Goal: Task Accomplishment & Management: Manage account settings

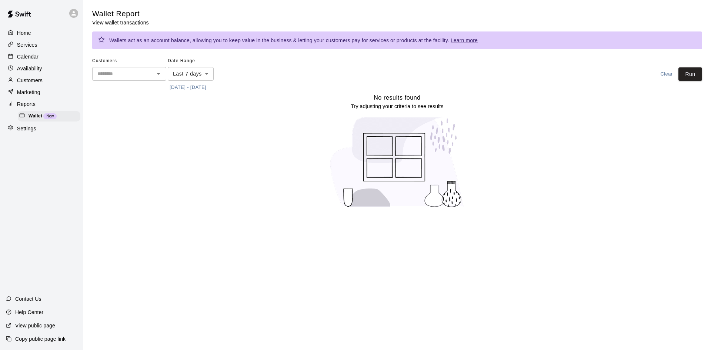
click at [36, 59] on p "Calendar" at bounding box center [27, 56] width 21 height 7
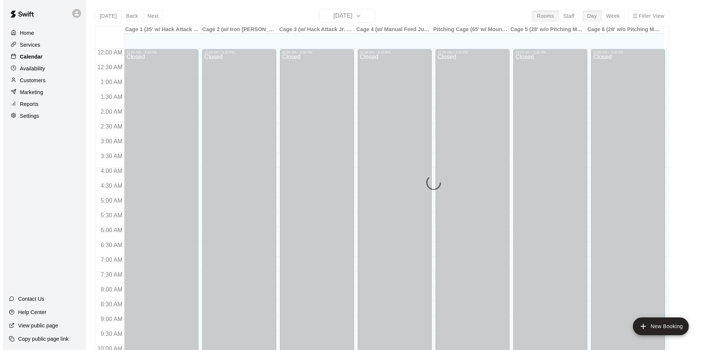
scroll to position [380, 0]
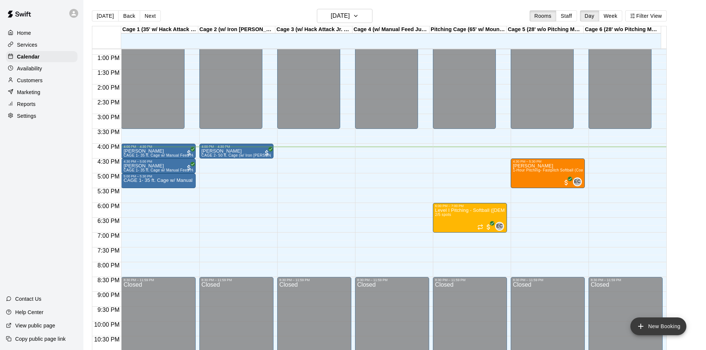
click at [654, 328] on button "New Booking" at bounding box center [658, 327] width 56 height 18
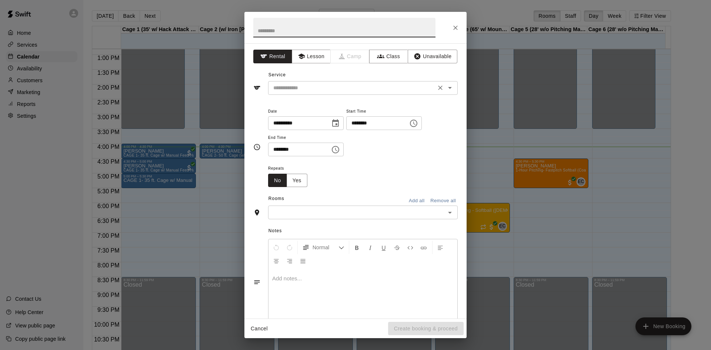
drag, startPoint x: 328, startPoint y: 95, endPoint x: 327, endPoint y: 89, distance: 5.6
click at [328, 94] on div "**********" at bounding box center [356, 180] width 222 height 275
click at [327, 89] on input "text" at bounding box center [351, 87] width 163 height 9
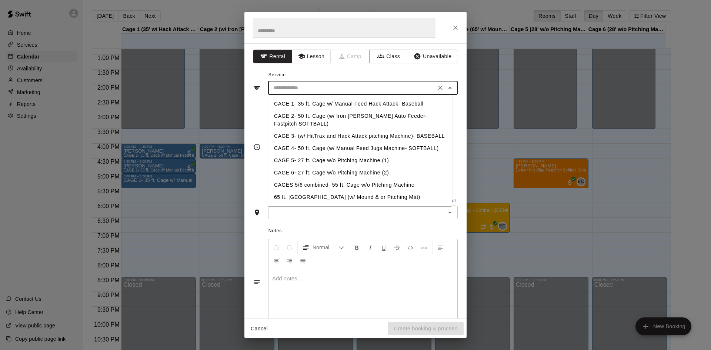
click at [336, 136] on li "CAGE 3- (w/ HitTrax and Hack Attack pitching Machine)- BASEBALL" at bounding box center [360, 136] width 184 height 12
type input "**********"
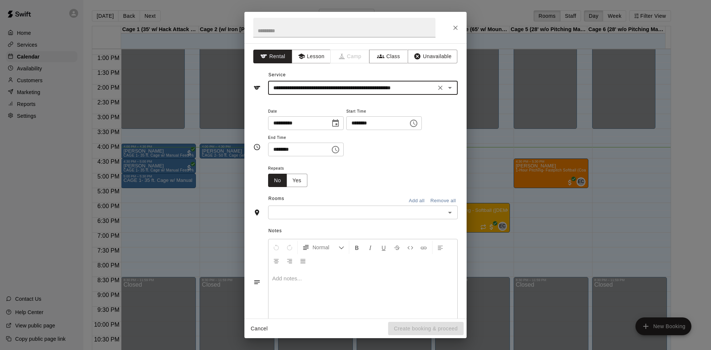
click at [416, 124] on icon "Choose time, selected time is 3:00 PM" at bounding box center [414, 123] width 2 height 3
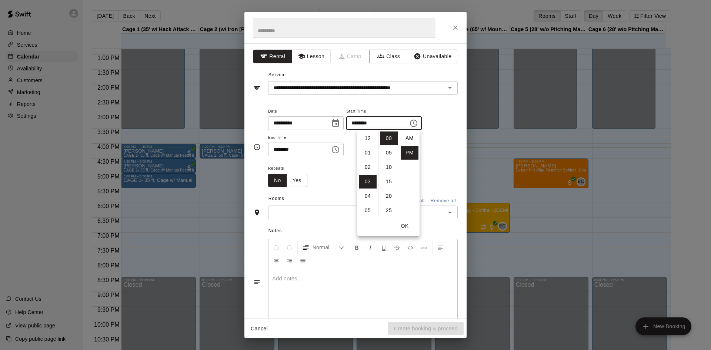
scroll to position [13, 0]
click at [366, 153] on li "04" at bounding box center [368, 153] width 18 height 14
click at [391, 180] on li "15" at bounding box center [389, 182] width 18 height 14
type input "********"
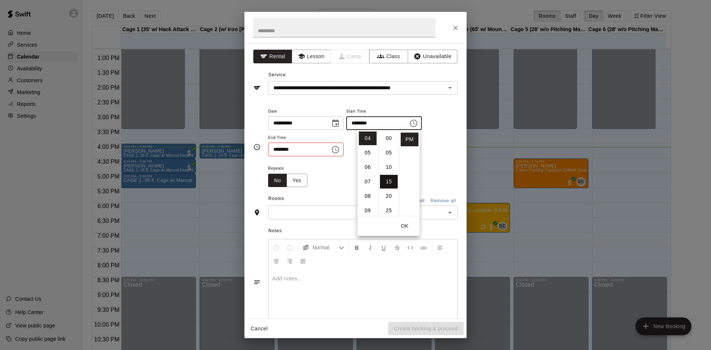
scroll to position [43, 0]
click at [340, 147] on icon "Choose time, selected time is 3:30 PM" at bounding box center [335, 149] width 9 height 9
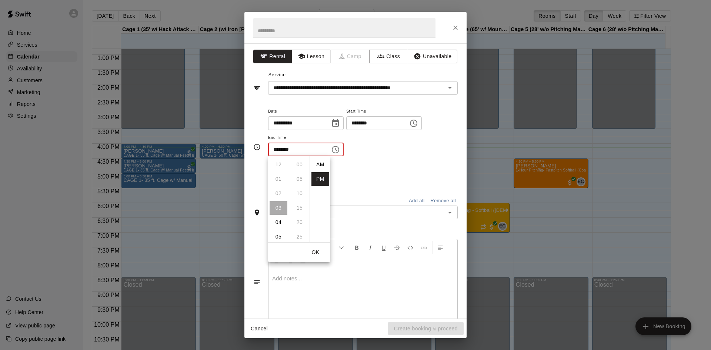
scroll to position [13, 0]
click at [279, 179] on li "04" at bounding box center [279, 179] width 18 height 14
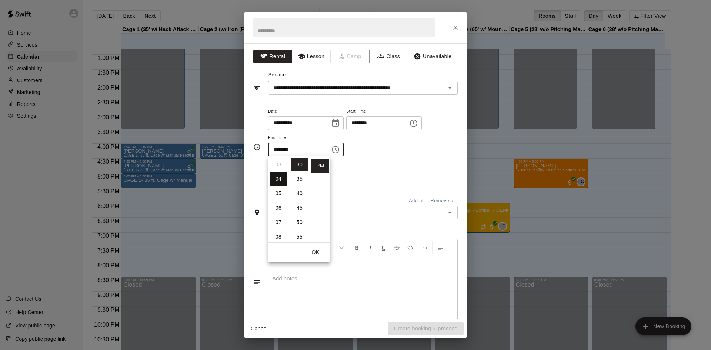
scroll to position [58, 0]
click at [300, 203] on li "45" at bounding box center [300, 208] width 18 height 14
type input "********"
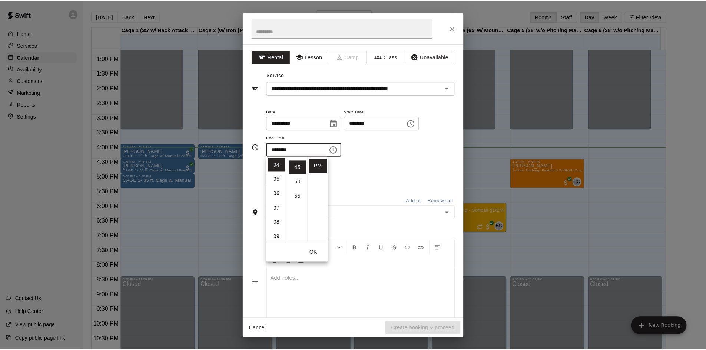
scroll to position [130, 0]
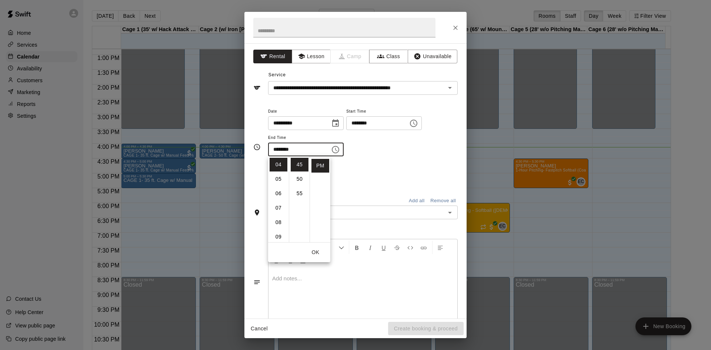
click at [363, 186] on div "Repeats No Yes" at bounding box center [363, 175] width 190 height 23
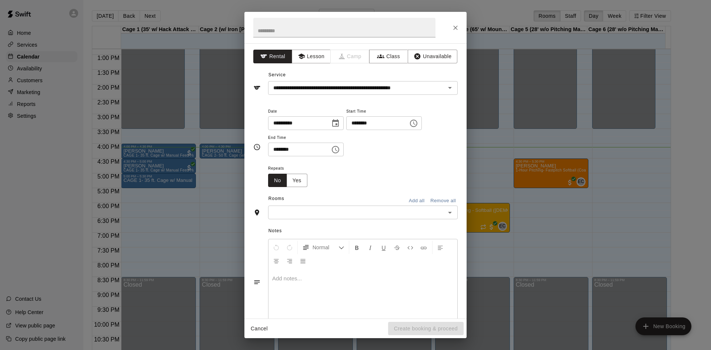
click at [365, 209] on input "text" at bounding box center [356, 212] width 173 height 9
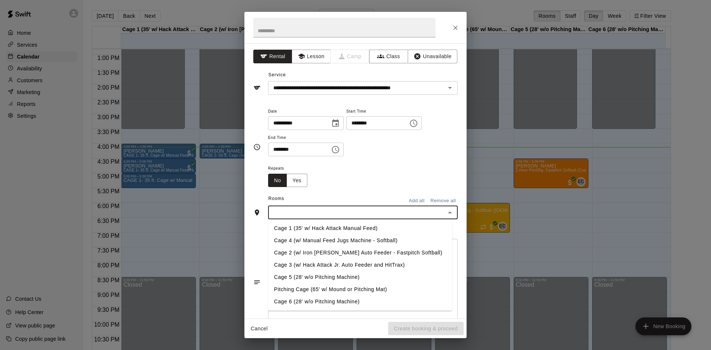
click at [326, 263] on li "Cage 3 (w/ Hack Attack Jr. Auto Feeder and HitTrax)" at bounding box center [360, 265] width 184 height 12
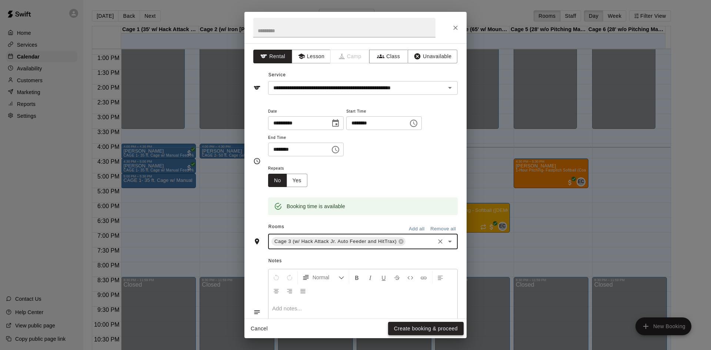
click at [420, 323] on button "Create booking & proceed" at bounding box center [426, 329] width 76 height 14
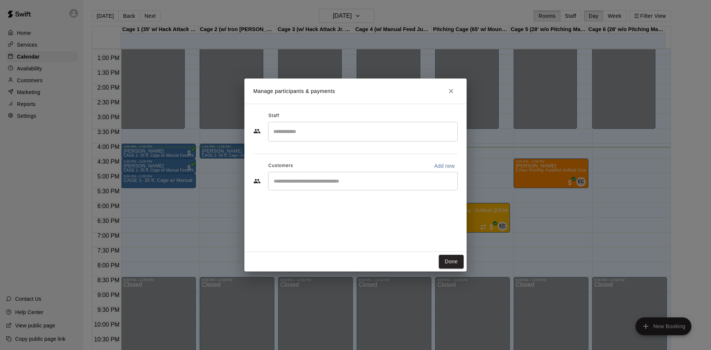
click at [335, 134] on input "Search staff" at bounding box center [363, 131] width 183 height 13
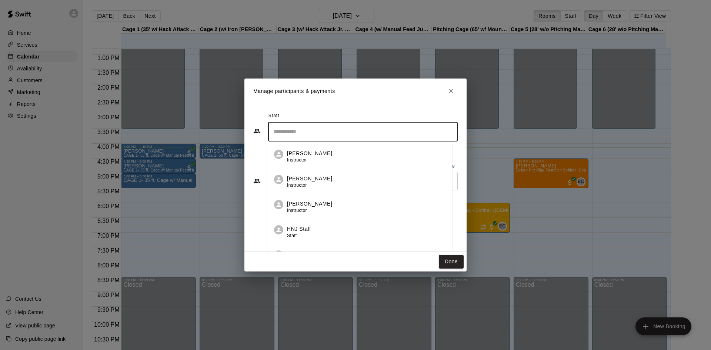
click at [257, 226] on div "Staff ​ [PERSON_NAME] Instructor [PERSON_NAME] Instructor [PERSON_NAME] Instruc…" at bounding box center [356, 178] width 222 height 148
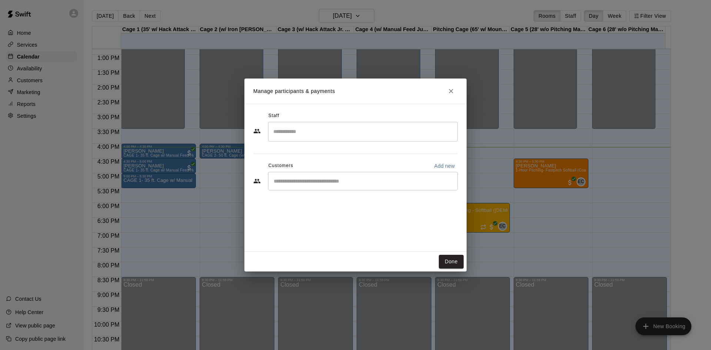
click at [299, 180] on input "Start typing to search customers..." at bounding box center [363, 180] width 183 height 7
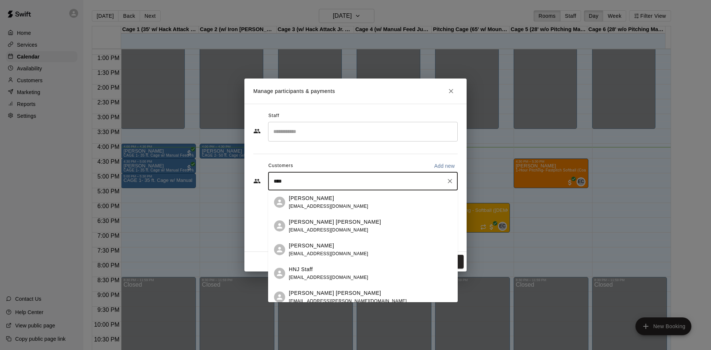
type input "****"
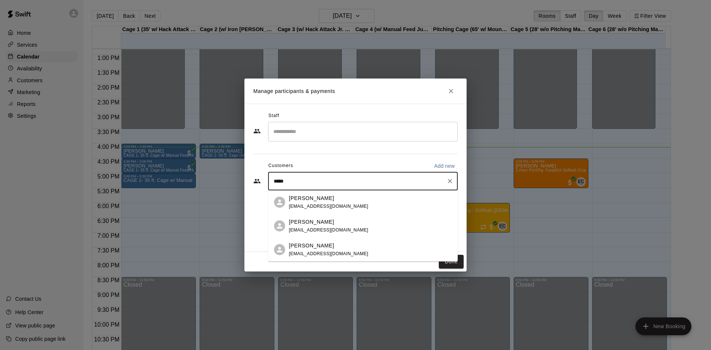
click at [325, 204] on span "[EMAIL_ADDRESS][DOMAIN_NAME]" at bounding box center [329, 206] width 80 height 5
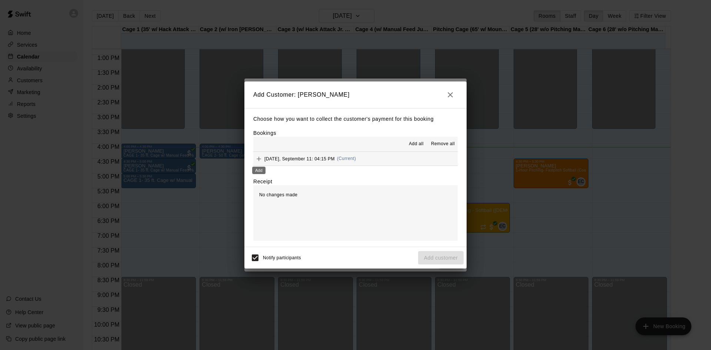
click at [262, 159] on icon "Add" at bounding box center [258, 158] width 7 height 7
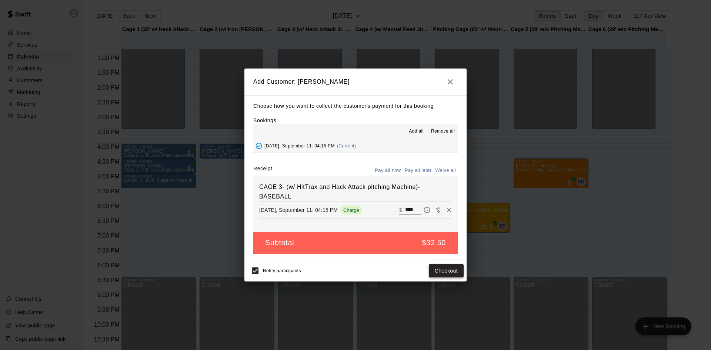
click at [455, 272] on button "Checkout" at bounding box center [446, 271] width 35 height 14
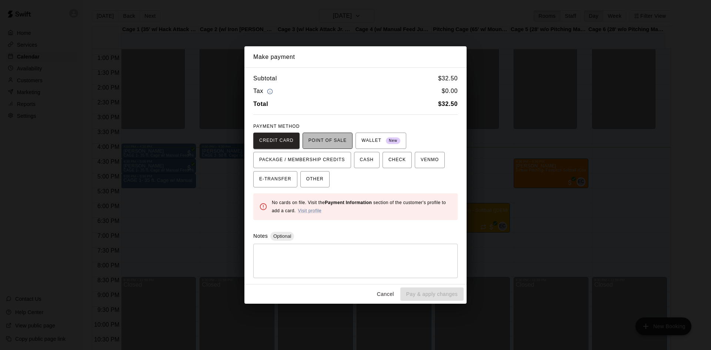
click at [329, 140] on span "POINT OF SALE" at bounding box center [328, 141] width 38 height 12
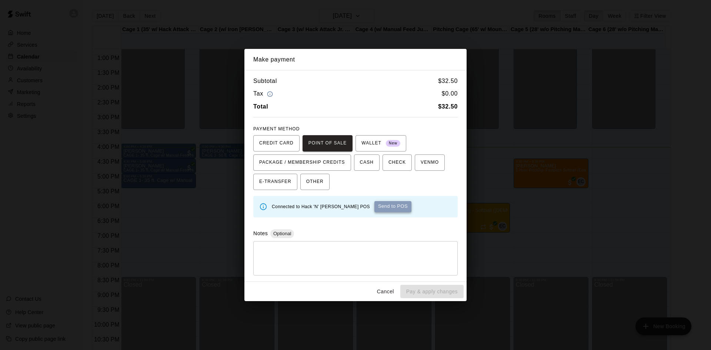
click at [380, 207] on button "Send to POS" at bounding box center [393, 206] width 37 height 11
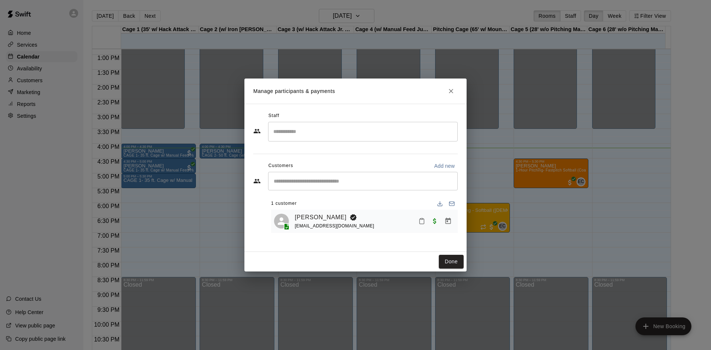
drag, startPoint x: 451, startPoint y: 256, endPoint x: 448, endPoint y: 250, distance: 6.2
click at [448, 251] on div "Manage participants & payments Staff ​ Customers Add new ​ 1 customer [PERSON_N…" at bounding box center [356, 175] width 222 height 193
click at [451, 263] on button "Done" at bounding box center [451, 262] width 25 height 14
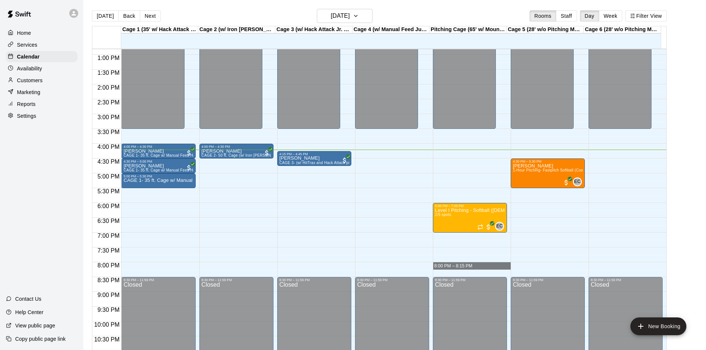
drag, startPoint x: 451, startPoint y: 263, endPoint x: 445, endPoint y: 278, distance: 15.5
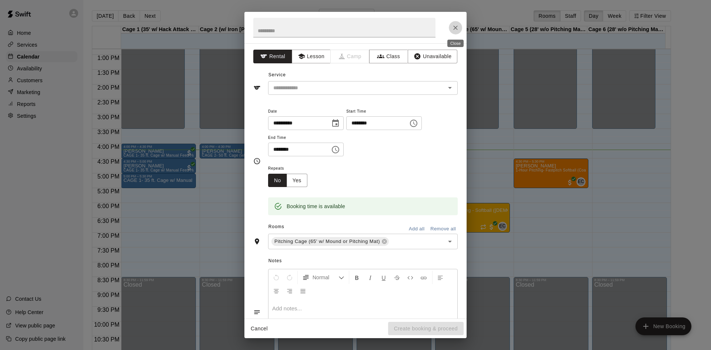
click at [461, 25] on button "Close" at bounding box center [455, 27] width 13 height 13
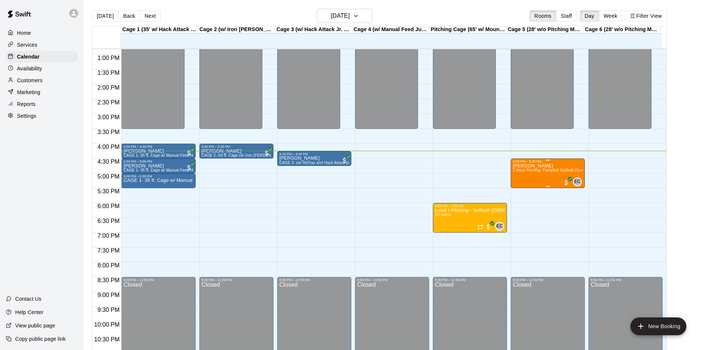
click at [557, 175] on div "[PERSON_NAME] 1-Hour Pitching- Fastpitch Softball (Coach [PERSON_NAME])" at bounding box center [548, 338] width 70 height 350
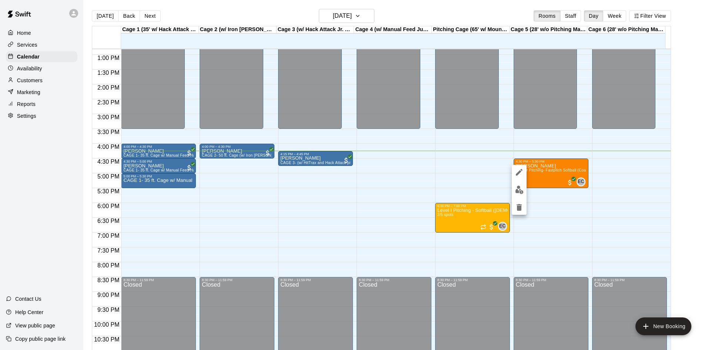
click at [358, 202] on div at bounding box center [355, 175] width 711 height 350
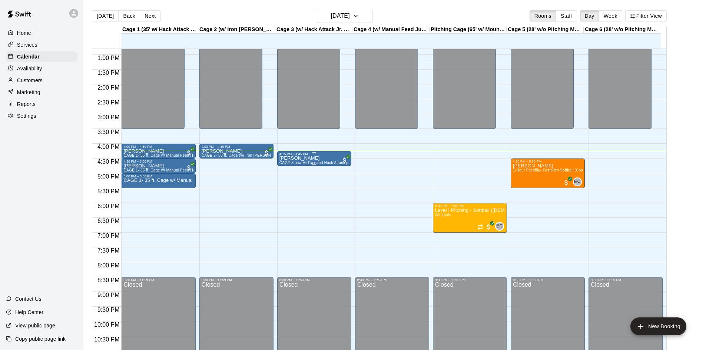
click at [338, 161] on div "[PERSON_NAME] CAGE 3- (w/ HitTrax and Hack Attack pitching Machine)- BASEBALL" at bounding box center [314, 331] width 70 height 350
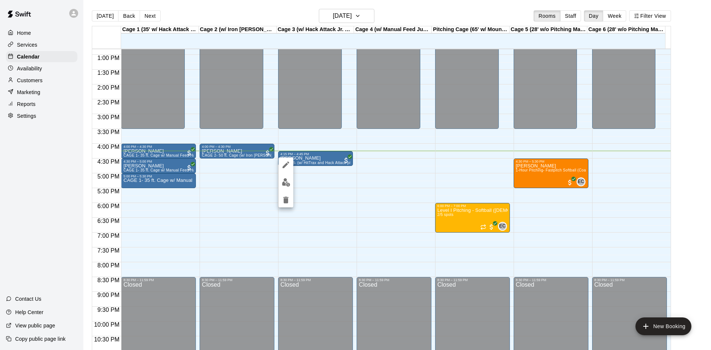
click at [47, 90] on div at bounding box center [355, 175] width 711 height 350
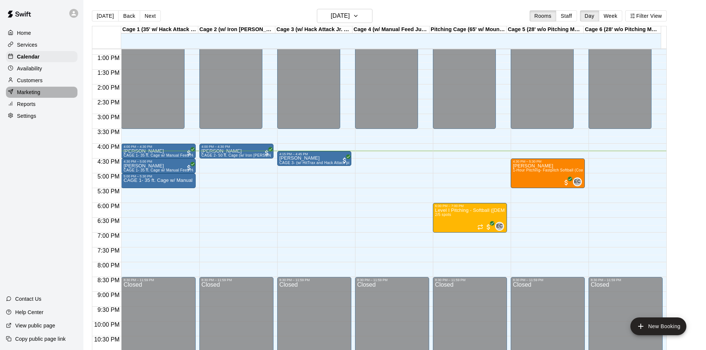
click at [45, 92] on div "Marketing" at bounding box center [42, 92] width 72 height 11
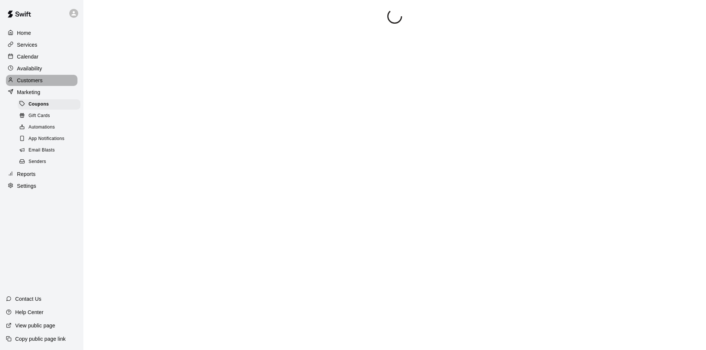
click at [44, 78] on div "Customers" at bounding box center [42, 80] width 72 height 11
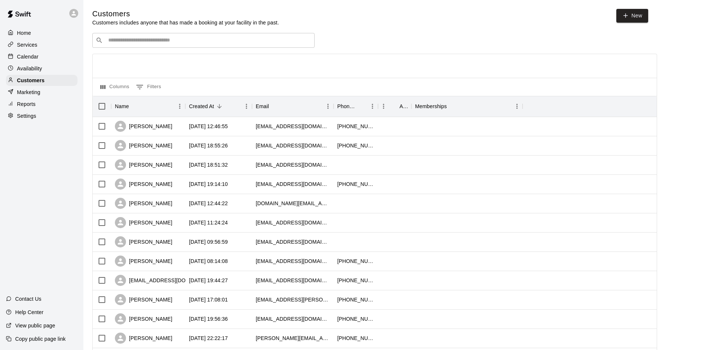
click at [39, 46] on div "Services" at bounding box center [42, 44] width 72 height 11
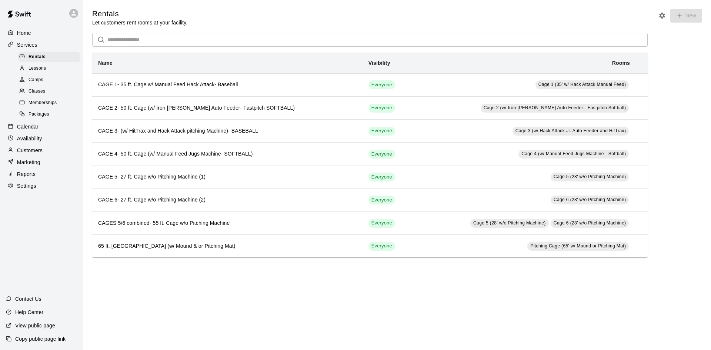
click at [32, 126] on p "Calendar" at bounding box center [27, 126] width 21 height 7
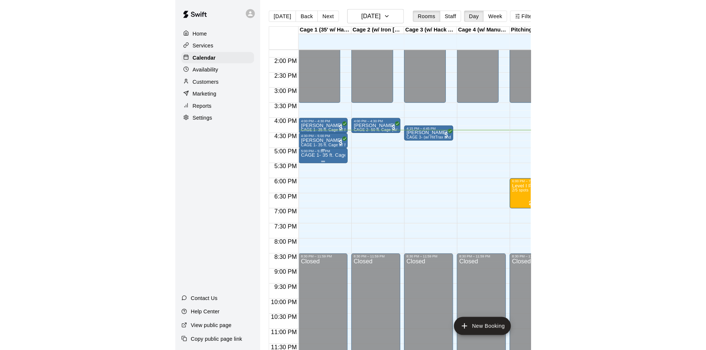
scroll to position [409, 0]
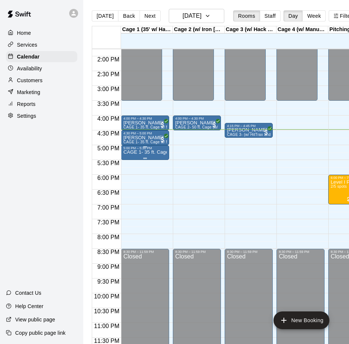
click at [154, 152] on p "CAGE 1- 35 ft. Cage w/ Manual Feed Hack Attack- Baseball" at bounding box center [145, 152] width 44 height 0
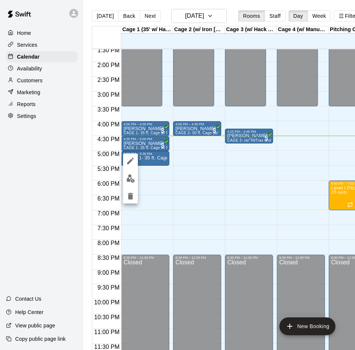
click at [159, 188] on div at bounding box center [177, 175] width 355 height 350
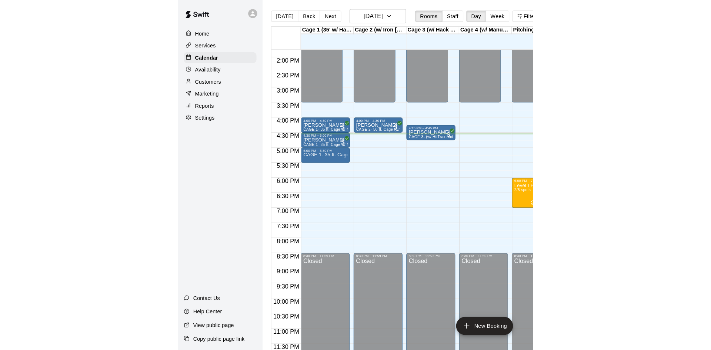
scroll to position [403, 0]
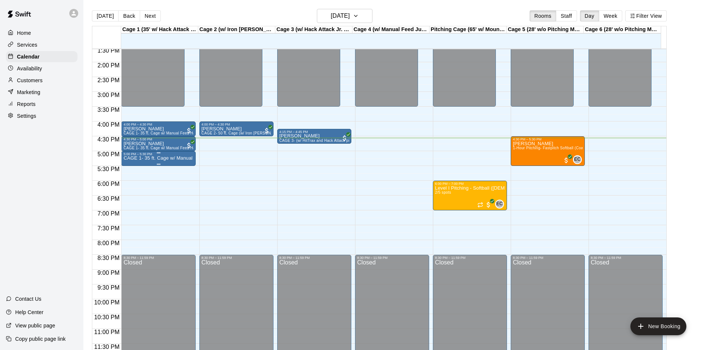
click at [140, 154] on div "5:00 PM – 5:30 PM" at bounding box center [158, 154] width 70 height 4
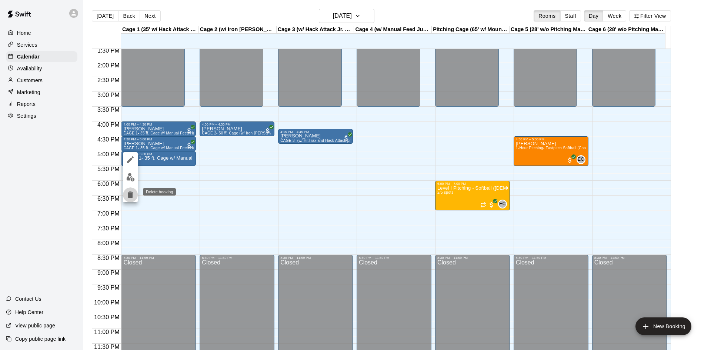
click at [130, 196] on icon "delete" at bounding box center [130, 195] width 5 height 7
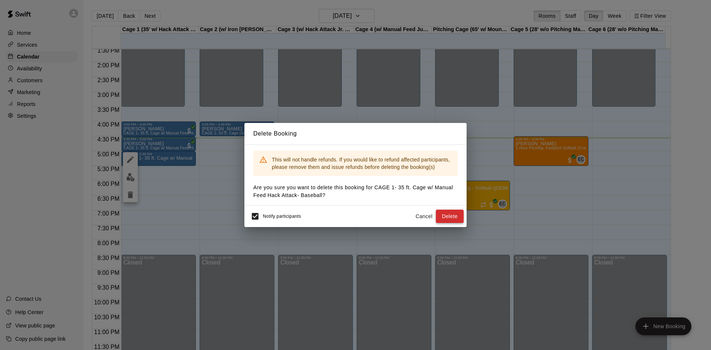
click at [442, 213] on button "Delete" at bounding box center [450, 217] width 28 height 14
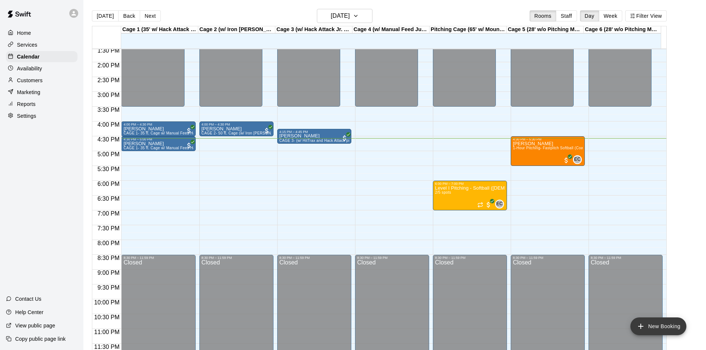
click at [647, 321] on button "New Booking" at bounding box center [658, 327] width 56 height 18
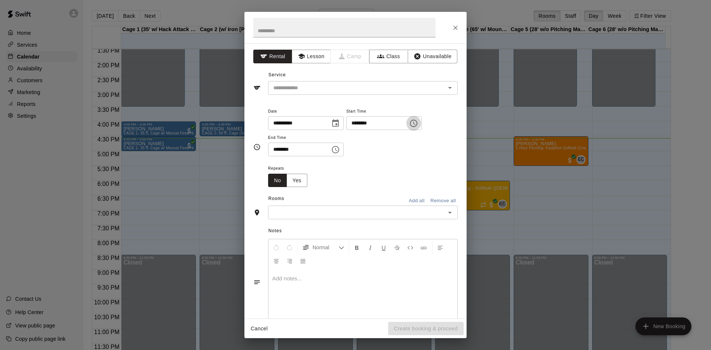
click at [418, 126] on icon "Choose time, selected time is 4:00 PM" at bounding box center [413, 123] width 7 height 7
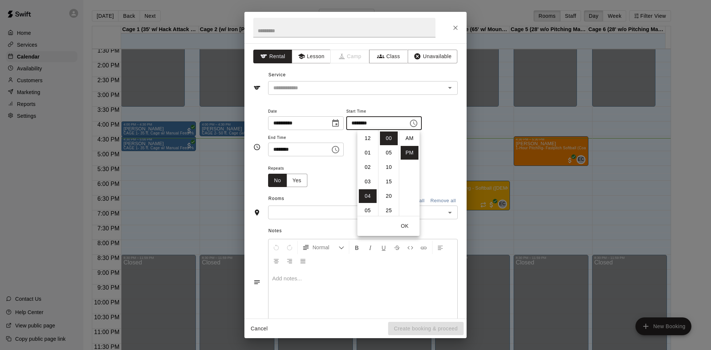
scroll to position [13, 0]
click at [414, 96] on div "**********" at bounding box center [356, 180] width 222 height 275
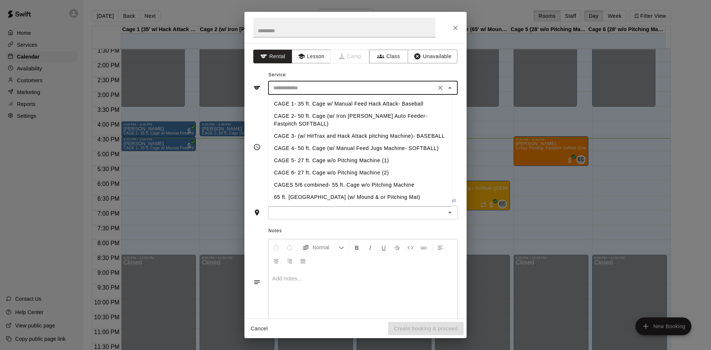
click at [405, 89] on input "text" at bounding box center [351, 87] width 163 height 9
click at [351, 136] on li "CAGE 3- (w/ HitTrax and Hack Attack pitching Machine)- BASEBALL" at bounding box center [360, 136] width 184 height 12
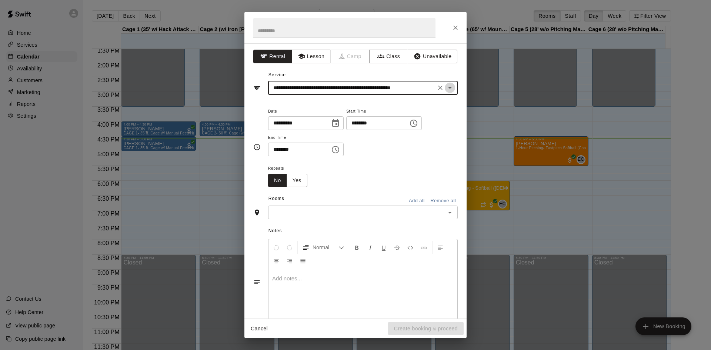
click at [446, 89] on icon "Open" at bounding box center [450, 87] width 9 height 9
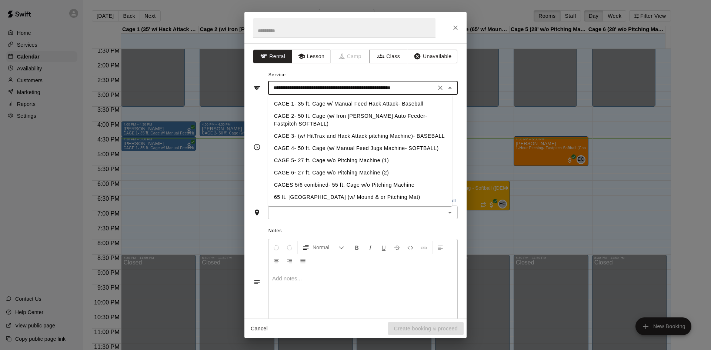
click at [329, 106] on li "CAGE 1- 35 ft. Cage w/ Manual Feed Hack Attack- Baseball" at bounding box center [360, 104] width 184 height 12
type input "**********"
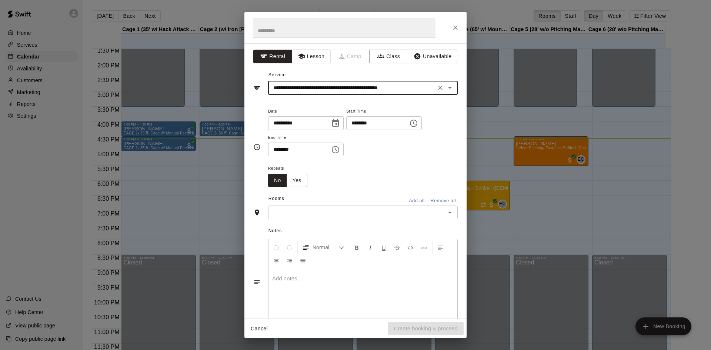
click at [421, 123] on button "Choose time, selected time is 4:00 PM" at bounding box center [413, 123] width 15 height 15
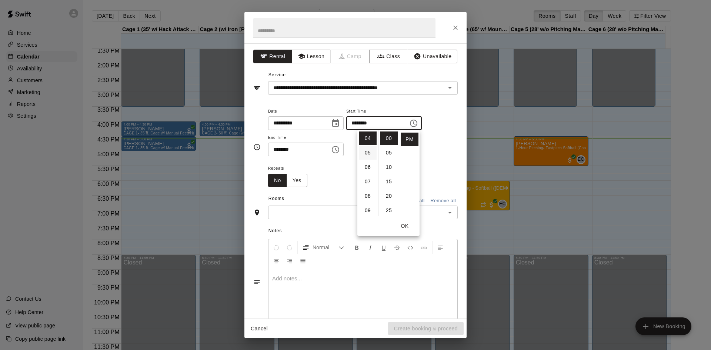
click at [366, 154] on li "05" at bounding box center [368, 153] width 18 height 14
click at [389, 189] on li "30" at bounding box center [389, 188] width 18 height 14
type input "********"
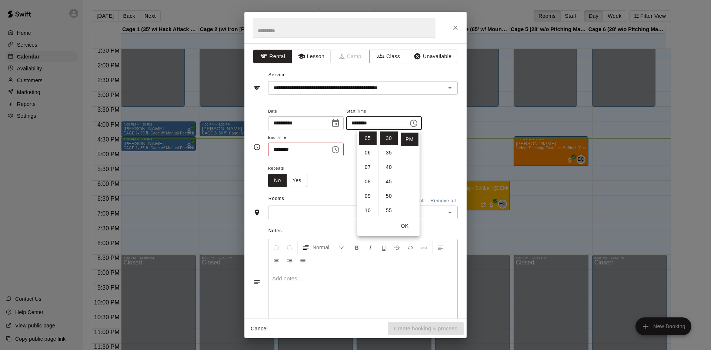
click at [339, 147] on icon "Choose time, selected time is 4:30 PM" at bounding box center [335, 149] width 7 height 7
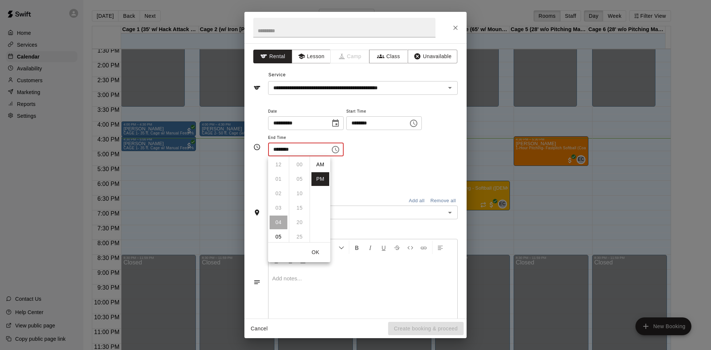
scroll to position [13, 0]
click at [280, 194] on li "06" at bounding box center [279, 194] width 18 height 14
type input "********"
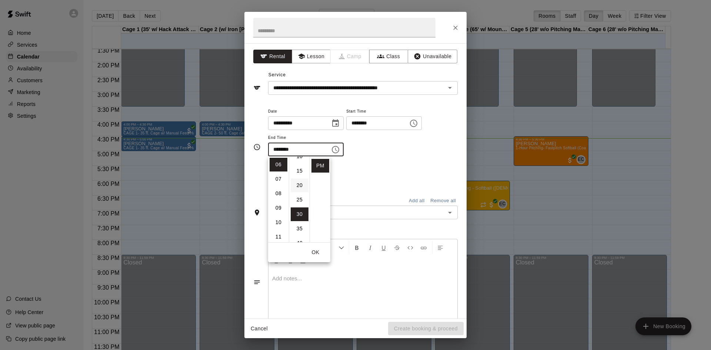
scroll to position [74, 0]
click at [301, 177] on li "30" at bounding box center [300, 177] width 18 height 14
click at [398, 158] on div "**********" at bounding box center [363, 135] width 190 height 57
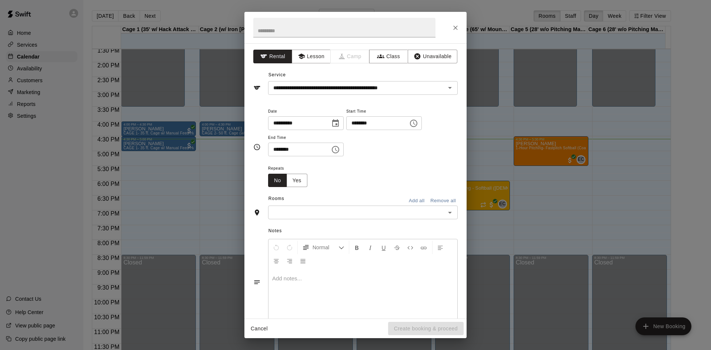
click at [366, 215] on input "text" at bounding box center [356, 212] width 173 height 9
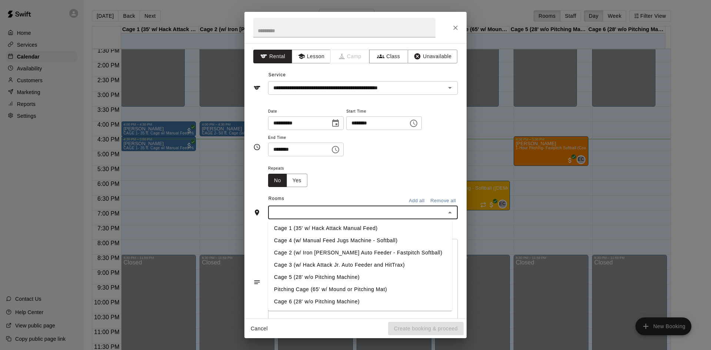
click at [329, 226] on li "Cage 1 (35' w/ Hack Attack Manual Feed)" at bounding box center [360, 228] width 184 height 12
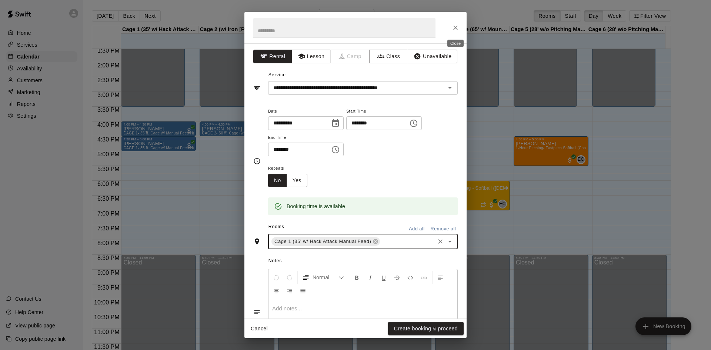
click at [457, 24] on icon "Close" at bounding box center [455, 27] width 7 height 7
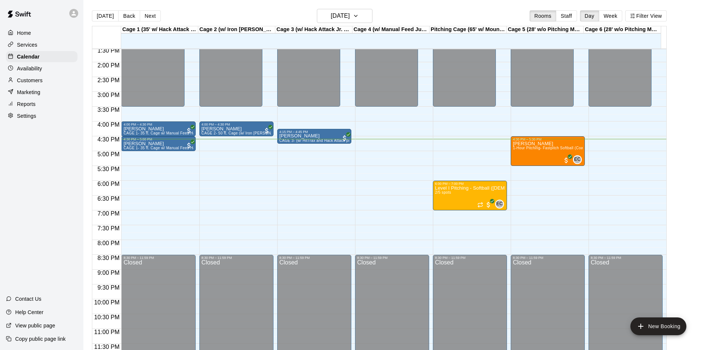
click at [37, 79] on p "Customers" at bounding box center [30, 80] width 26 height 7
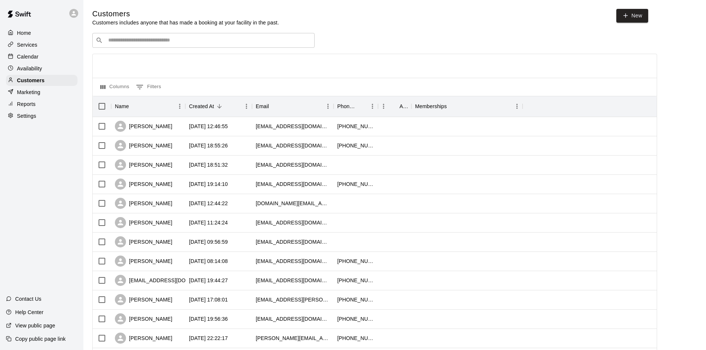
click at [270, 41] on input "Search customers by name or email" at bounding box center [208, 40] width 205 height 7
click at [628, 10] on link "New" at bounding box center [632, 16] width 32 height 14
select select "**"
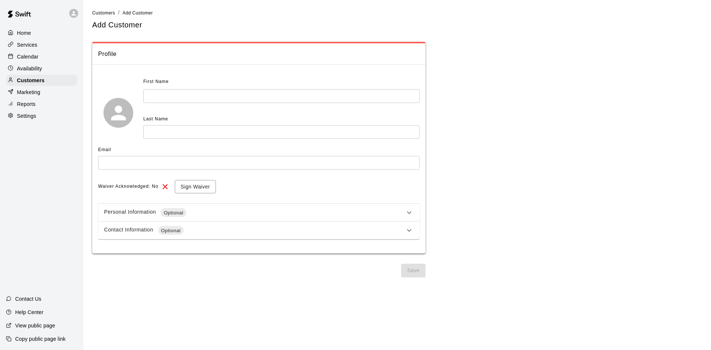
click at [275, 89] on input "text" at bounding box center [281, 96] width 276 height 14
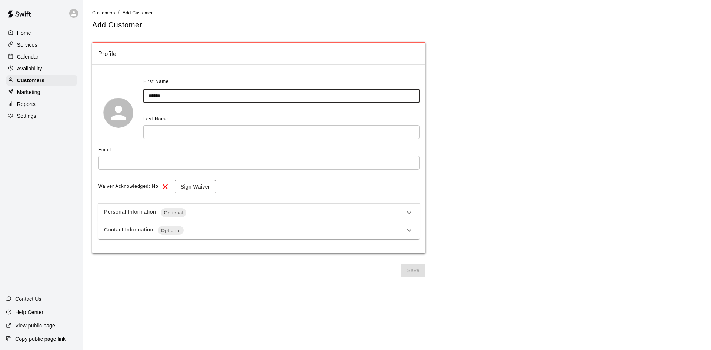
type input "******"
drag, startPoint x: 261, startPoint y: 130, endPoint x: 261, endPoint y: 124, distance: 5.9
click at [261, 124] on div "Last Name ​" at bounding box center [281, 126] width 276 height 26
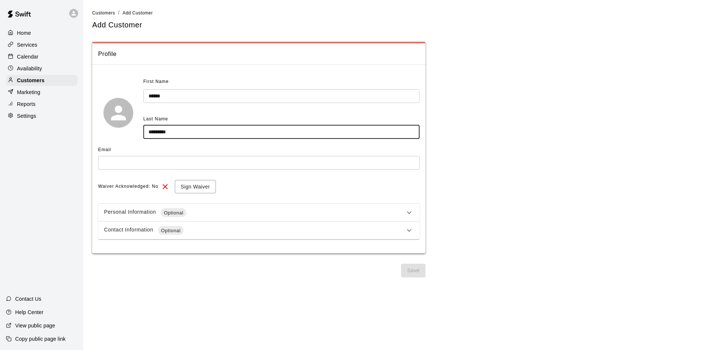
type input "*********"
click at [226, 160] on input "text" at bounding box center [259, 163] width 322 height 14
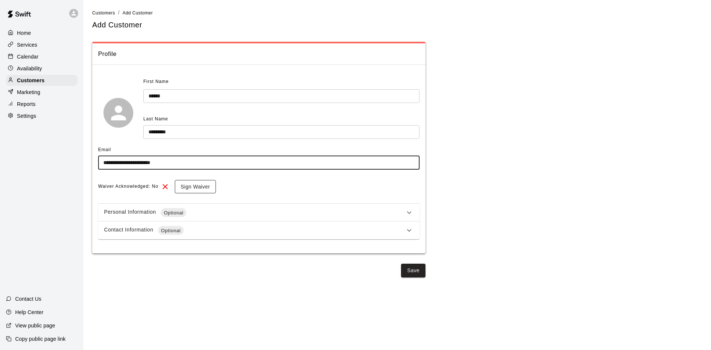
type input "**********"
click at [196, 187] on button "Sign Waiver" at bounding box center [195, 187] width 41 height 14
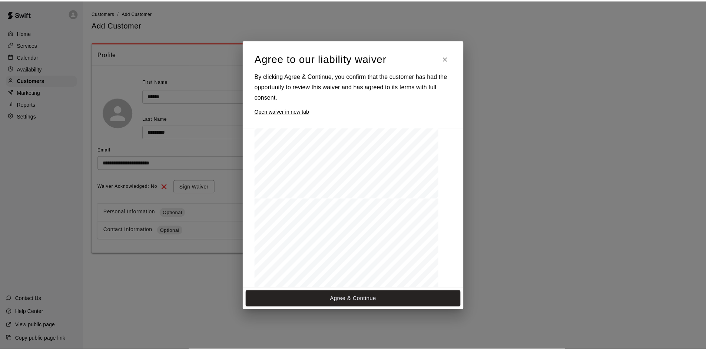
scroll to position [408, 0]
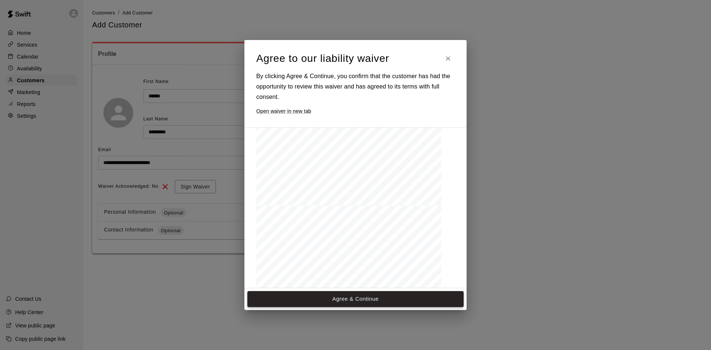
click at [363, 303] on button "Agree & Continue" at bounding box center [355, 299] width 216 height 16
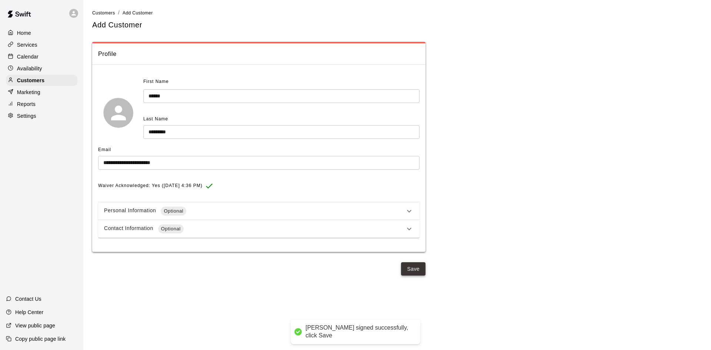
click at [406, 269] on button "Save" at bounding box center [413, 269] width 24 height 14
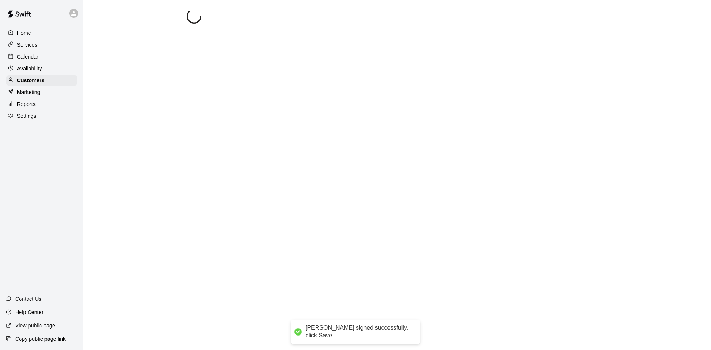
select select "**"
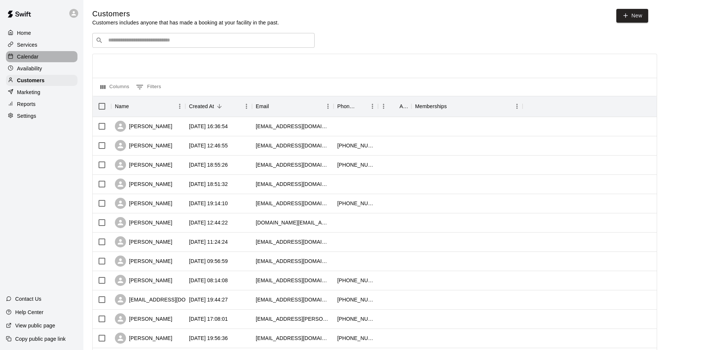
click at [43, 59] on div "Calendar" at bounding box center [42, 56] width 72 height 11
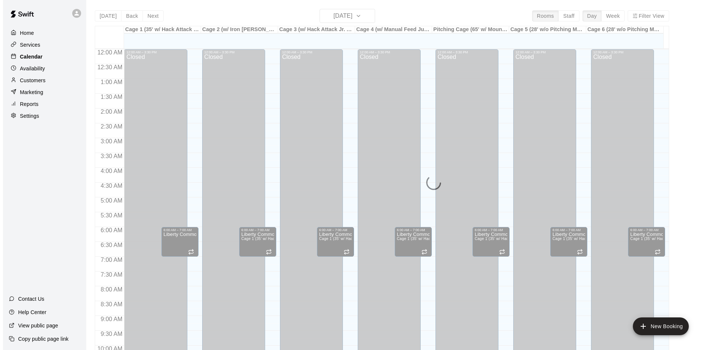
scroll to position [380, 0]
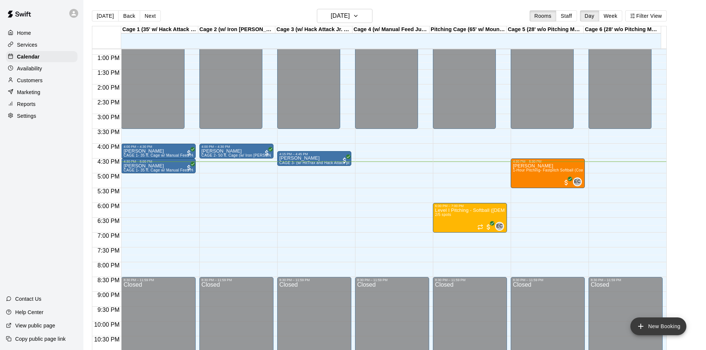
click at [658, 320] on button "New Booking" at bounding box center [658, 327] width 56 height 18
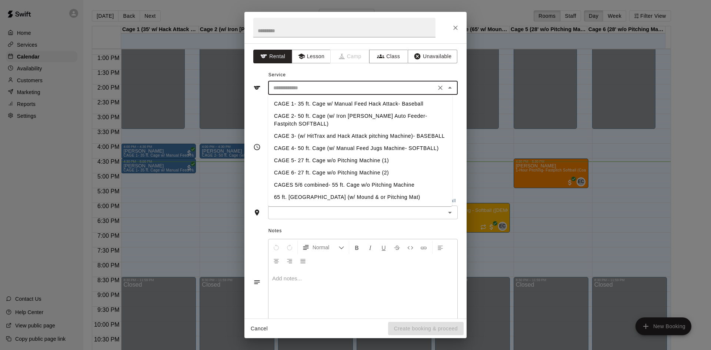
click at [338, 87] on input "text" at bounding box center [351, 87] width 163 height 9
click at [309, 104] on li "CAGE 1- 35 ft. Cage w/ Manual Feed Hack Attack- Baseball" at bounding box center [360, 104] width 184 height 12
type input "**********"
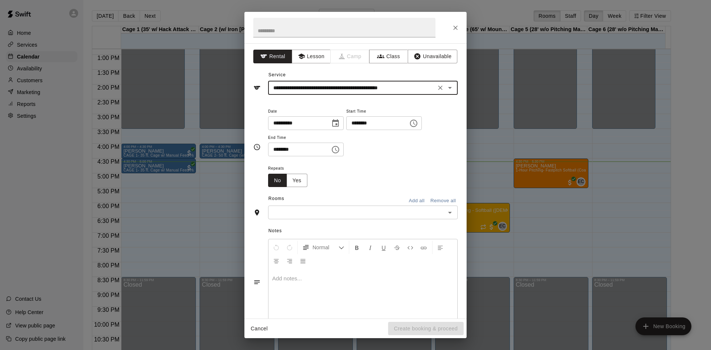
click at [402, 126] on input "********" at bounding box center [374, 123] width 57 height 14
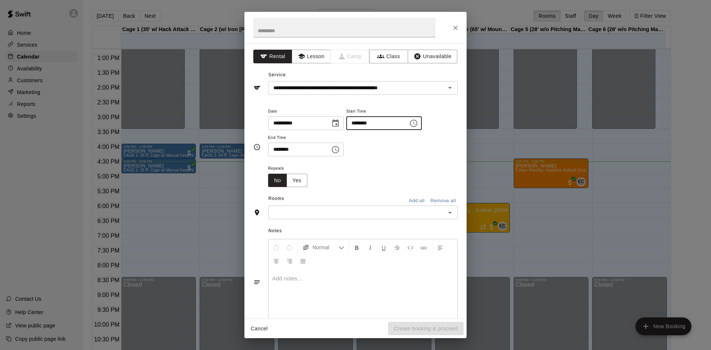
click at [416, 123] on icon "Choose time, selected time is 4:00 PM" at bounding box center [414, 123] width 2 height 3
click at [368, 150] on li "05" at bounding box center [368, 153] width 18 height 14
click at [386, 188] on li "30" at bounding box center [389, 188] width 18 height 14
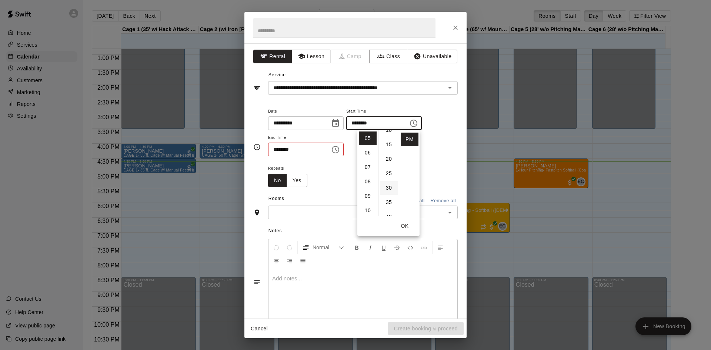
type input "********"
click at [340, 150] on icon "Choose time, selected time is 4:30 PM" at bounding box center [335, 149] width 9 height 9
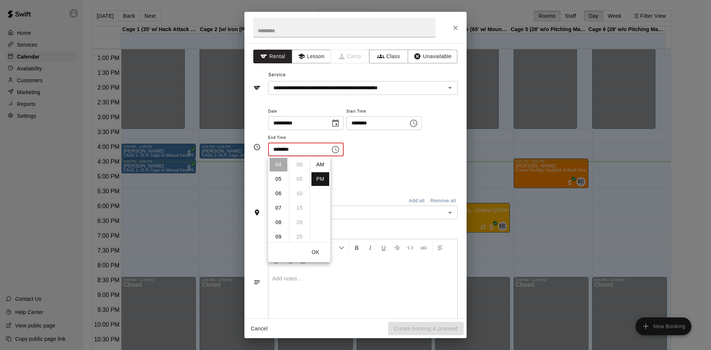
scroll to position [13, 0]
click at [281, 193] on li "06" at bounding box center [279, 194] width 18 height 14
type input "********"
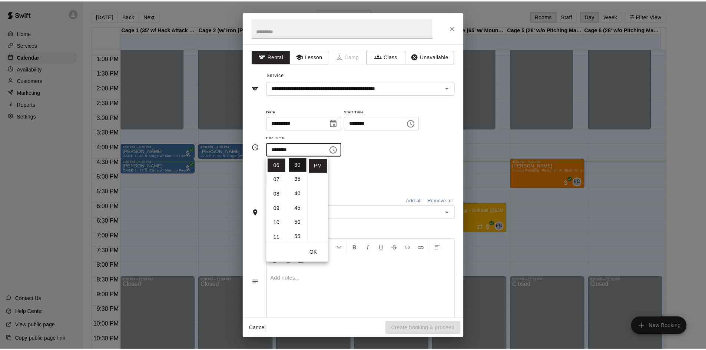
scroll to position [87, 0]
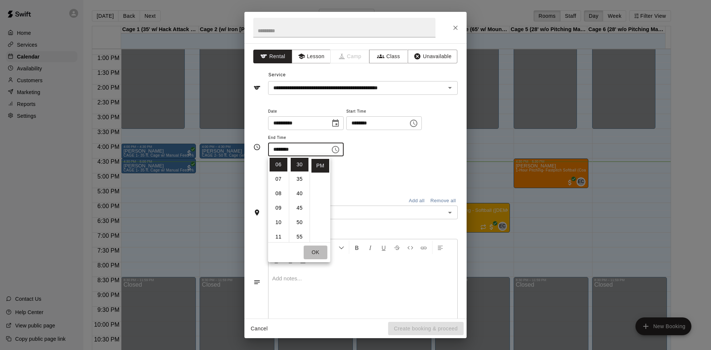
click at [315, 249] on button "OK" at bounding box center [316, 253] width 24 height 14
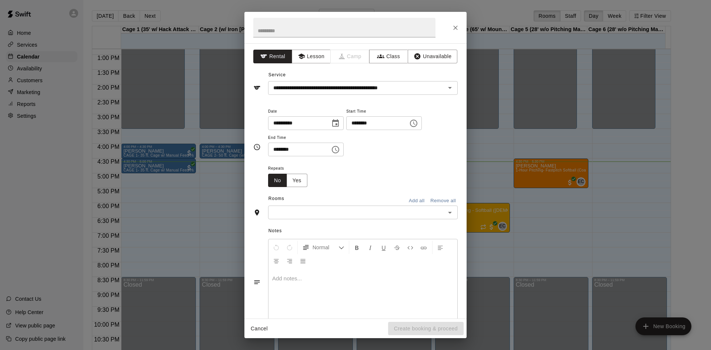
click at [365, 208] on input "text" at bounding box center [356, 212] width 173 height 9
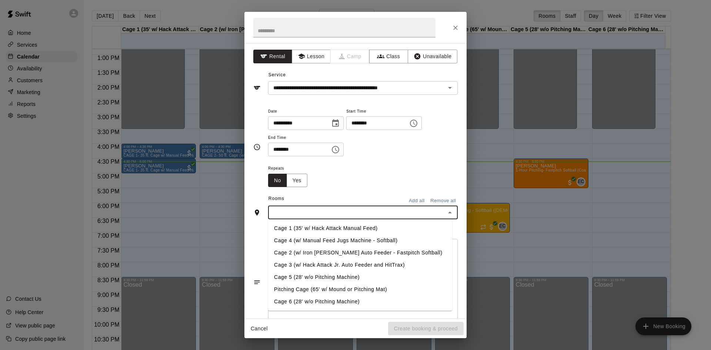
click at [298, 227] on li "Cage 1 (35' w/ Hack Attack Manual Feed)" at bounding box center [360, 228] width 184 height 12
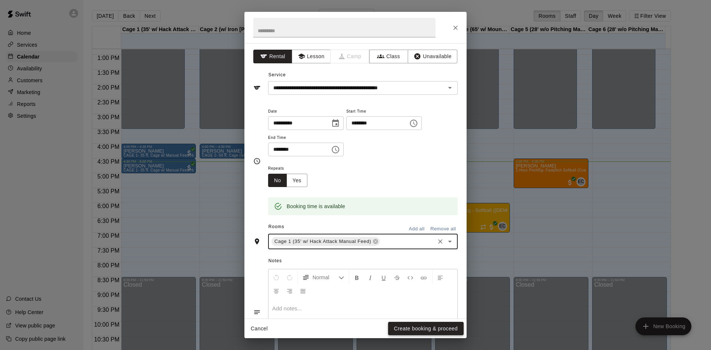
click at [424, 323] on button "Create booking & proceed" at bounding box center [426, 329] width 76 height 14
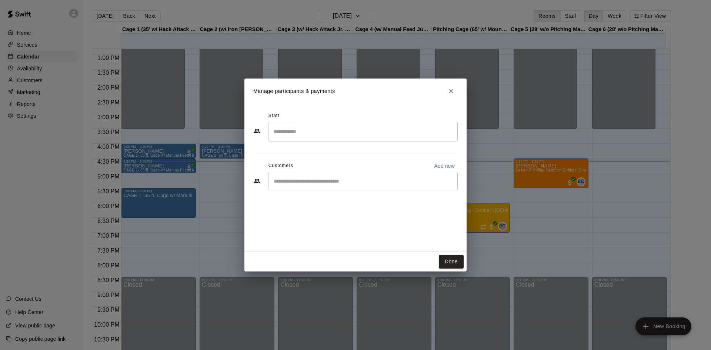
click at [359, 183] on input "Start typing to search customers..." at bounding box center [363, 180] width 183 height 7
type input "****"
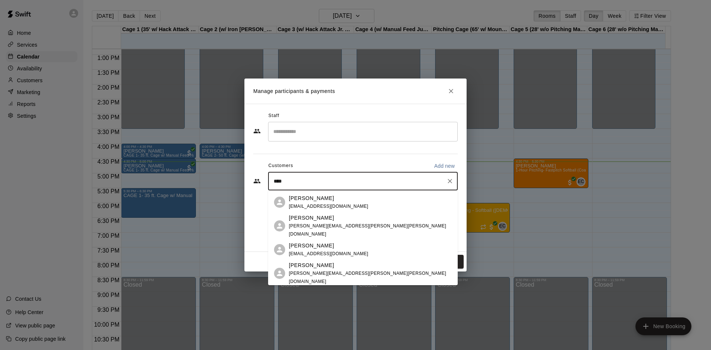
click at [345, 200] on div "[PERSON_NAME]" at bounding box center [329, 199] width 80 height 8
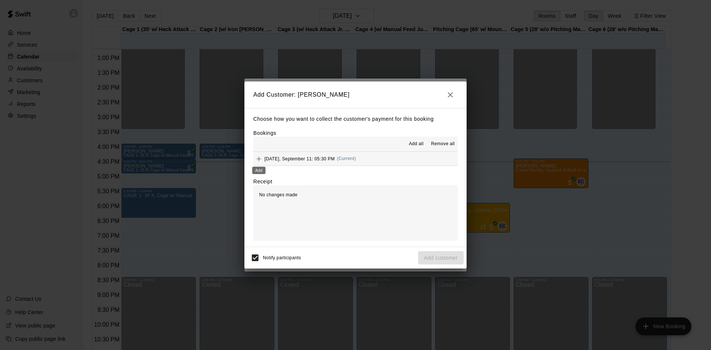
click at [261, 157] on icon "Add" at bounding box center [258, 158] width 7 height 7
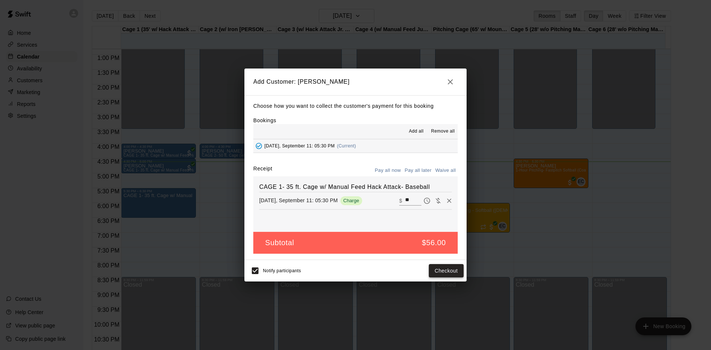
click at [451, 272] on button "Checkout" at bounding box center [446, 271] width 35 height 14
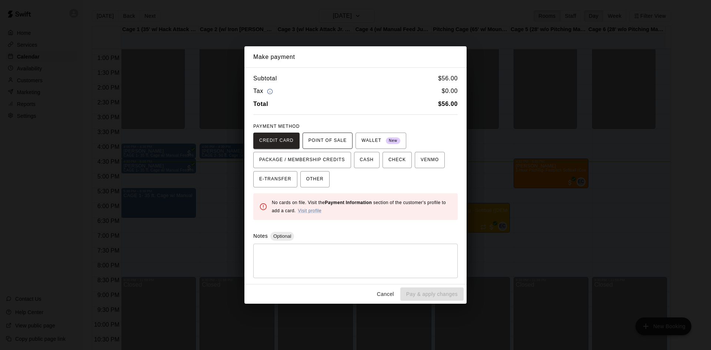
click at [319, 139] on span "POINT OF SALE" at bounding box center [328, 141] width 38 height 12
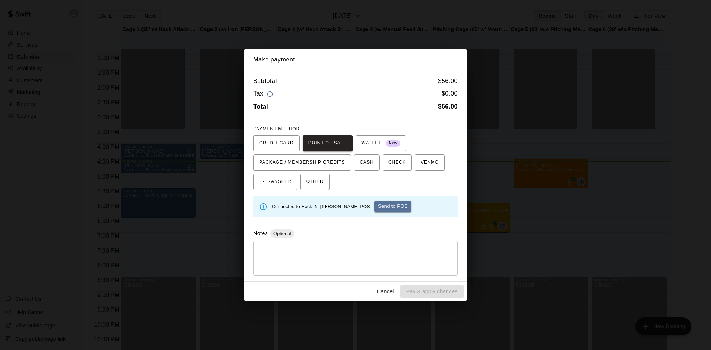
click at [391, 208] on button "Send to POS" at bounding box center [393, 206] width 37 height 11
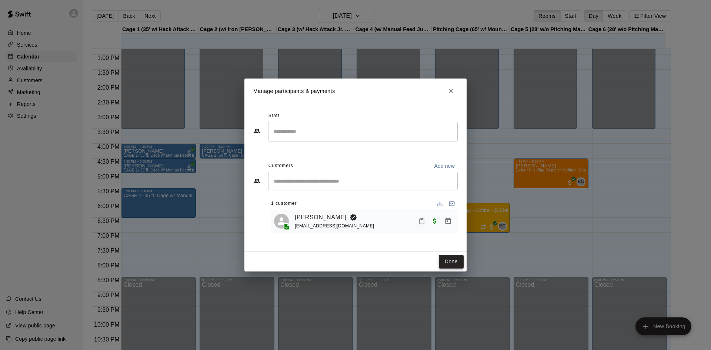
click at [453, 259] on button "Done" at bounding box center [451, 262] width 25 height 14
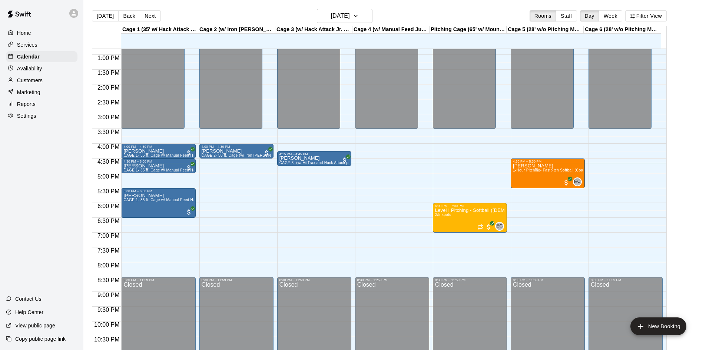
drag, startPoint x: 38, startPoint y: 70, endPoint x: 61, endPoint y: 82, distance: 25.7
click at [38, 70] on p "Availability" at bounding box center [29, 68] width 25 height 7
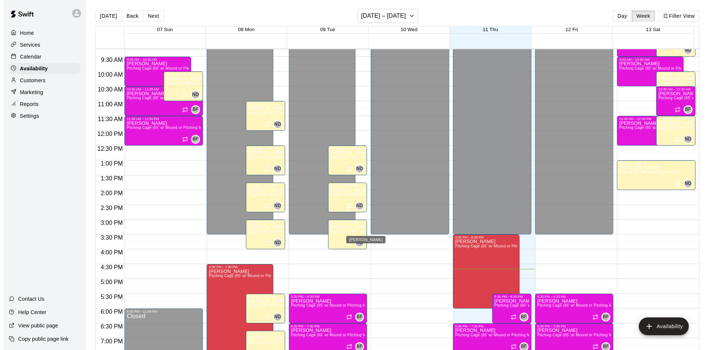
scroll to position [291, 0]
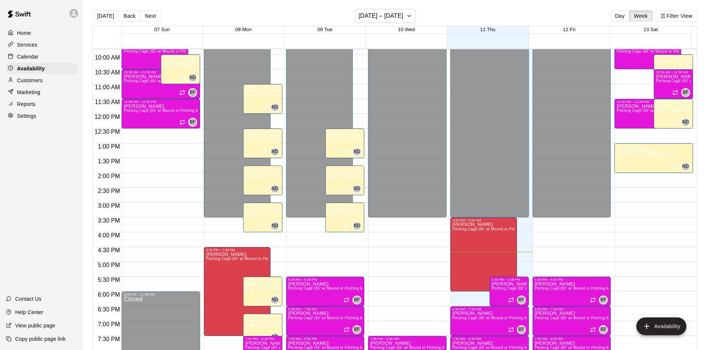
click at [339, 210] on p "[PERSON_NAME]" at bounding box center [345, 210] width 35 height 0
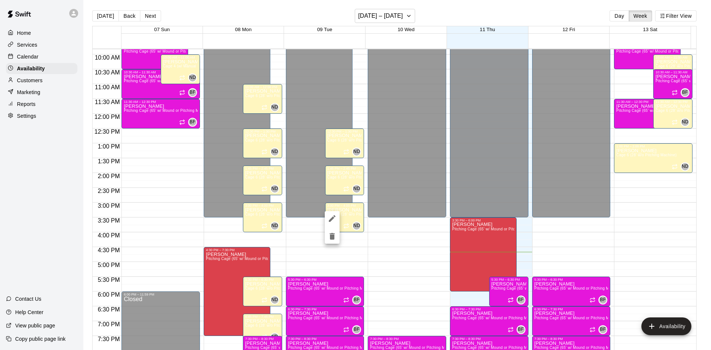
click at [362, 249] on div at bounding box center [355, 175] width 711 height 350
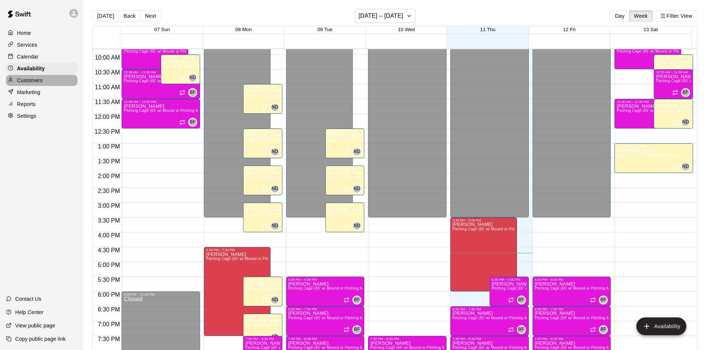
click at [57, 83] on div "Customers" at bounding box center [42, 80] width 72 height 11
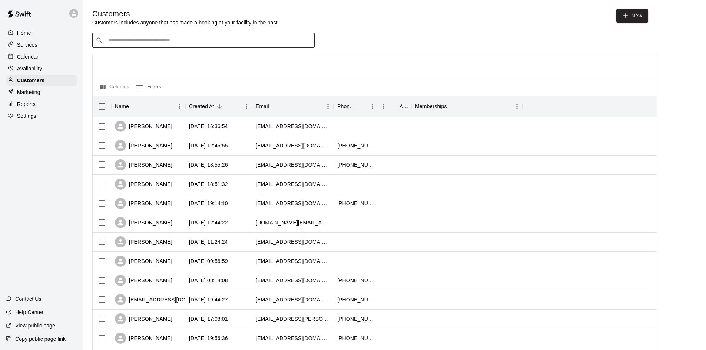
click at [126, 42] on input "Search customers by name or email" at bounding box center [208, 40] width 205 height 7
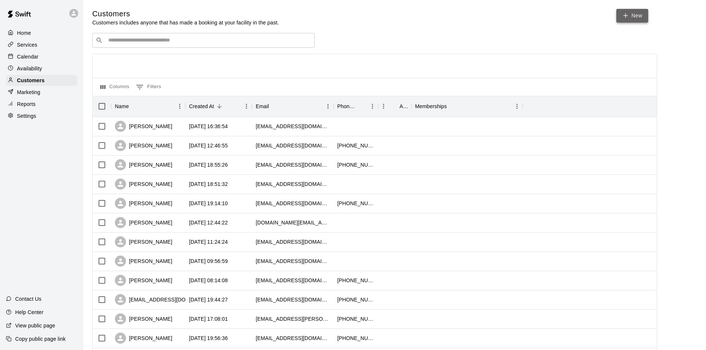
click at [637, 17] on link "New" at bounding box center [632, 16] width 32 height 14
select select "**"
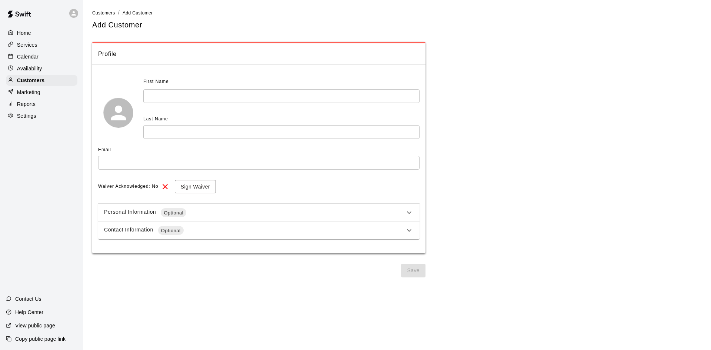
click at [374, 92] on input "text" at bounding box center [281, 96] width 276 height 14
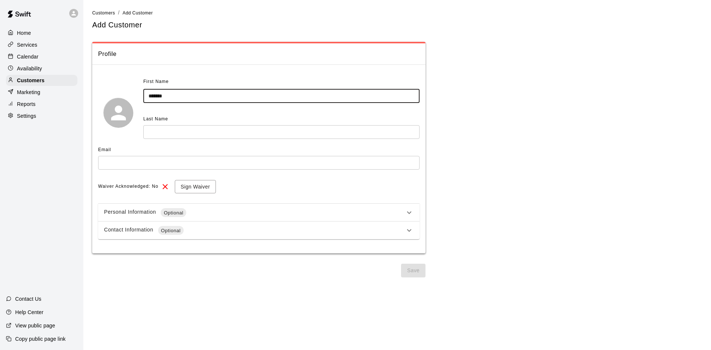
type input "*******"
click at [344, 133] on input "text" at bounding box center [281, 132] width 276 height 14
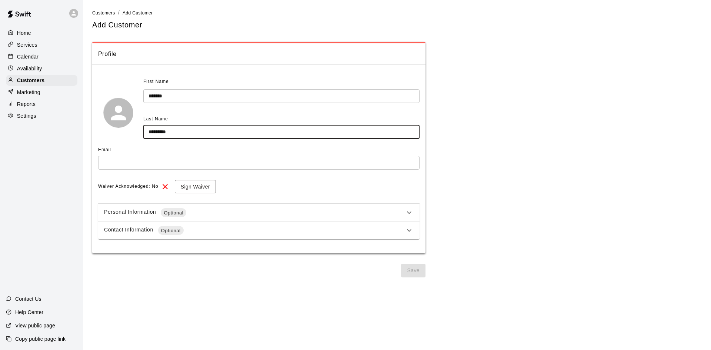
click at [153, 133] on input "*********" at bounding box center [281, 132] width 276 height 14
type input "*********"
click at [140, 157] on input "text" at bounding box center [259, 163] width 322 height 14
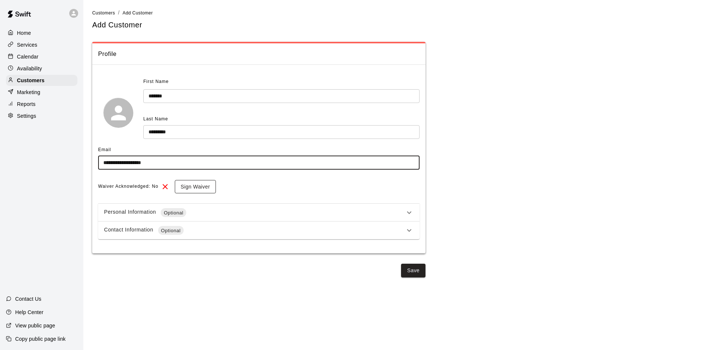
type input "**********"
click at [202, 185] on button "Sign Waiver" at bounding box center [195, 187] width 41 height 14
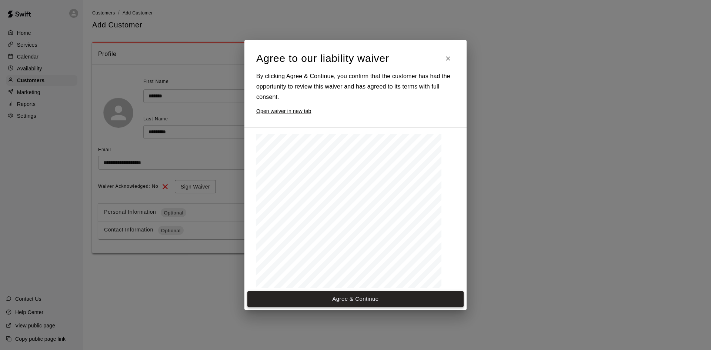
click at [403, 291] on div "Agree & Continue" at bounding box center [356, 298] width 222 height 21
click at [405, 296] on button "Agree & Continue" at bounding box center [355, 299] width 216 height 16
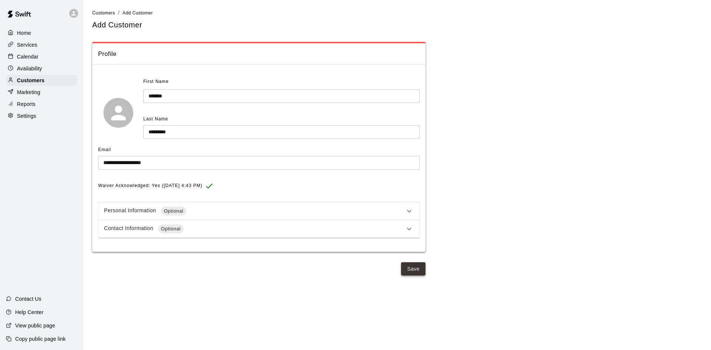
click at [410, 267] on button "Save" at bounding box center [413, 269] width 24 height 14
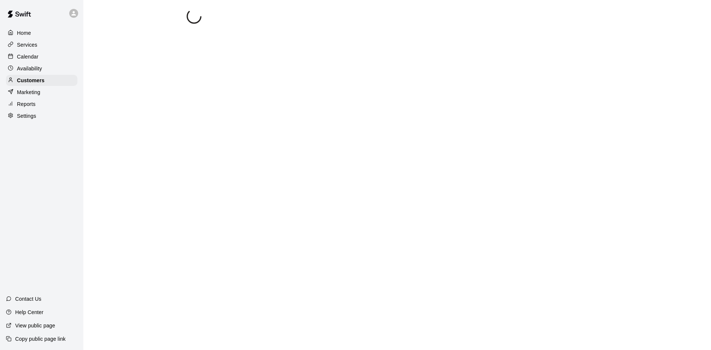
select select "**"
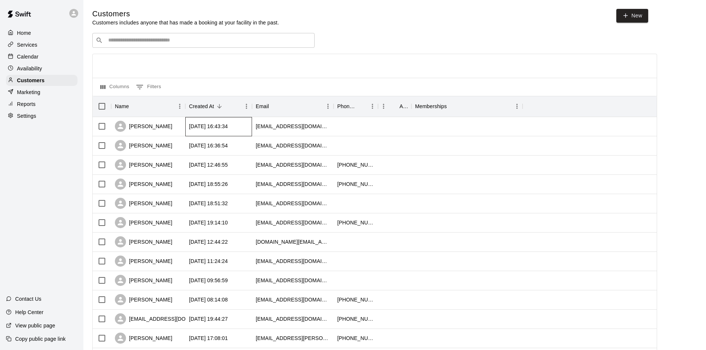
click at [206, 120] on div "[DATE] 16:43:34" at bounding box center [218, 126] width 67 height 19
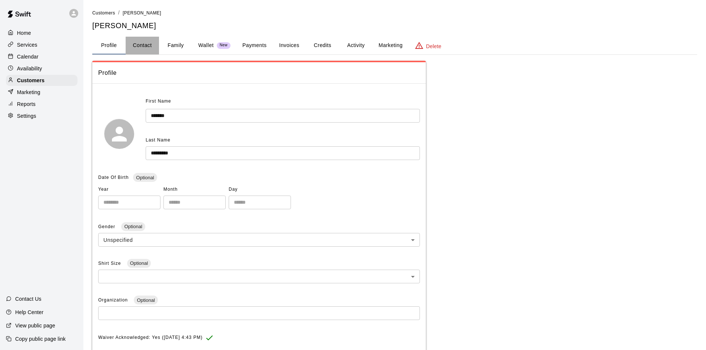
click at [148, 45] on button "Contact" at bounding box center [142, 46] width 33 height 18
select select "**"
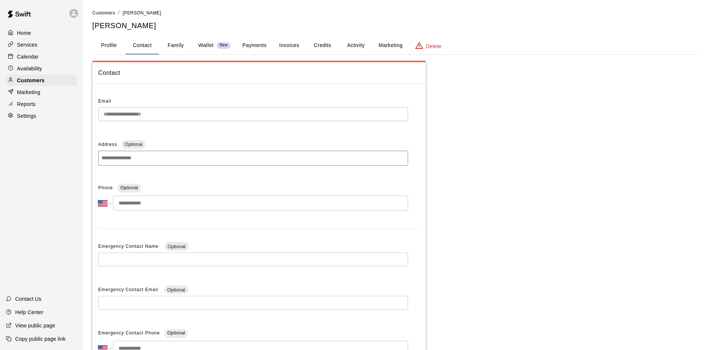
click at [181, 40] on button "Family" at bounding box center [175, 46] width 33 height 18
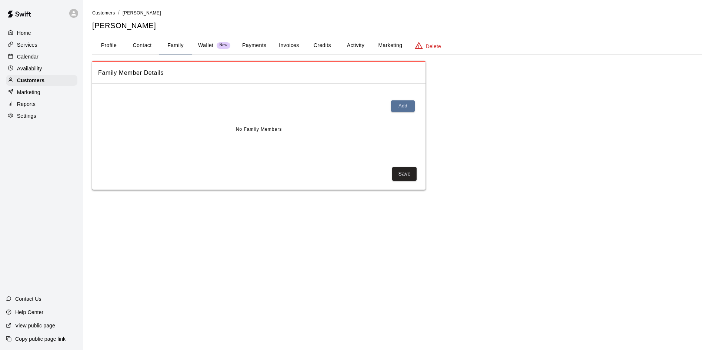
click at [206, 48] on p "Wallet" at bounding box center [206, 45] width 16 height 8
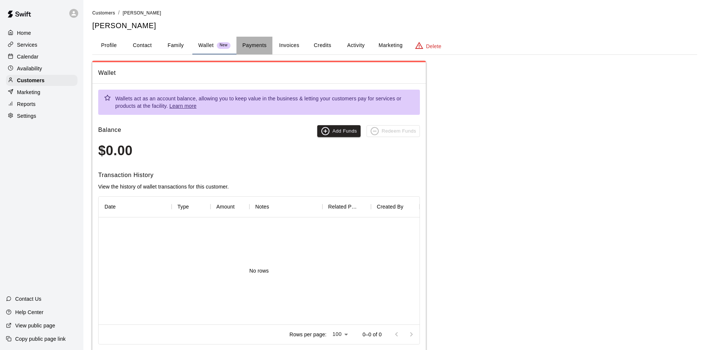
click at [260, 46] on button "Payments" at bounding box center [254, 46] width 36 height 18
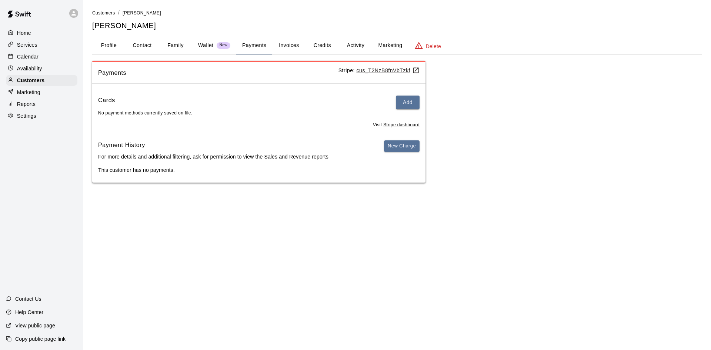
click at [282, 45] on button "Invoices" at bounding box center [288, 46] width 33 height 18
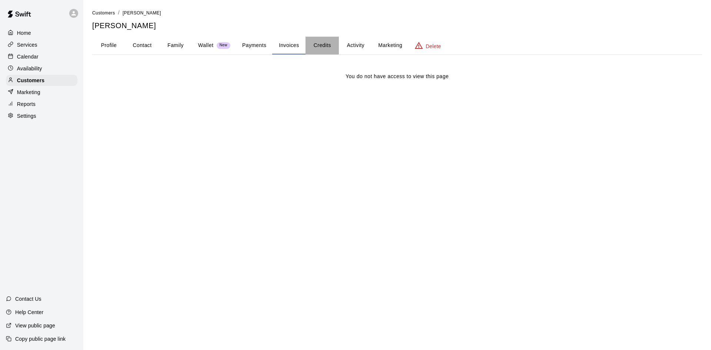
click at [326, 50] on button "Credits" at bounding box center [322, 46] width 33 height 18
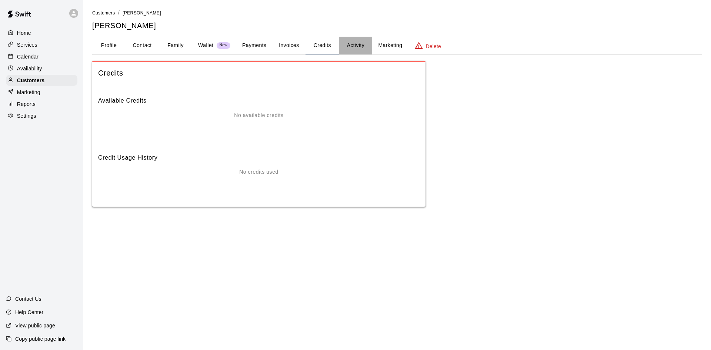
click at [345, 49] on button "Activity" at bounding box center [355, 46] width 33 height 18
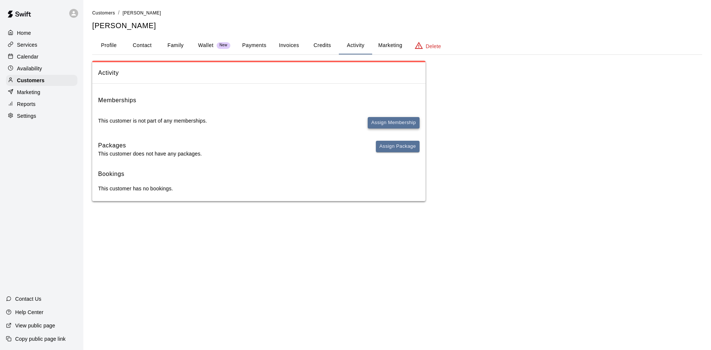
click at [381, 120] on button "Assign Membership" at bounding box center [394, 122] width 52 height 11
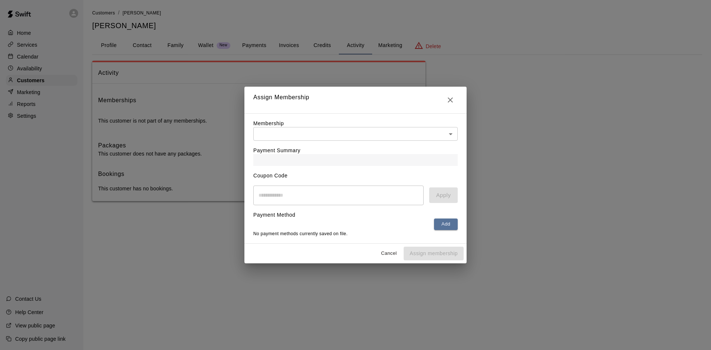
click at [357, 129] on body "Home Services Calendar Availability Customers Marketing Reports Settings Contac…" at bounding box center [355, 108] width 711 height 216
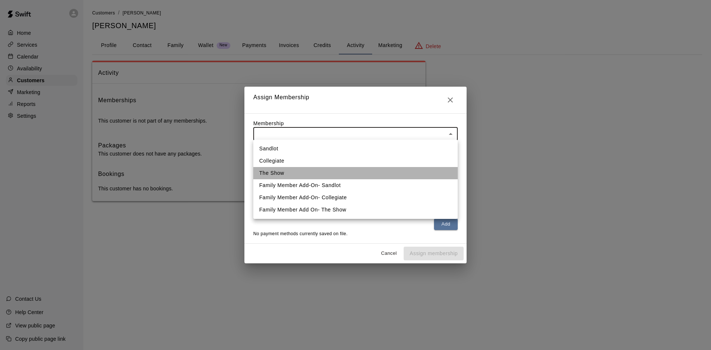
click at [288, 173] on li "The Show" at bounding box center [355, 173] width 205 height 12
type input "**********"
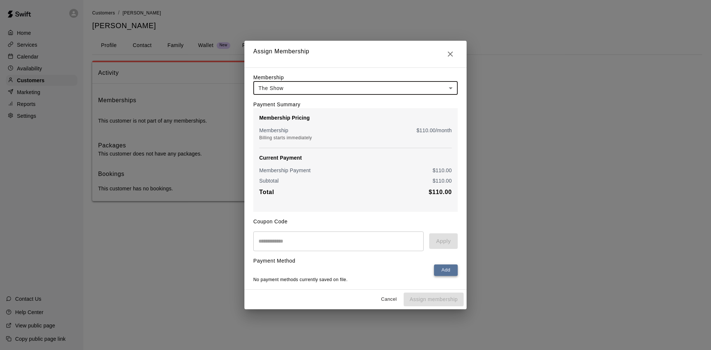
click at [446, 273] on button "Add" at bounding box center [446, 270] width 24 height 11
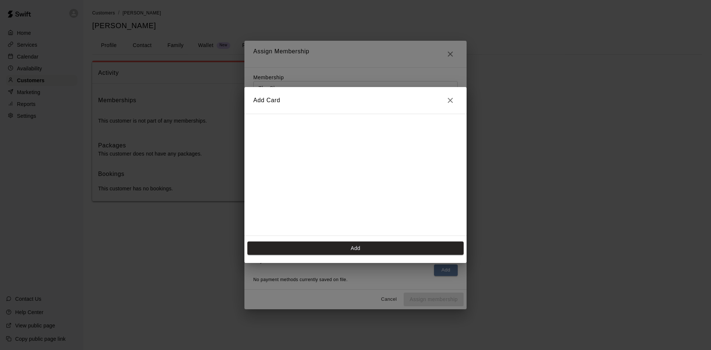
scroll to position [104, 0]
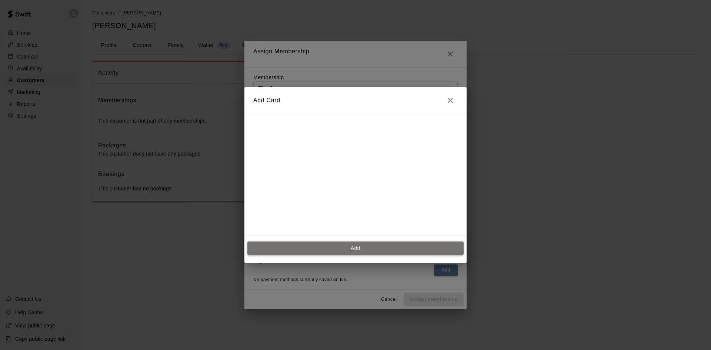
click at [354, 249] on button "Add" at bounding box center [355, 249] width 216 height 14
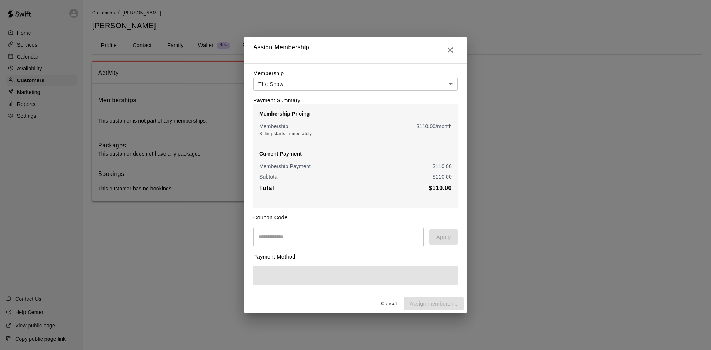
scroll to position [0, 0]
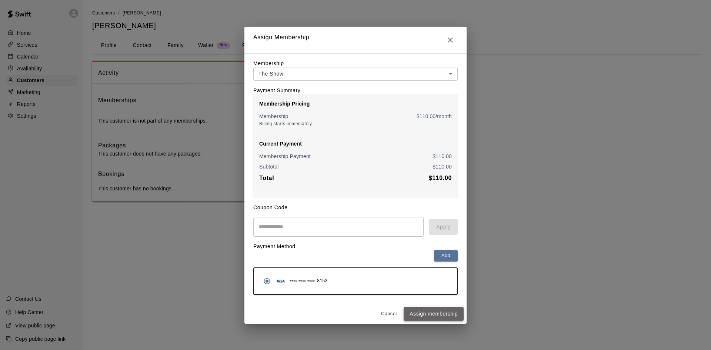
click at [437, 312] on button "Assign membership" at bounding box center [434, 314] width 60 height 14
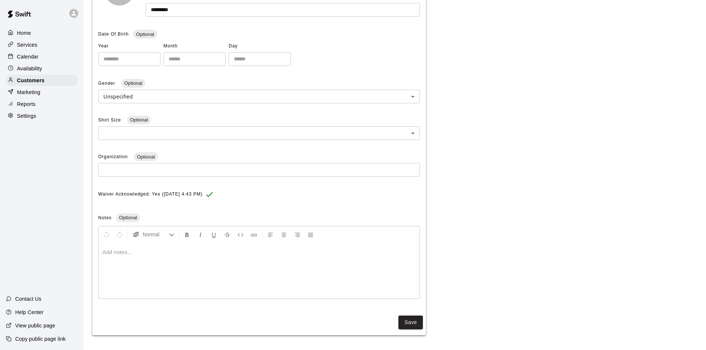
scroll to position [32, 0]
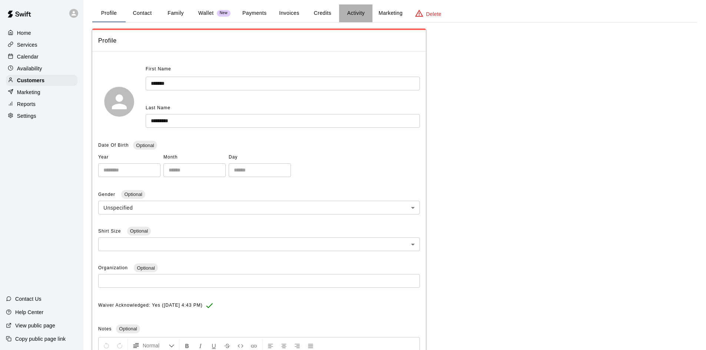
click at [344, 11] on button "Activity" at bounding box center [355, 13] width 33 height 18
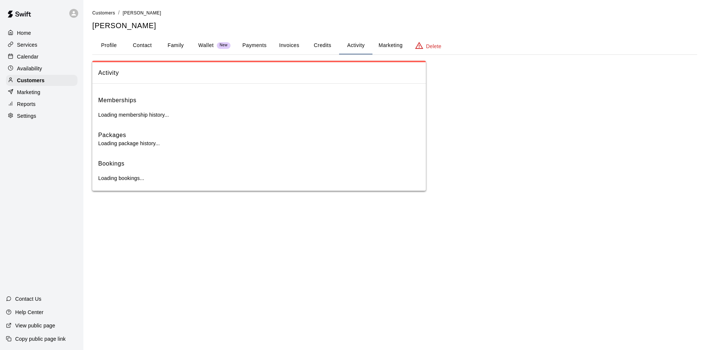
scroll to position [0, 0]
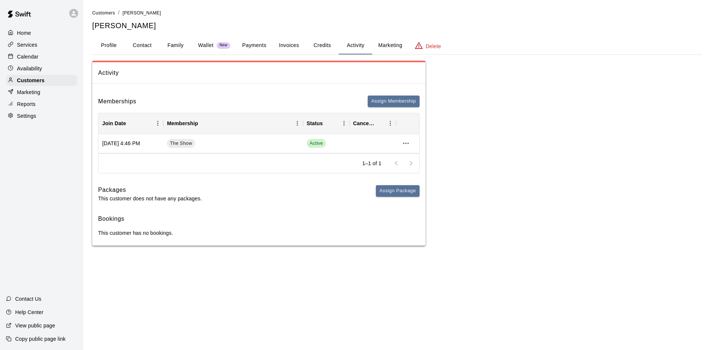
click at [56, 36] on div "Home" at bounding box center [42, 32] width 72 height 11
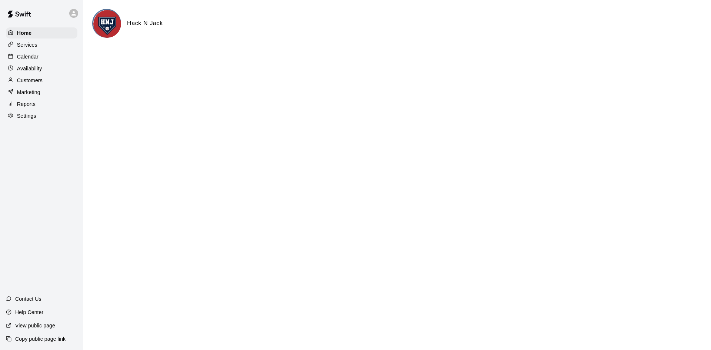
click at [15, 56] on div at bounding box center [12, 56] width 9 height 7
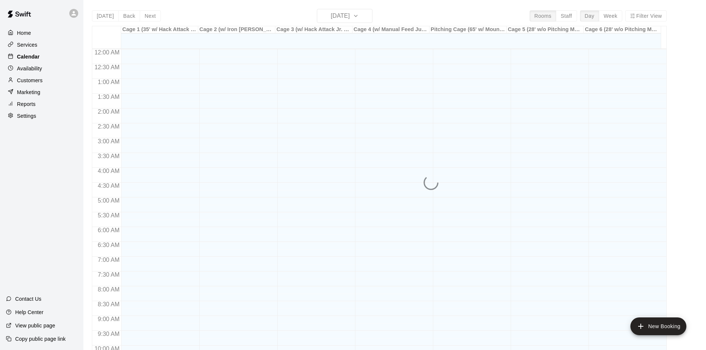
scroll to position [380, 0]
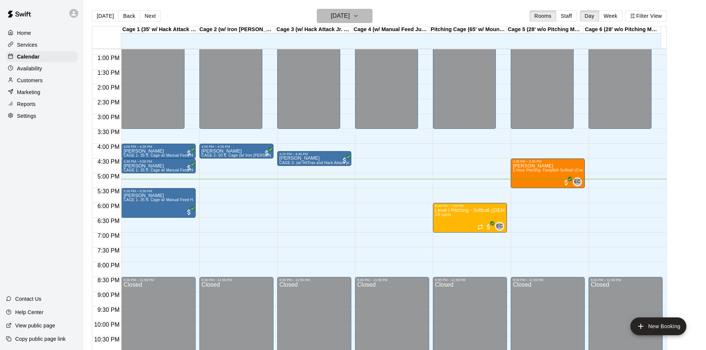
click at [342, 15] on h6 "[DATE]" at bounding box center [340, 16] width 19 height 10
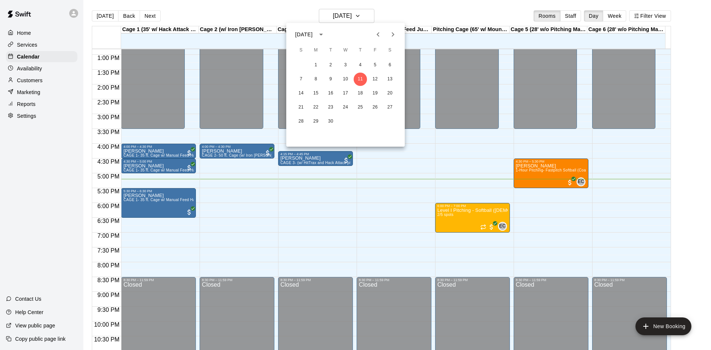
drag, startPoint x: 277, startPoint y: 14, endPoint x: 235, endPoint y: 18, distance: 42.8
click at [277, 14] on div at bounding box center [355, 175] width 711 height 350
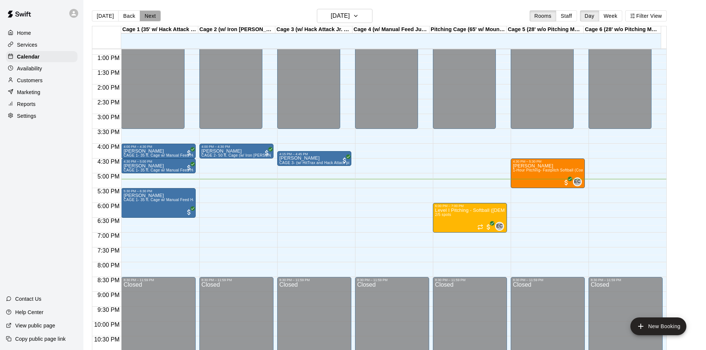
click at [147, 15] on button "Next" at bounding box center [150, 15] width 21 height 11
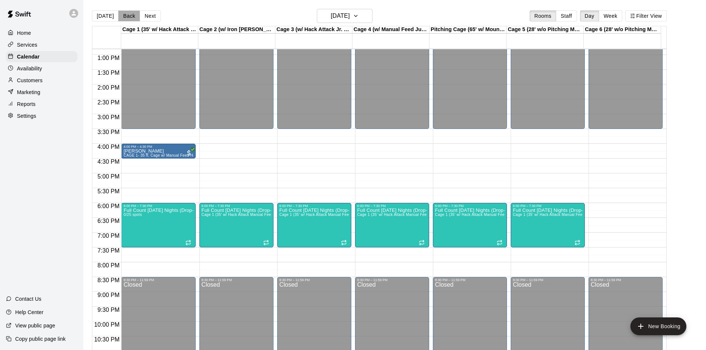
click at [130, 18] on button "Back" at bounding box center [129, 15] width 22 height 11
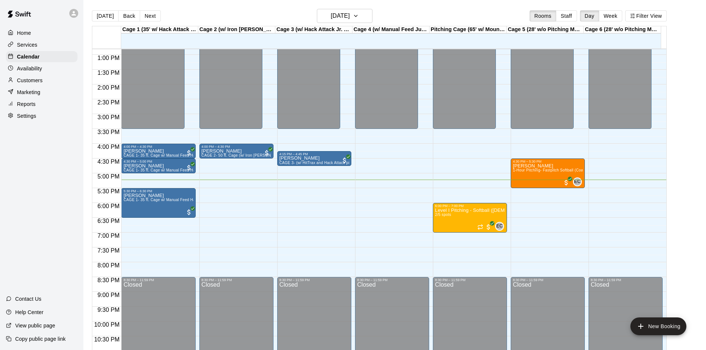
click at [31, 46] on p "Services" at bounding box center [27, 44] width 20 height 7
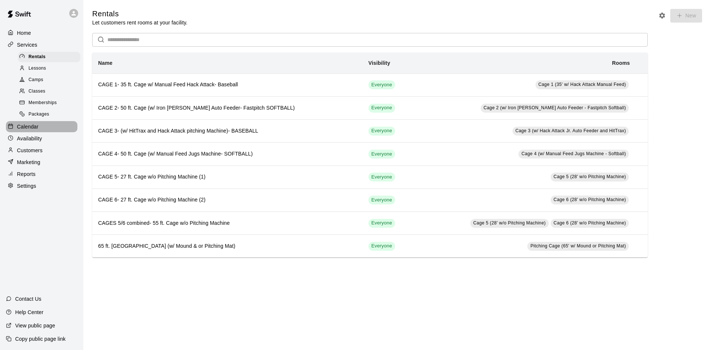
click at [34, 128] on p "Calendar" at bounding box center [27, 126] width 21 height 7
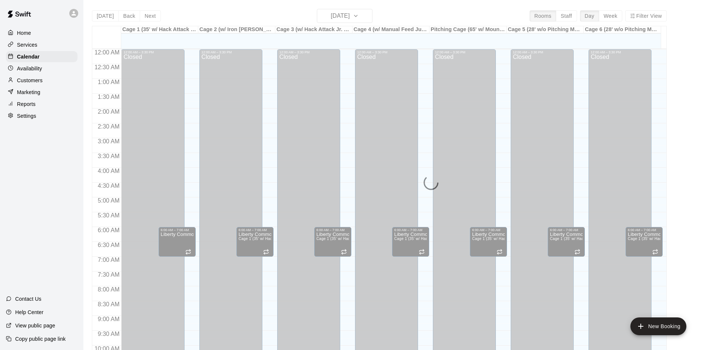
scroll to position [380, 0]
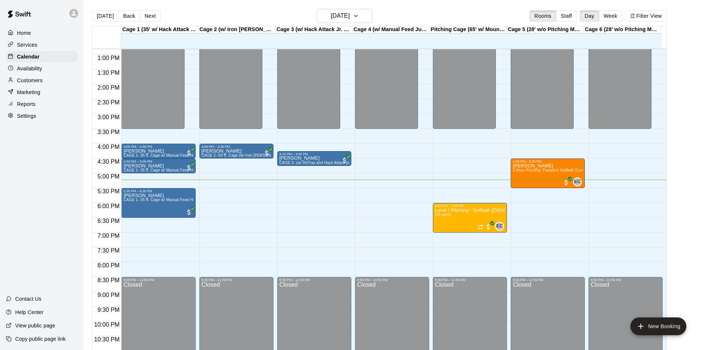
click at [20, 81] on p "Customers" at bounding box center [30, 80] width 26 height 7
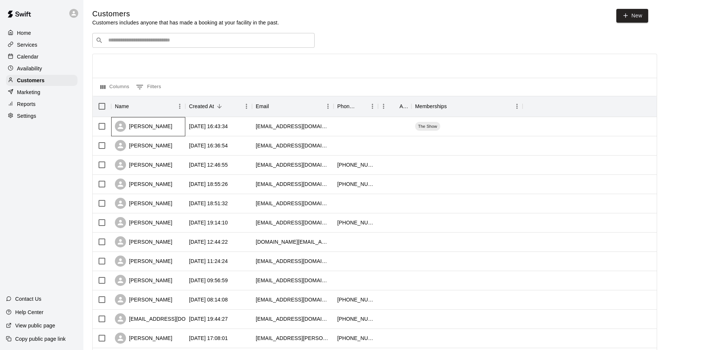
click at [150, 129] on div "[PERSON_NAME]" at bounding box center [143, 126] width 57 height 11
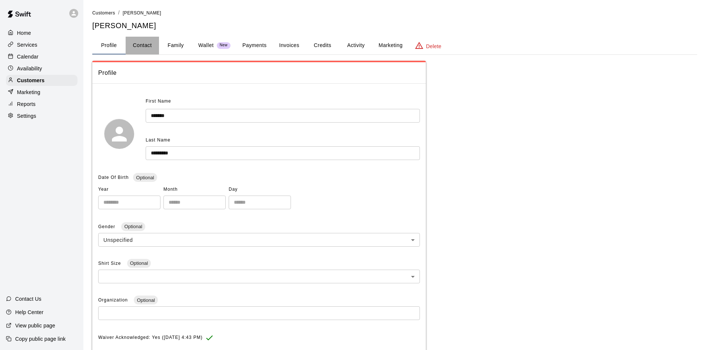
click at [150, 44] on button "Contact" at bounding box center [142, 46] width 33 height 18
select select "**"
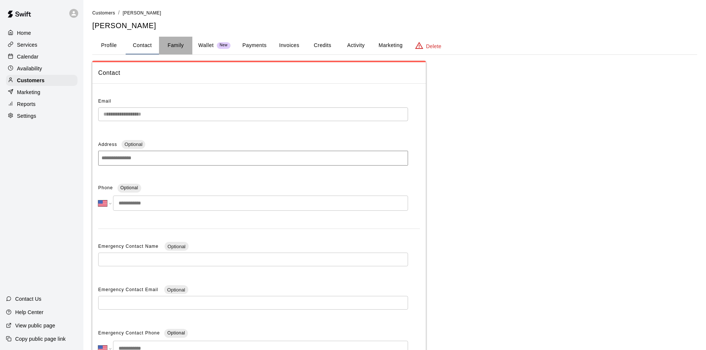
click at [173, 46] on button "Family" at bounding box center [175, 46] width 33 height 18
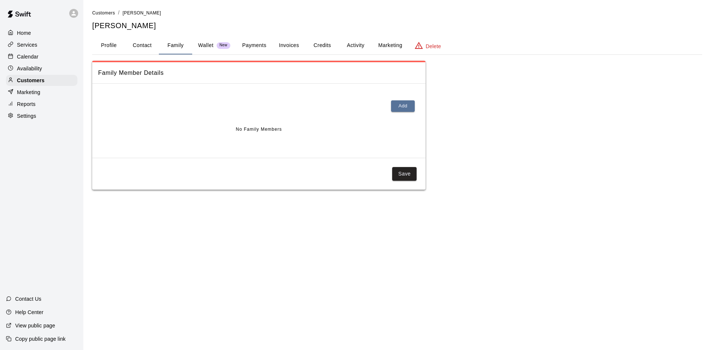
click at [258, 43] on button "Payments" at bounding box center [254, 46] width 36 height 18
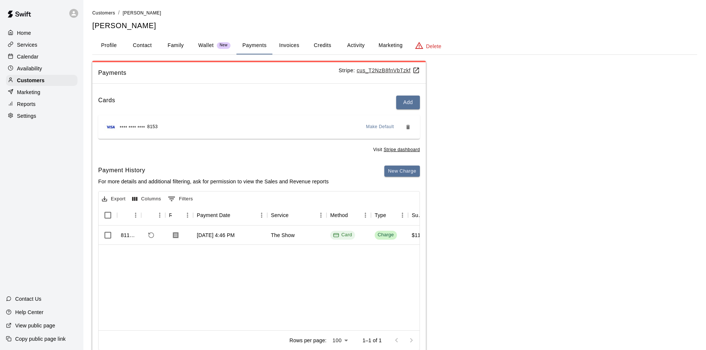
click at [350, 45] on button "Activity" at bounding box center [355, 46] width 33 height 18
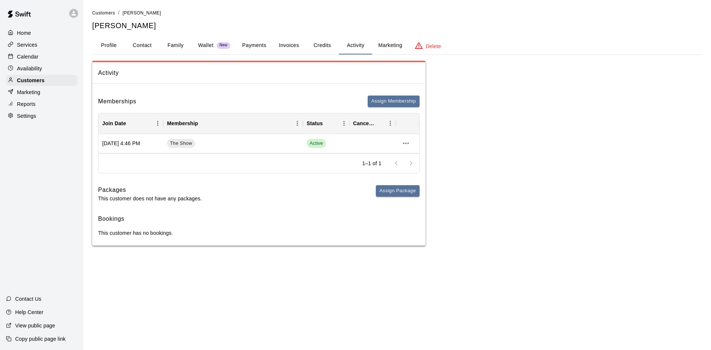
click at [115, 45] on button "Profile" at bounding box center [108, 46] width 33 height 18
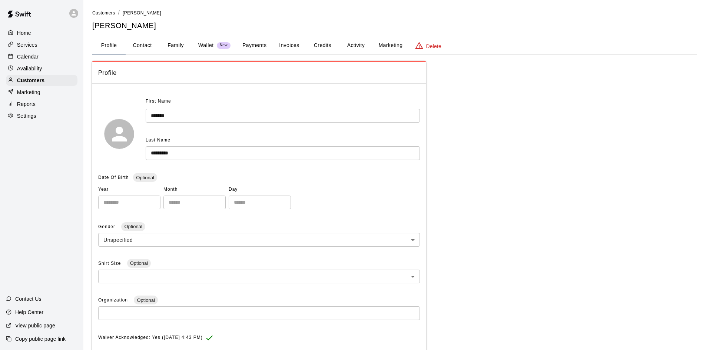
drag, startPoint x: 30, startPoint y: 53, endPoint x: 44, endPoint y: 62, distance: 16.5
click at [30, 53] on div "Calendar" at bounding box center [42, 56] width 72 height 11
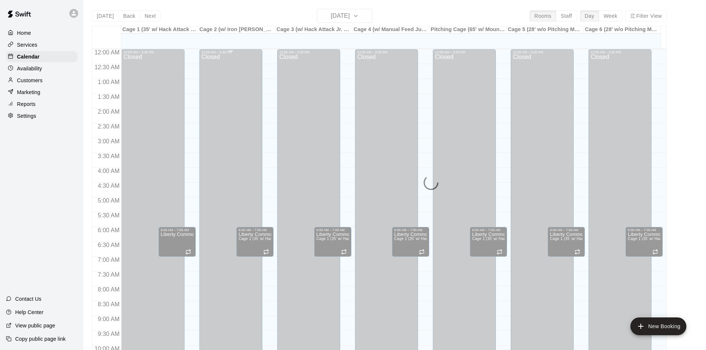
scroll to position [380, 0]
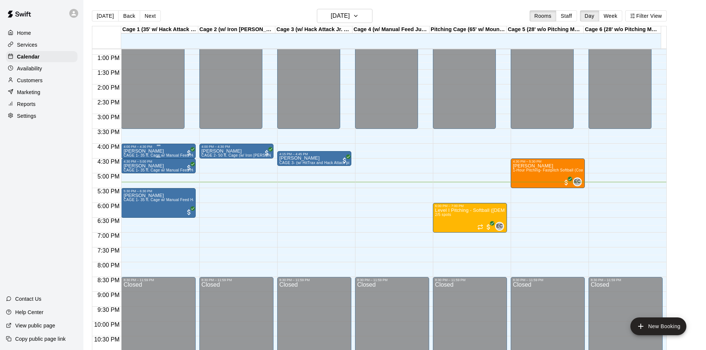
click at [141, 151] on p "[PERSON_NAME]" at bounding box center [158, 151] width 70 height 0
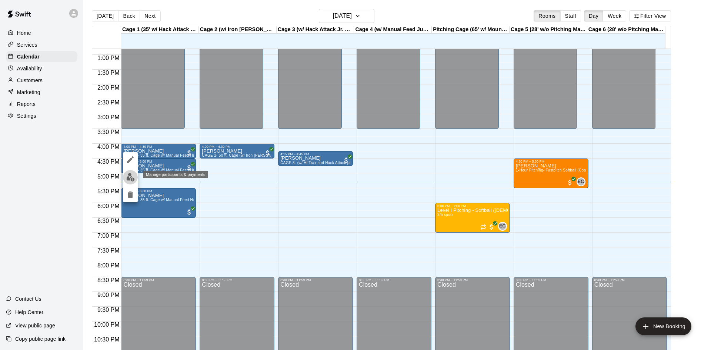
click at [126, 178] on img "edit" at bounding box center [130, 177] width 9 height 9
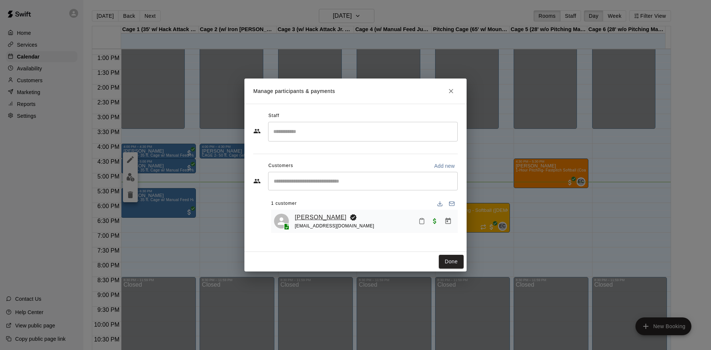
click at [313, 219] on link "[PERSON_NAME]" at bounding box center [321, 218] width 52 height 10
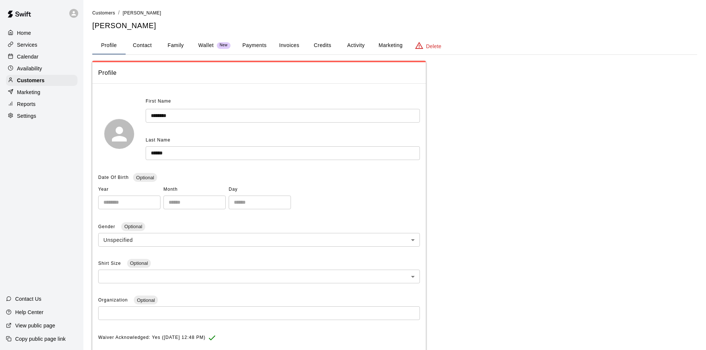
click at [356, 47] on button "Activity" at bounding box center [355, 46] width 33 height 18
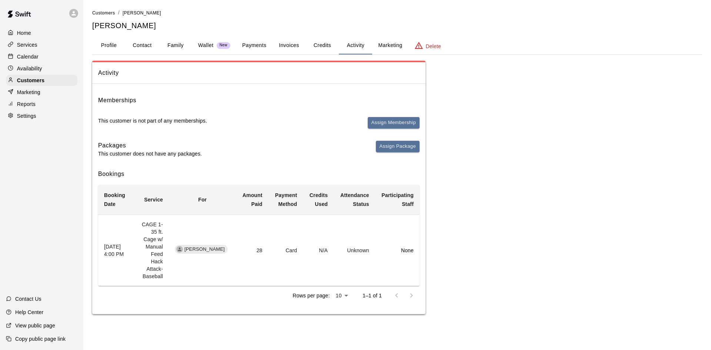
click at [149, 48] on button "Contact" at bounding box center [142, 46] width 33 height 18
select select "**"
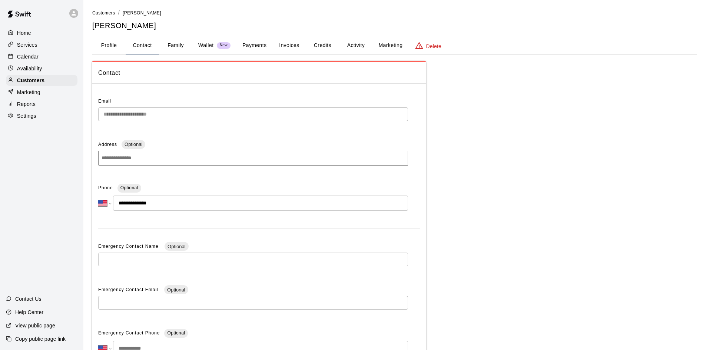
click at [172, 46] on button "Family" at bounding box center [175, 46] width 33 height 18
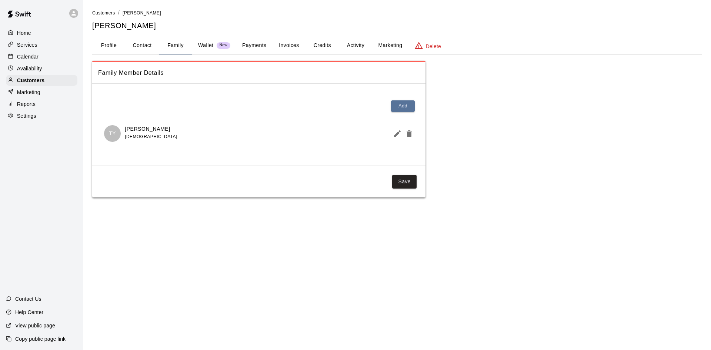
click at [354, 44] on button "Activity" at bounding box center [355, 46] width 33 height 18
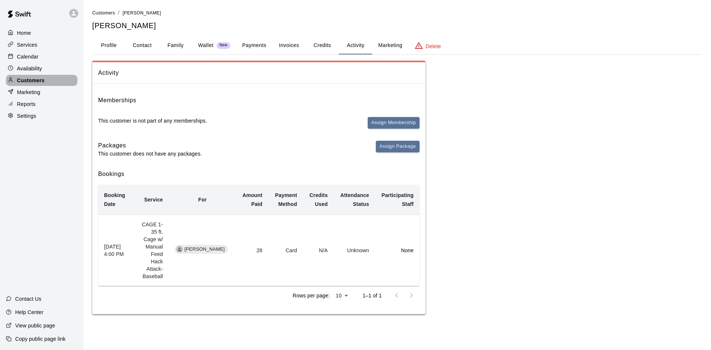
click at [29, 83] on p "Customers" at bounding box center [30, 80] width 27 height 7
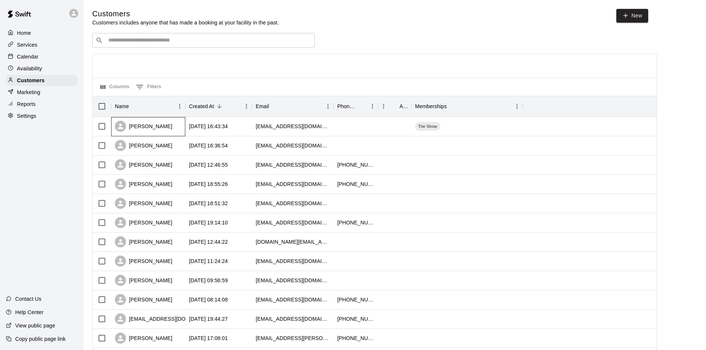
click at [159, 127] on div "[PERSON_NAME]" at bounding box center [143, 126] width 57 height 11
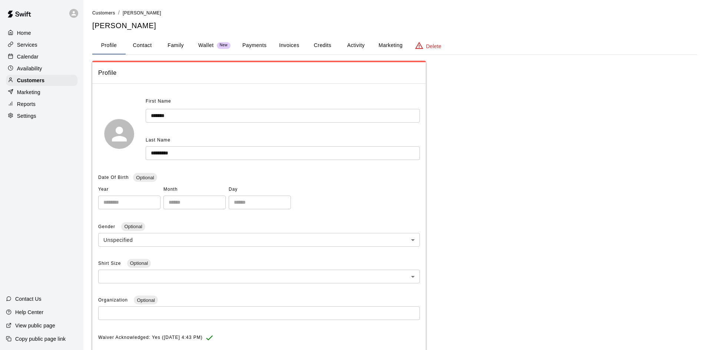
click at [8, 31] on icon at bounding box center [11, 33] width 6 height 6
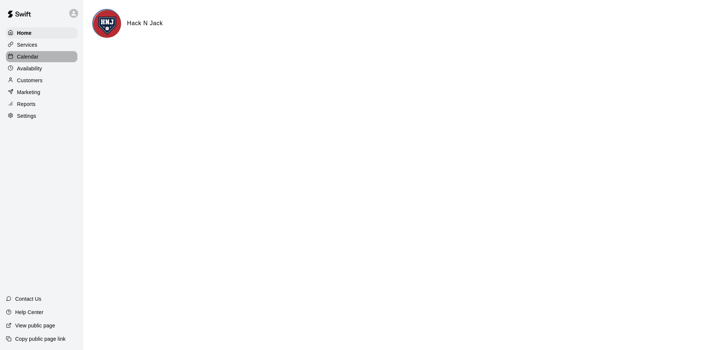
drag, startPoint x: 34, startPoint y: 56, endPoint x: 41, endPoint y: 62, distance: 9.0
click at [35, 56] on p "Calendar" at bounding box center [27, 56] width 21 height 7
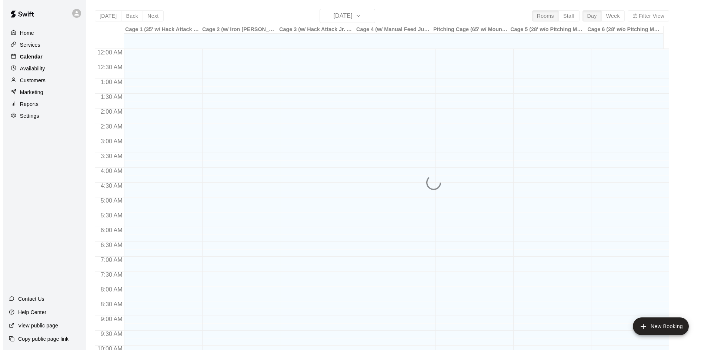
scroll to position [380, 0]
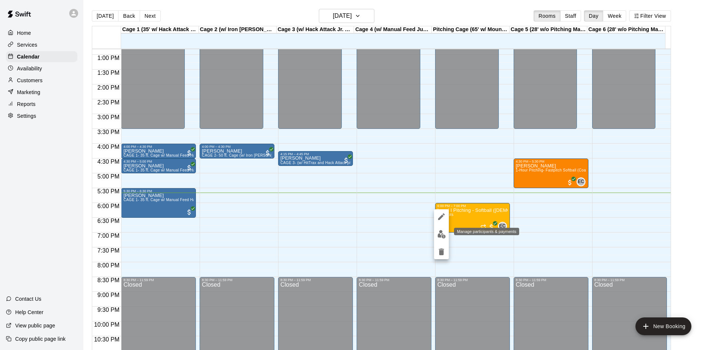
click at [440, 232] on img "edit" at bounding box center [442, 234] width 9 height 9
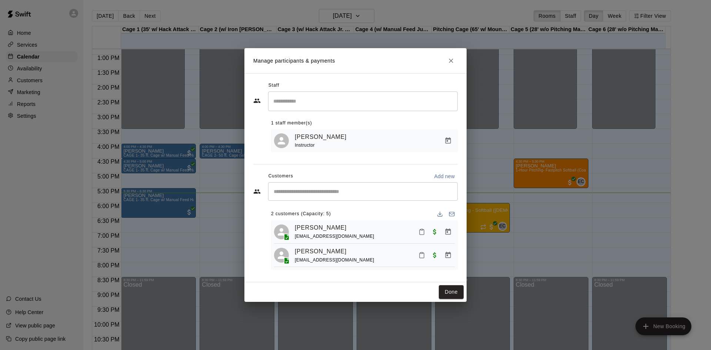
click at [422, 259] on icon "Mark attendance" at bounding box center [422, 255] width 7 height 7
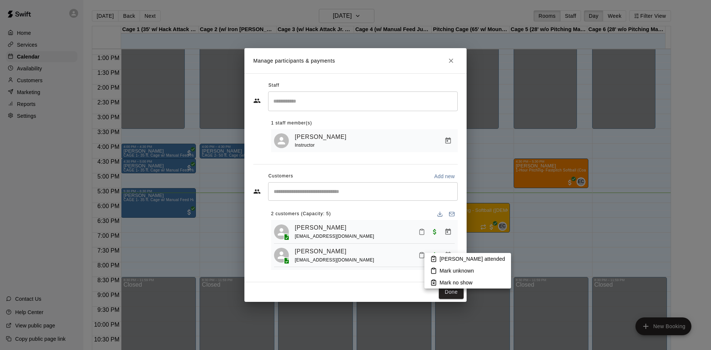
click at [448, 259] on p "Mark attended" at bounding box center [473, 258] width 66 height 7
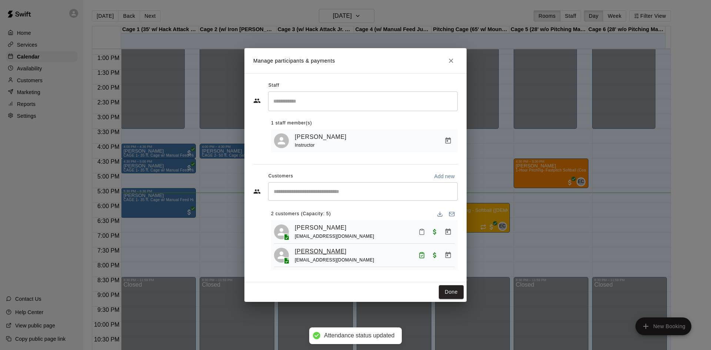
click at [320, 252] on link "[PERSON_NAME]" at bounding box center [321, 252] width 52 height 10
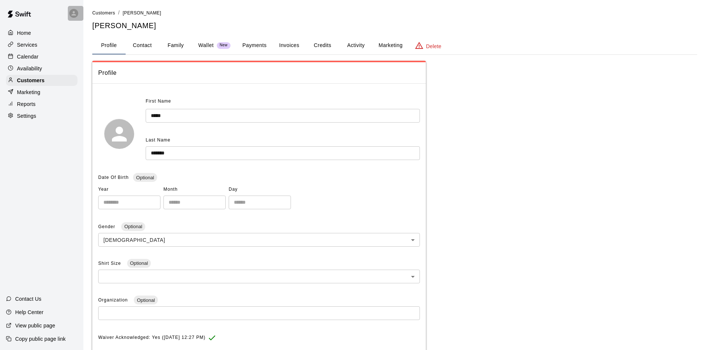
click at [73, 14] on icon at bounding box center [74, 13] width 4 height 4
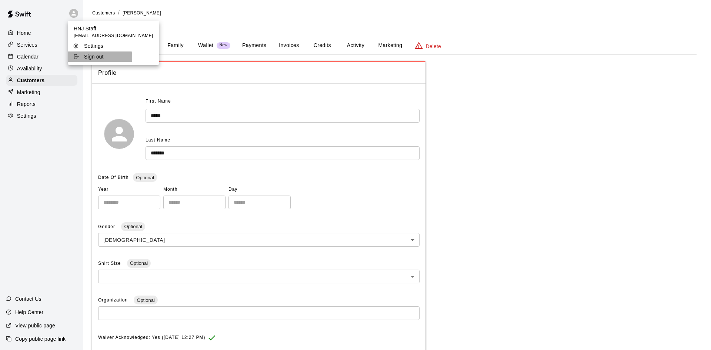
click at [92, 58] on p "Sign out" at bounding box center [94, 56] width 20 height 7
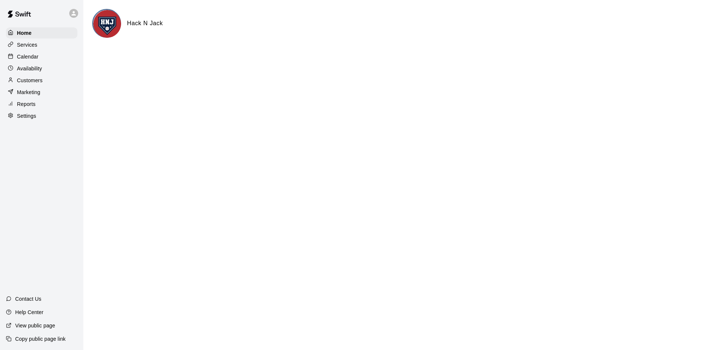
click at [36, 72] on p "Availability" at bounding box center [29, 68] width 25 height 7
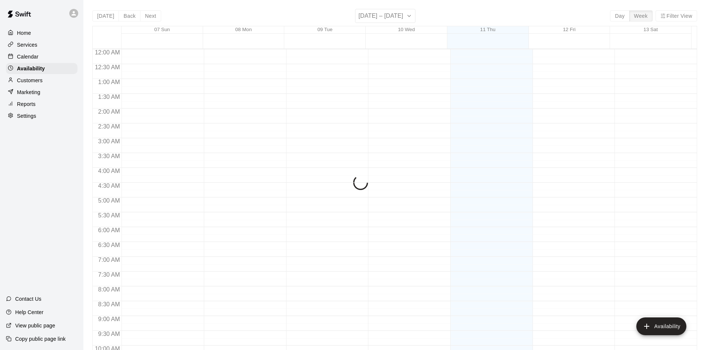
scroll to position [402, 0]
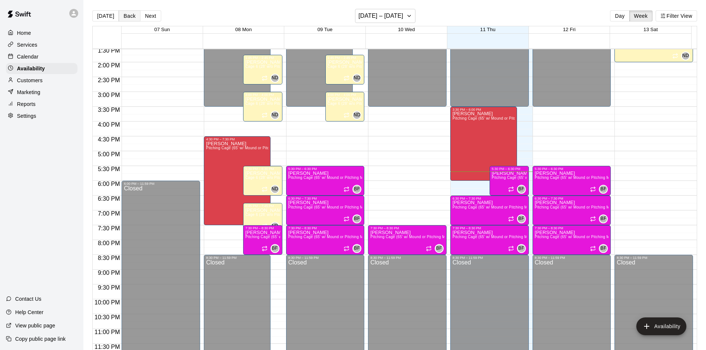
click at [126, 18] on button "Back" at bounding box center [130, 15] width 22 height 11
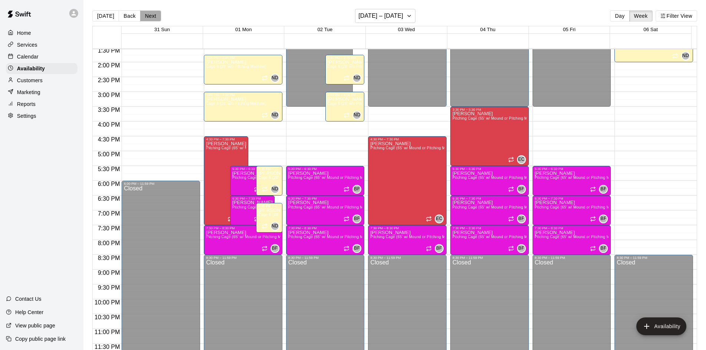
click at [147, 17] on button "Next" at bounding box center [150, 15] width 21 height 11
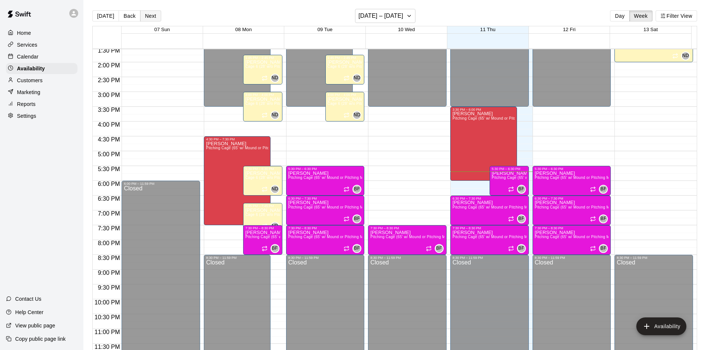
click at [149, 15] on button "Next" at bounding box center [150, 15] width 21 height 11
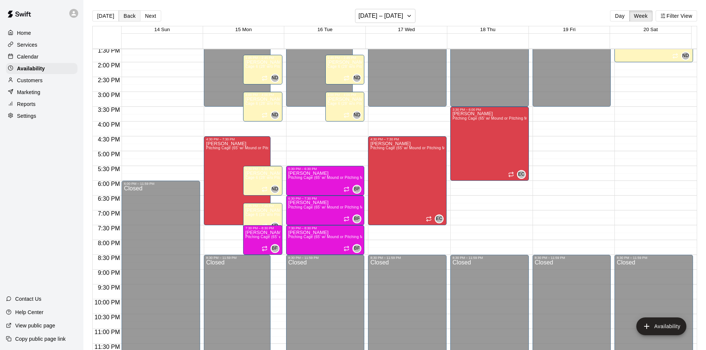
click at [129, 14] on button "Back" at bounding box center [130, 15] width 22 height 11
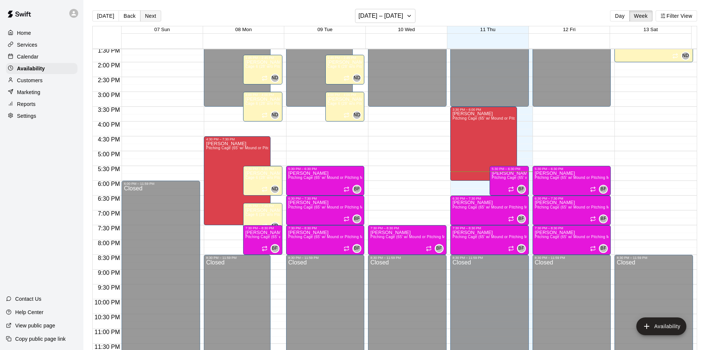
click at [152, 20] on button "Next" at bounding box center [150, 15] width 21 height 11
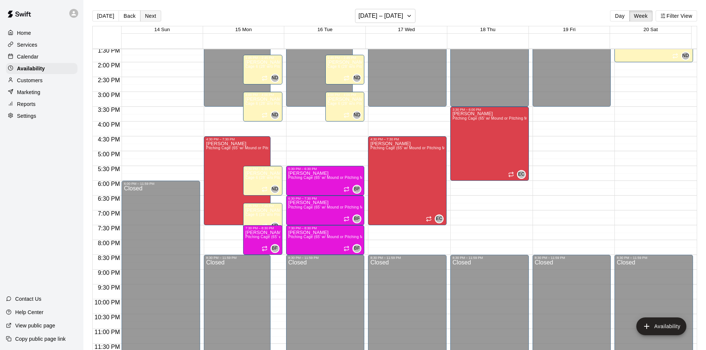
click at [147, 13] on button "Next" at bounding box center [150, 15] width 21 height 11
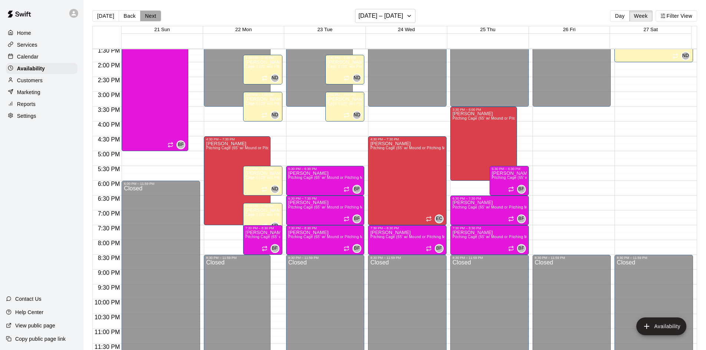
click at [150, 14] on button "Next" at bounding box center [150, 15] width 21 height 11
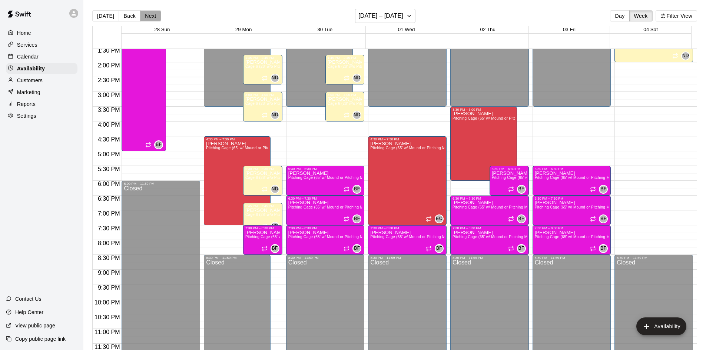
click at [150, 14] on button "Next" at bounding box center [150, 15] width 21 height 11
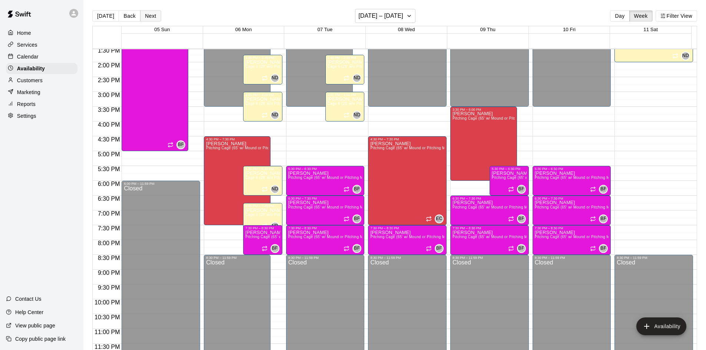
click at [153, 20] on button "Next" at bounding box center [150, 15] width 21 height 11
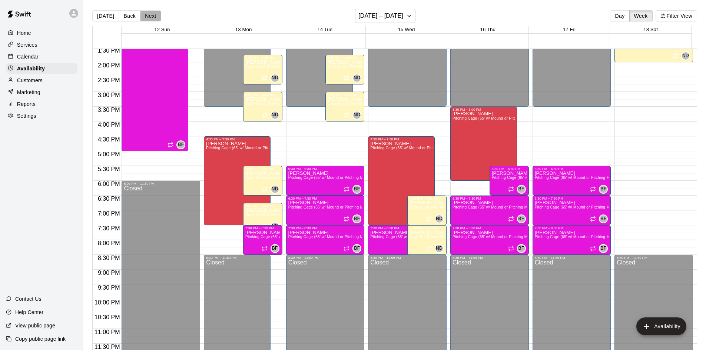
click at [152, 20] on button "Next" at bounding box center [150, 15] width 21 height 11
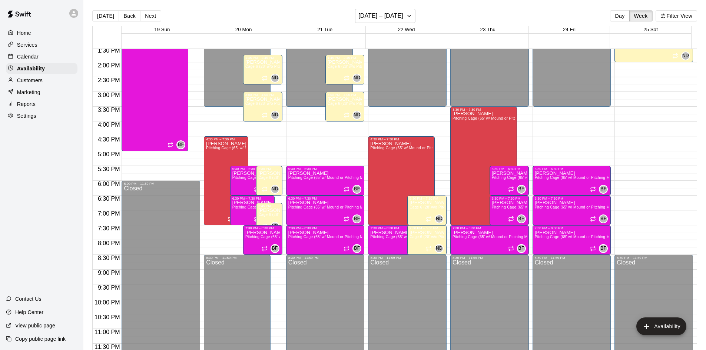
click at [152, 20] on button "Next" at bounding box center [150, 15] width 21 height 11
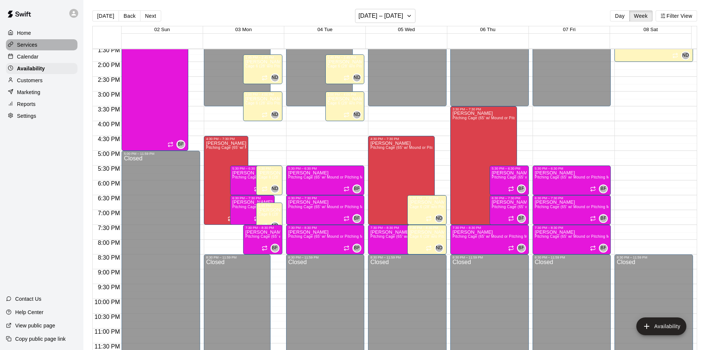
click at [27, 45] on p "Services" at bounding box center [27, 44] width 20 height 7
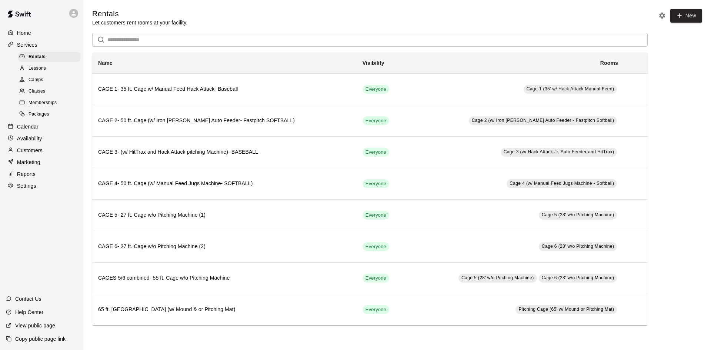
click at [39, 95] on span "Classes" at bounding box center [37, 91] width 17 height 7
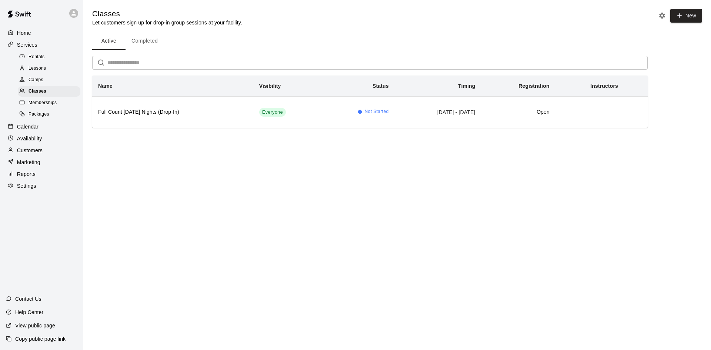
click at [36, 80] on span "Camps" at bounding box center [36, 79] width 15 height 7
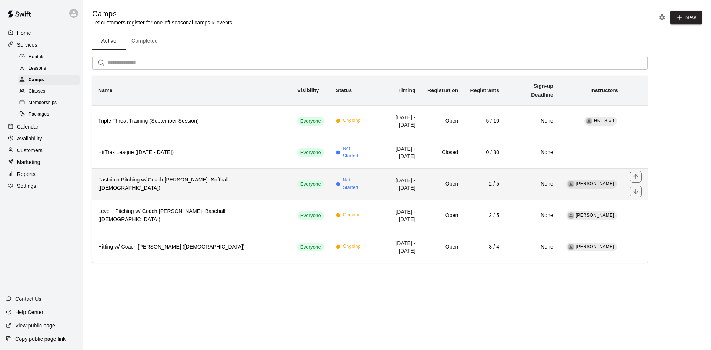
click at [117, 168] on th "Fastpitch Pitching w/ Coach Erin- Softball (12-15 years old)" at bounding box center [191, 183] width 199 height 31
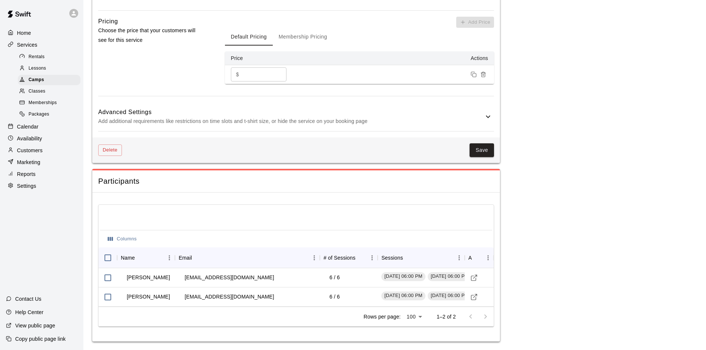
scroll to position [554, 0]
click at [25, 152] on p "Customers" at bounding box center [30, 150] width 26 height 7
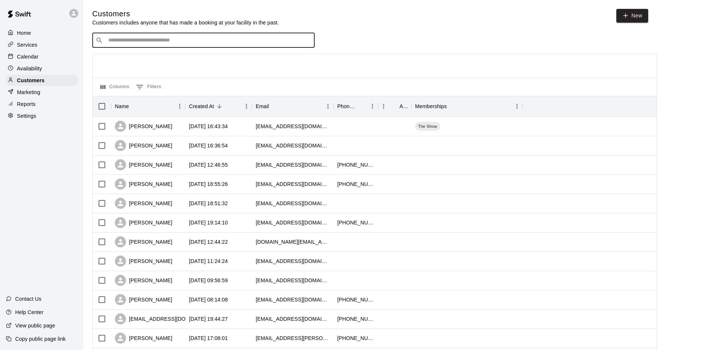
click at [160, 40] on input "Search customers by name or email" at bounding box center [208, 40] width 205 height 7
type input "****"
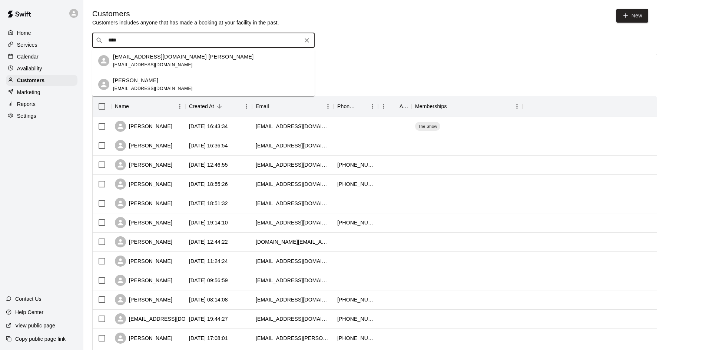
click at [143, 78] on p "JUNE HOLLAND" at bounding box center [135, 81] width 45 height 8
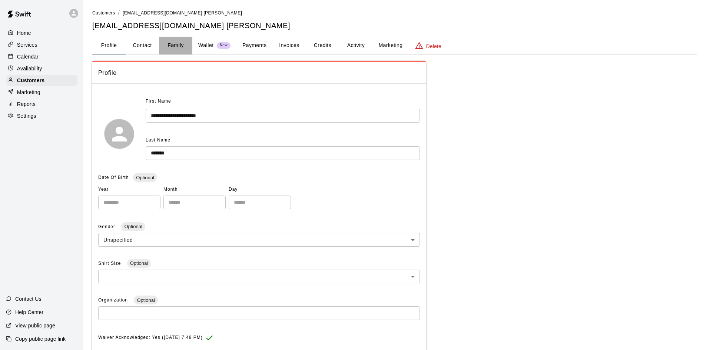
click at [166, 46] on button "Family" at bounding box center [175, 46] width 33 height 18
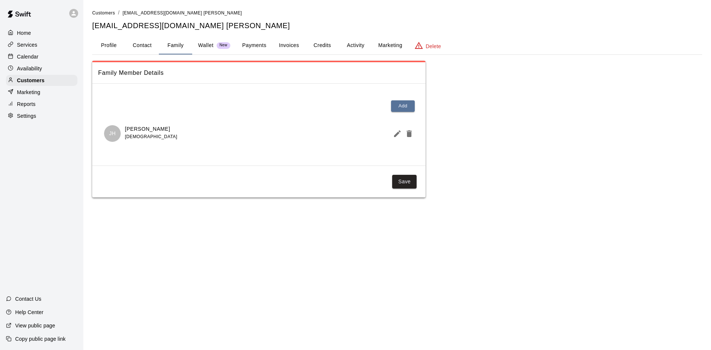
click at [101, 46] on button "Profile" at bounding box center [108, 46] width 33 height 18
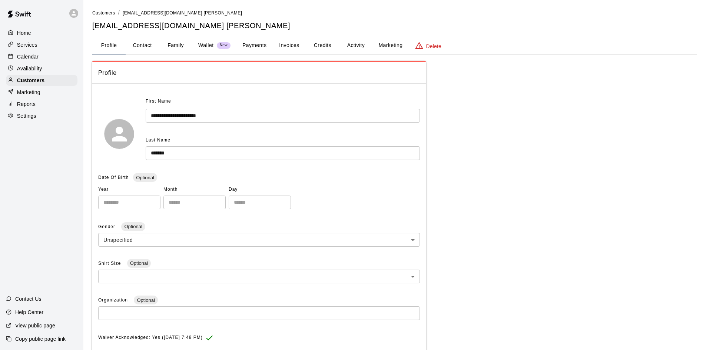
click at [34, 31] on div "Home" at bounding box center [42, 32] width 72 height 11
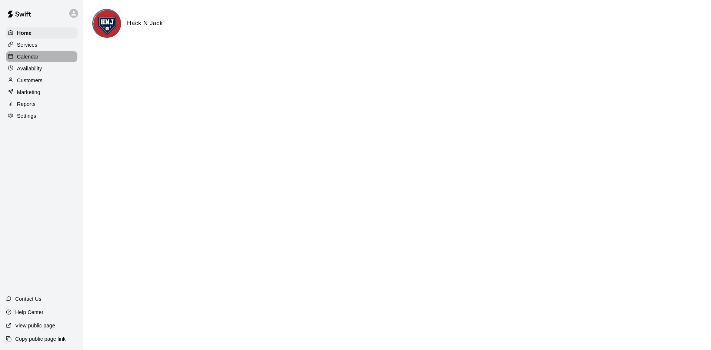
click at [27, 57] on p "Calendar" at bounding box center [27, 56] width 21 height 7
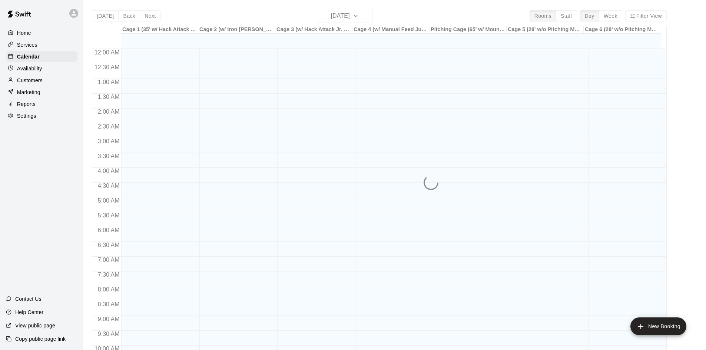
scroll to position [380, 0]
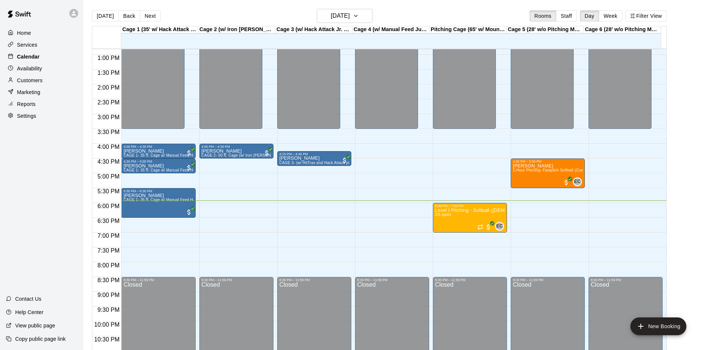
click at [25, 58] on p "Calendar" at bounding box center [28, 56] width 23 height 7
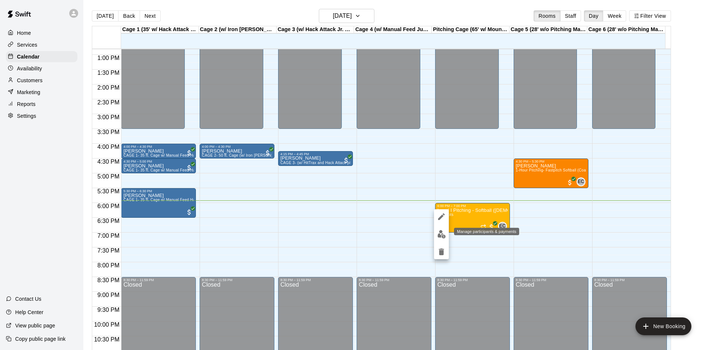
click at [444, 235] on img "edit" at bounding box center [442, 234] width 9 height 9
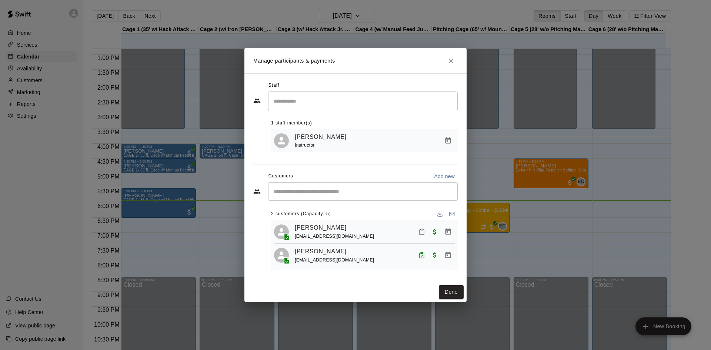
click at [422, 233] on icon "Mark attendance" at bounding box center [422, 232] width 7 height 7
click at [448, 235] on p "Mark attended" at bounding box center [473, 234] width 66 height 7
click at [318, 225] on link "JUNE HOLLAND" at bounding box center [321, 228] width 52 height 10
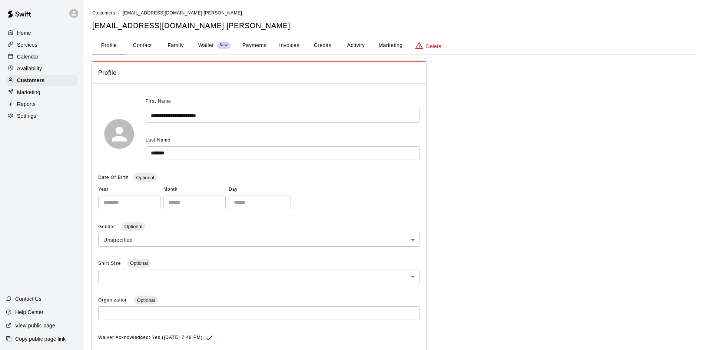
click at [23, 58] on p "Calendar" at bounding box center [27, 56] width 21 height 7
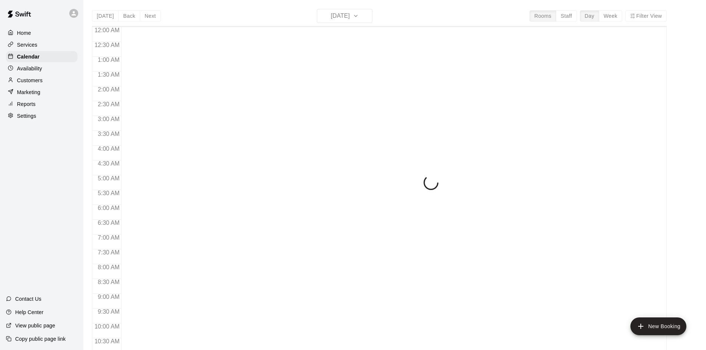
scroll to position [380, 0]
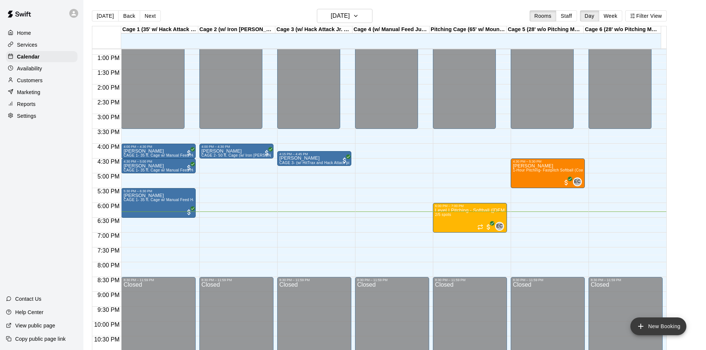
click at [661, 321] on button "New Booking" at bounding box center [658, 327] width 56 height 18
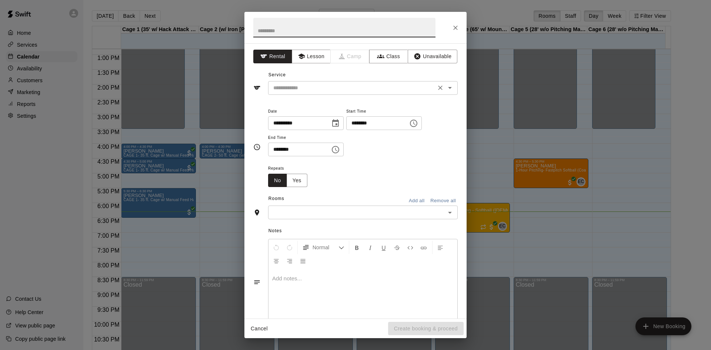
click at [302, 91] on input "text" at bounding box center [351, 87] width 163 height 9
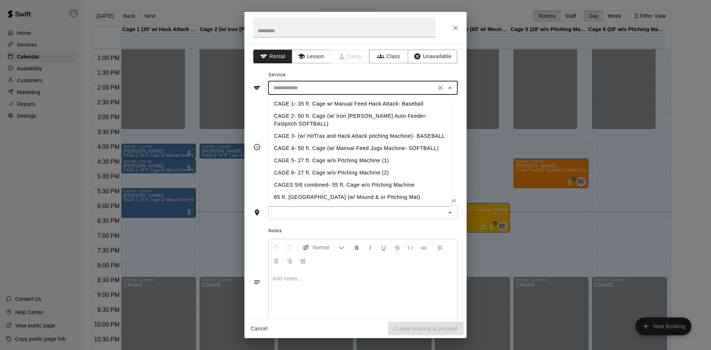
click at [315, 135] on li "CAGE 3- (w/ HitTrax and Hack Attack pitching Machine)- BASEBALL" at bounding box center [360, 136] width 184 height 12
type input "**********"
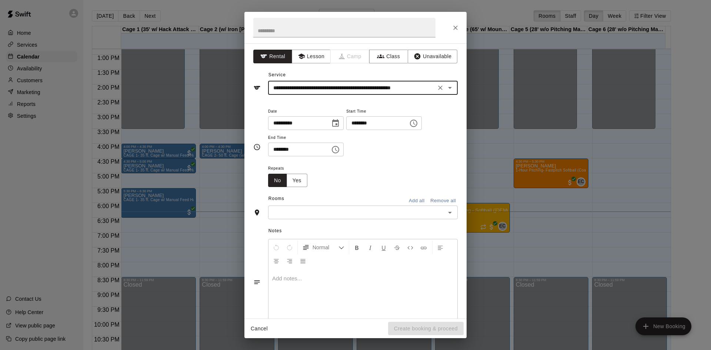
click at [372, 123] on input "********" at bounding box center [374, 123] width 57 height 14
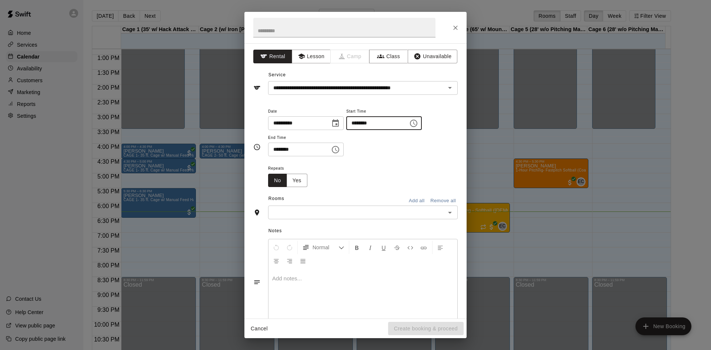
type input "********"
drag, startPoint x: 286, startPoint y: 153, endPoint x: 283, endPoint y: 149, distance: 5.3
click at [286, 153] on input "********" at bounding box center [296, 150] width 57 height 14
click at [454, 27] on icon "Close" at bounding box center [455, 27] width 7 height 7
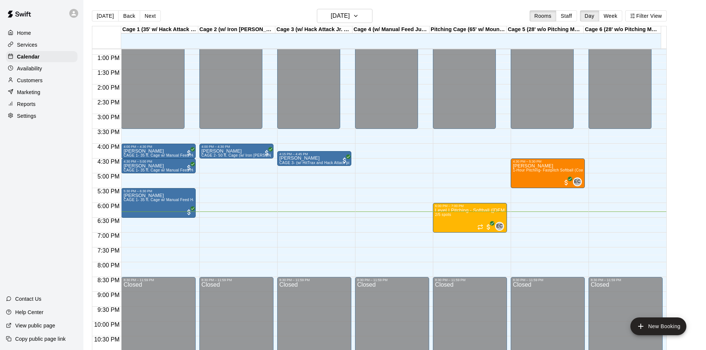
click at [24, 82] on p "Customers" at bounding box center [30, 80] width 26 height 7
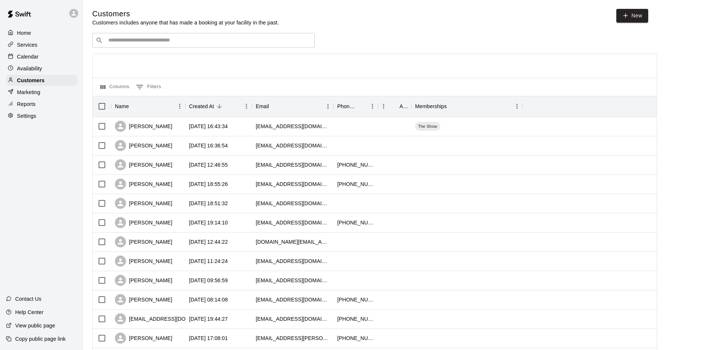
click at [154, 46] on div "​ ​" at bounding box center [203, 40] width 222 height 15
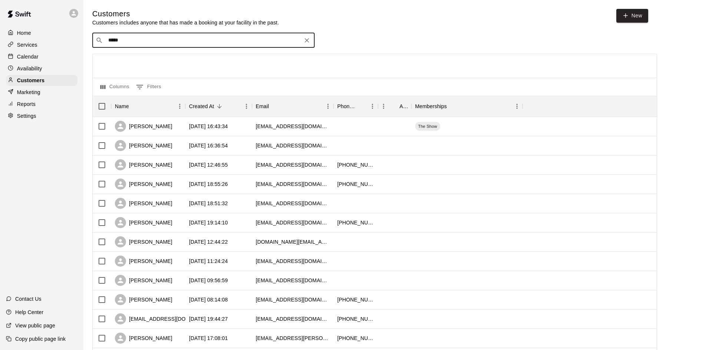
type input "******"
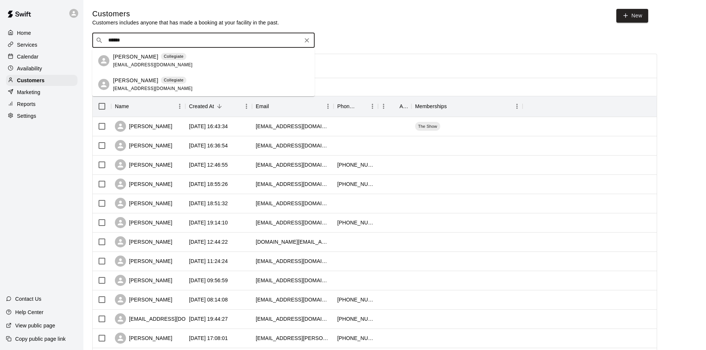
click at [116, 57] on p "Dustin Butler" at bounding box center [135, 57] width 45 height 8
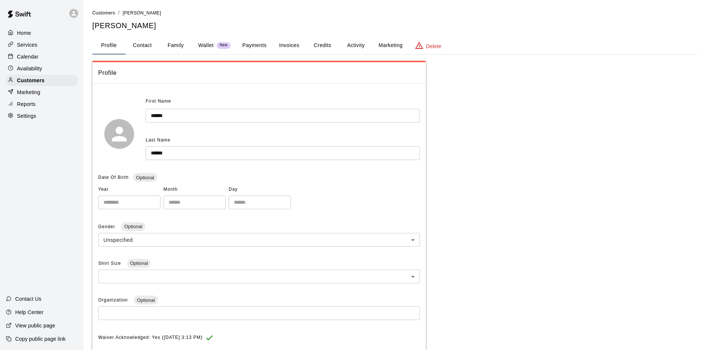
click at [330, 47] on button "Credits" at bounding box center [322, 46] width 33 height 18
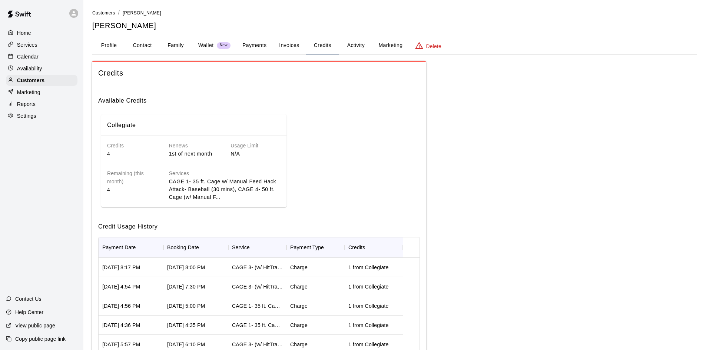
click at [356, 47] on button "Activity" at bounding box center [355, 46] width 33 height 18
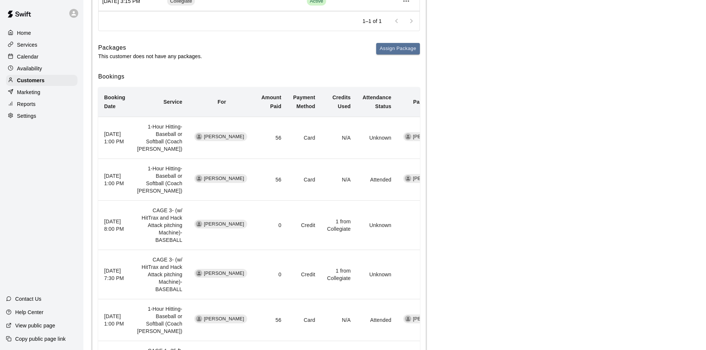
scroll to position [148, 0]
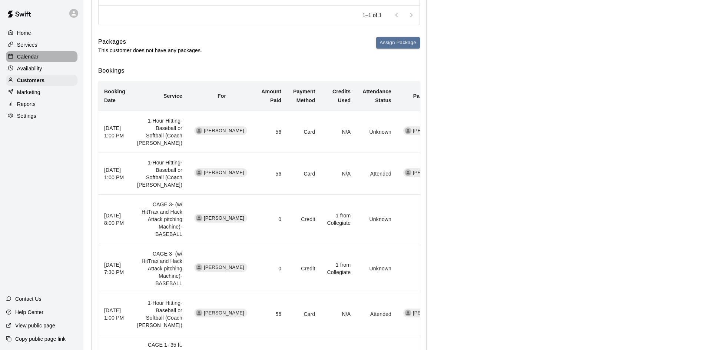
click at [27, 59] on p "Calendar" at bounding box center [27, 56] width 21 height 7
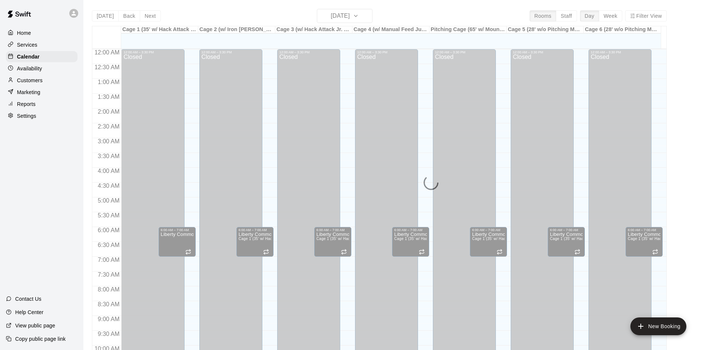
scroll to position [380, 0]
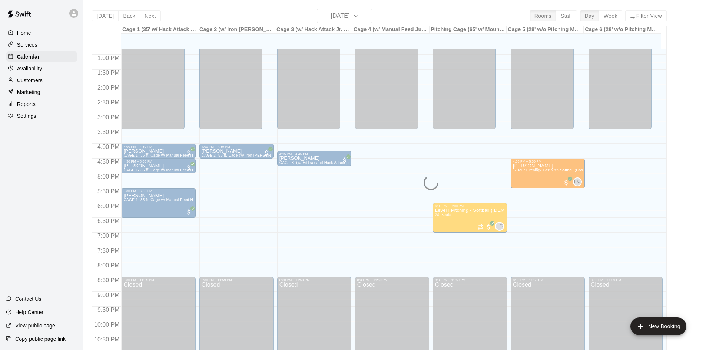
click at [24, 68] on p "Availability" at bounding box center [29, 68] width 25 height 7
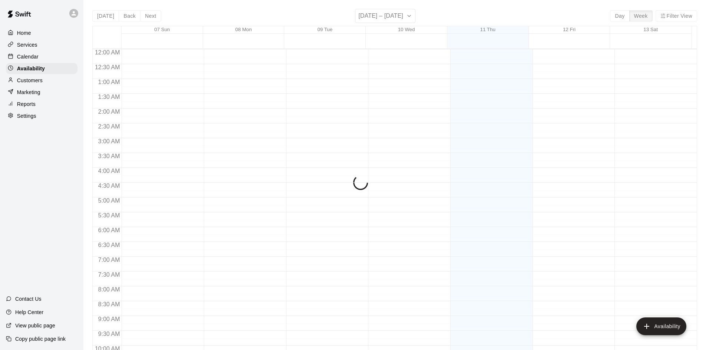
scroll to position [402, 0]
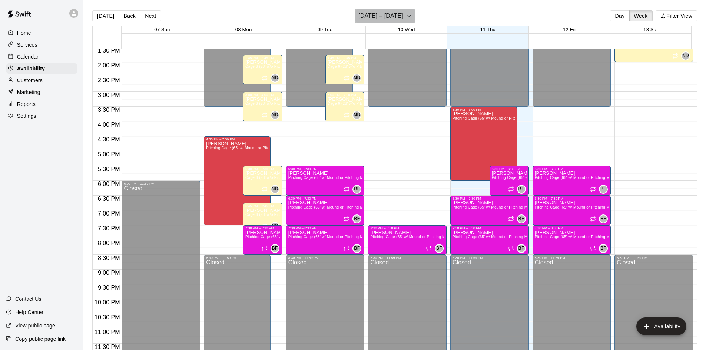
click at [394, 13] on h6 "[DATE] – [DATE]" at bounding box center [380, 16] width 45 height 10
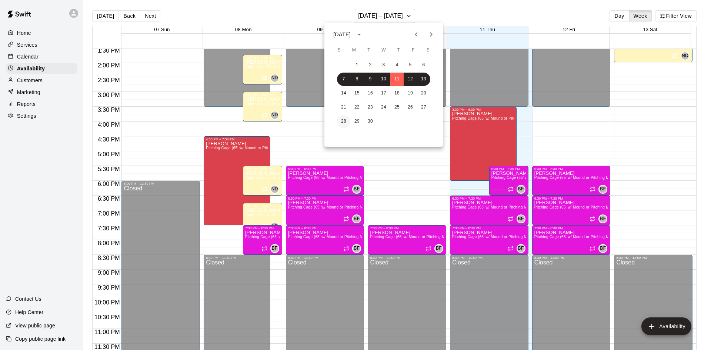
click at [343, 122] on button "28" at bounding box center [343, 121] width 13 height 13
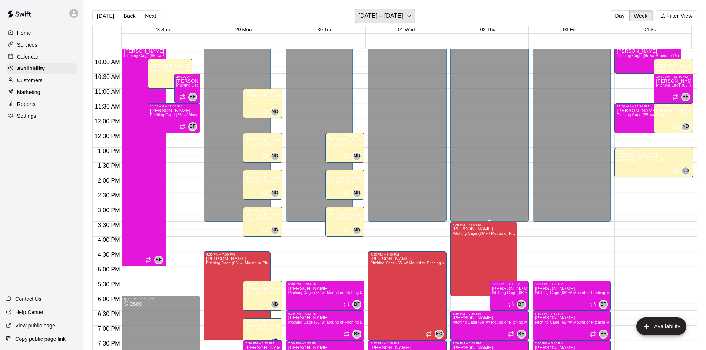
scroll to position [217, 0]
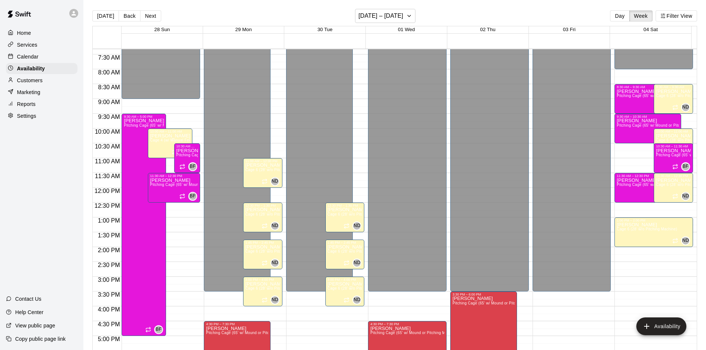
click at [21, 54] on p "Calendar" at bounding box center [27, 56] width 21 height 7
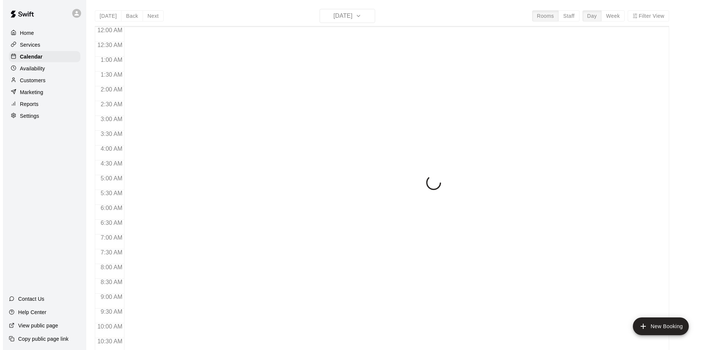
scroll to position [380, 0]
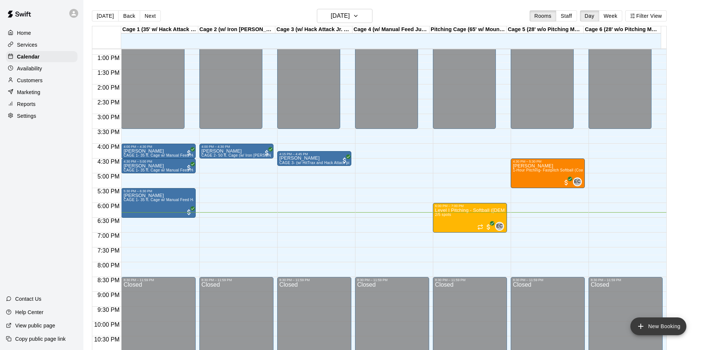
click at [662, 325] on button "New Booking" at bounding box center [658, 327] width 56 height 18
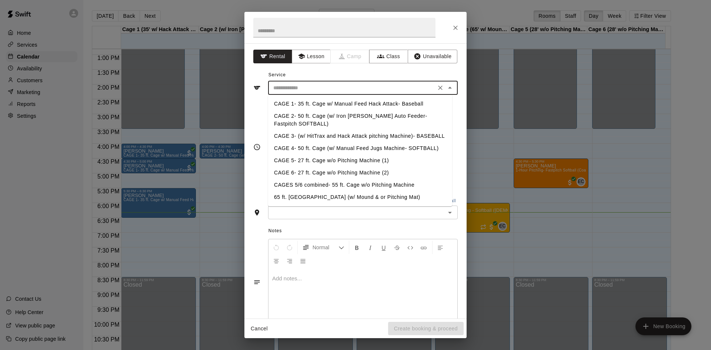
click at [313, 83] on input "text" at bounding box center [351, 87] width 163 height 9
click at [304, 133] on li "CAGE 3- (w/ HitTrax and Hack Attack pitching Machine)- BASEBALL" at bounding box center [360, 136] width 184 height 12
type input "**********"
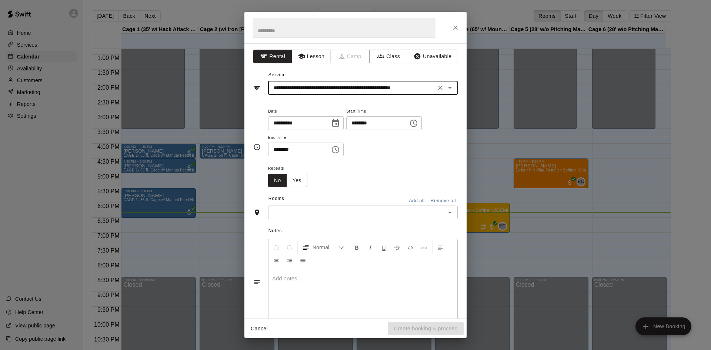
click at [372, 122] on input "********" at bounding box center [374, 123] width 57 height 14
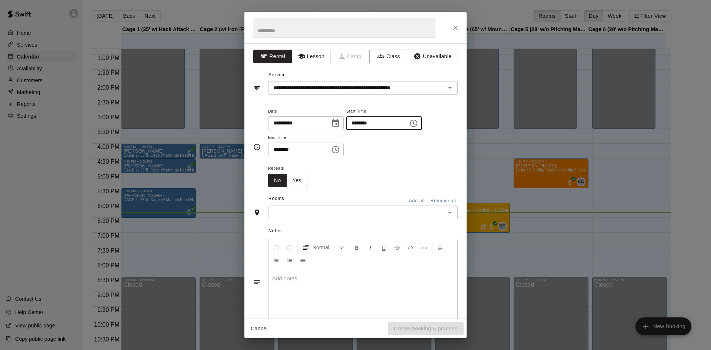
type input "********"
click at [271, 150] on input "********" at bounding box center [296, 150] width 57 height 14
type input "********"
click at [355, 209] on input "text" at bounding box center [356, 212] width 173 height 9
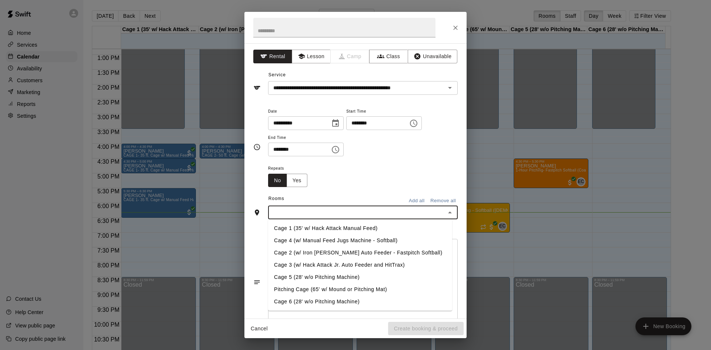
click at [286, 259] on li "Cage 3 (w/ Hack Attack Jr. Auto Feeder and HitTrax)" at bounding box center [360, 265] width 184 height 12
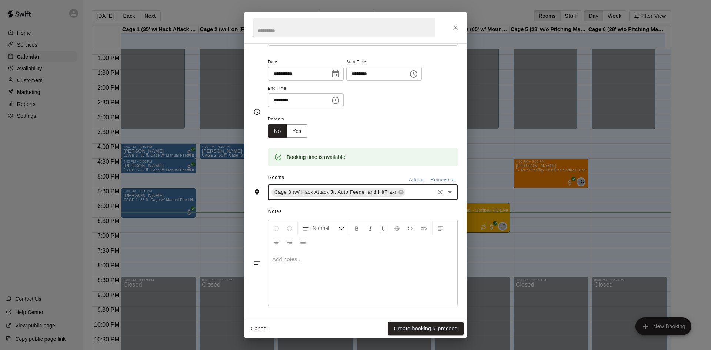
scroll to position [50, 0]
click at [443, 329] on button "Create booking & proceed" at bounding box center [426, 329] width 76 height 14
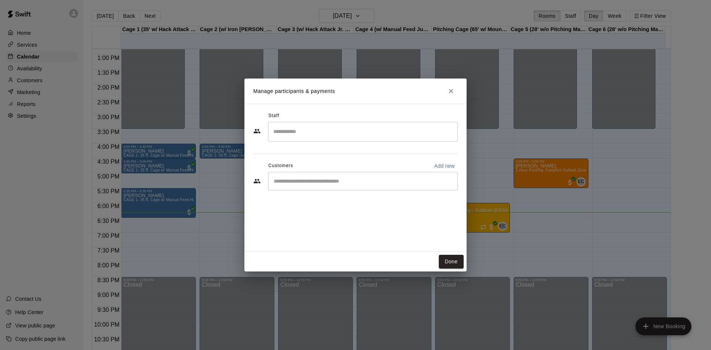
click at [309, 173] on div "​" at bounding box center [363, 181] width 190 height 19
type input "***"
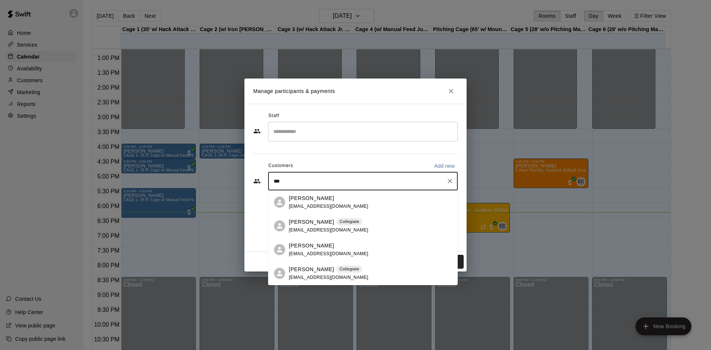
click at [309, 225] on p "Dustin Butler" at bounding box center [311, 222] width 45 height 8
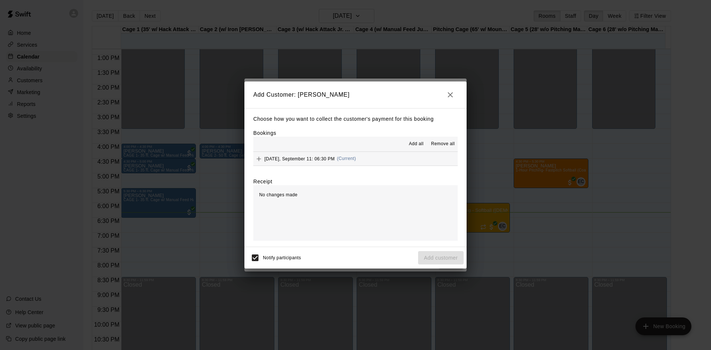
click at [280, 155] on div "Thursday, September 11: 06:30 PM (Current)" at bounding box center [304, 158] width 103 height 11
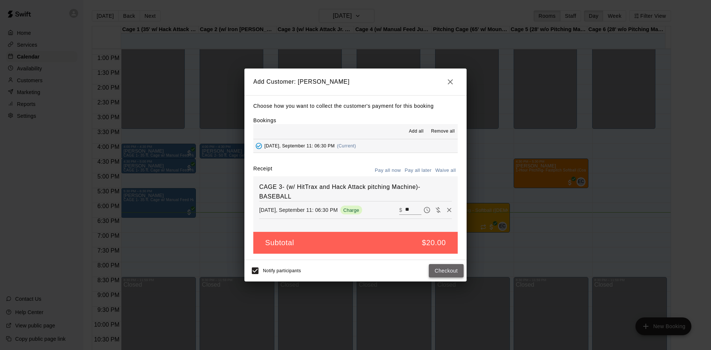
click at [448, 274] on button "Checkout" at bounding box center [446, 271] width 35 height 14
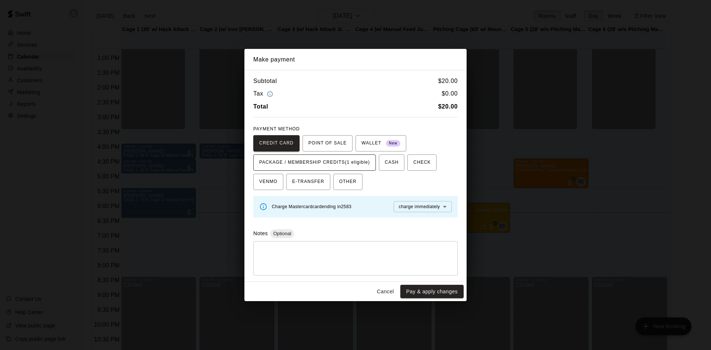
click at [355, 161] on span "PACKAGE / MEMBERSHIP CREDITS (1 eligible)" at bounding box center [314, 163] width 111 height 12
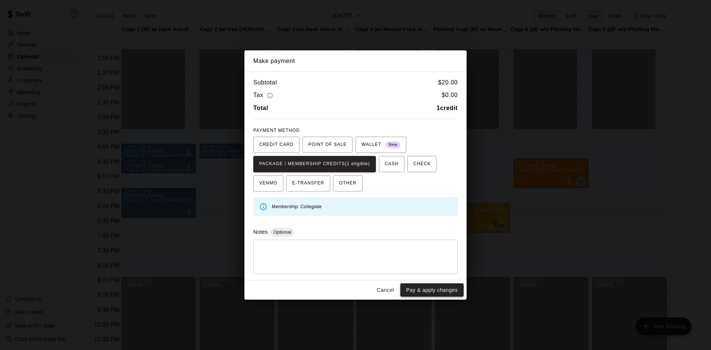
click at [444, 289] on button "Pay & apply changes" at bounding box center [432, 290] width 63 height 14
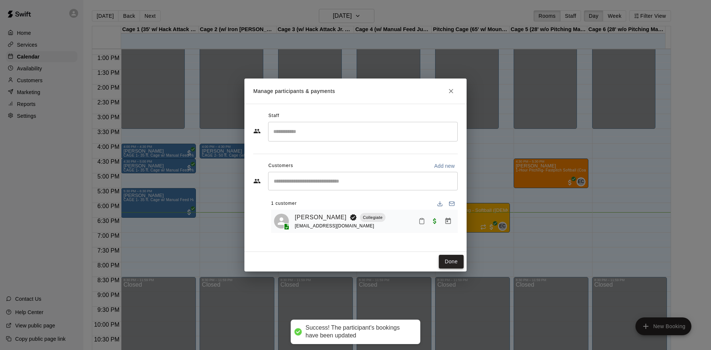
click at [448, 260] on button "Done" at bounding box center [451, 262] width 25 height 14
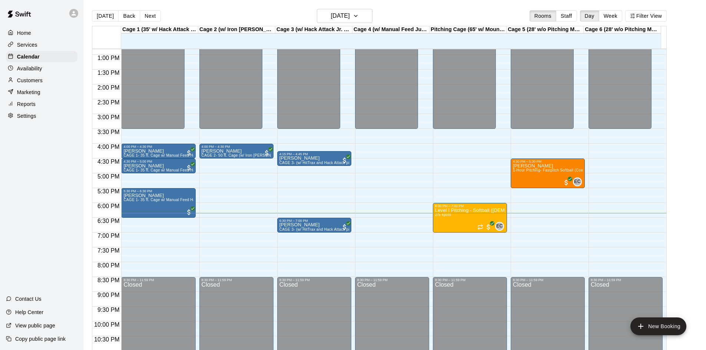
click at [348, 7] on main "Today Back Next Thursday Sep 11 Rooms Staff Day Week Filter View Cage 1 (35' w/…" at bounding box center [394, 181] width 622 height 362
click at [350, 16] on h6 "[DATE]" at bounding box center [340, 16] width 19 height 10
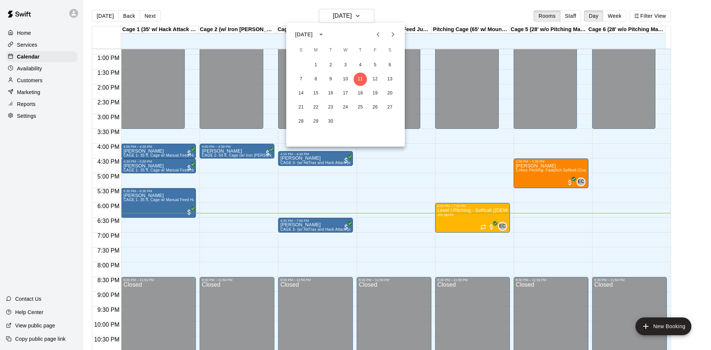
click at [392, 34] on icon "Next month" at bounding box center [393, 34] width 9 height 9
click at [303, 78] on button "5" at bounding box center [301, 79] width 13 height 13
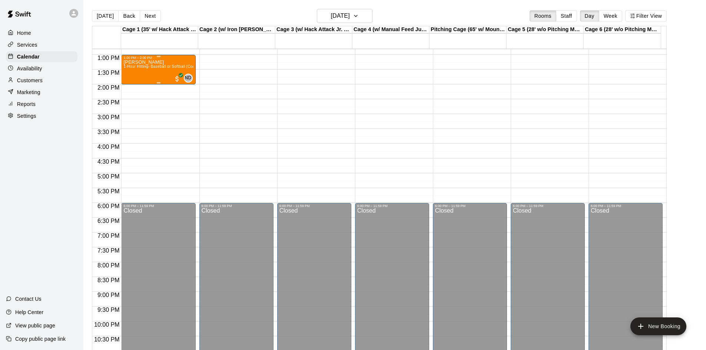
click at [161, 68] on span "1-Hour Hitting- Baseball or Softball (Coach Nate)" at bounding box center [178, 66] width 110 height 4
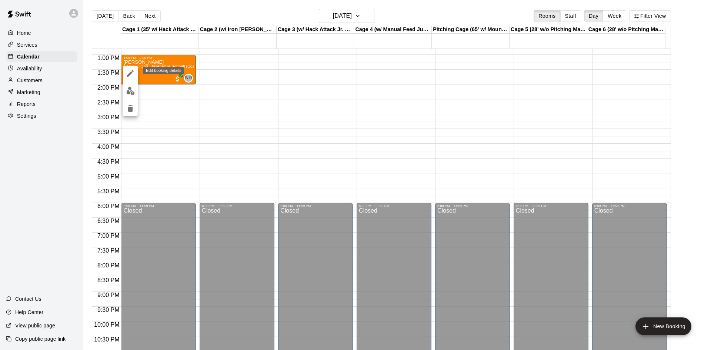
click at [130, 75] on icon "edit" at bounding box center [130, 73] width 9 height 9
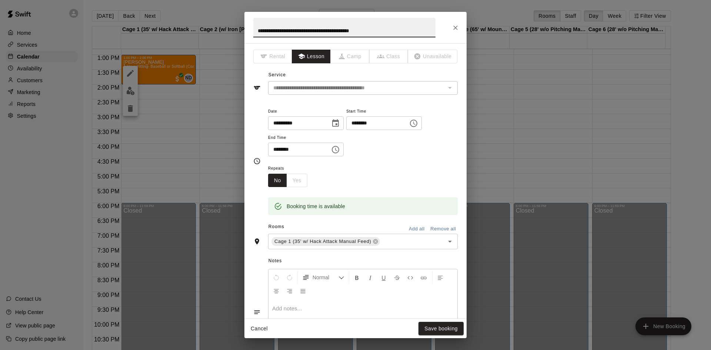
click at [280, 121] on input "**********" at bounding box center [296, 123] width 57 height 14
click at [276, 122] on input "**********" at bounding box center [296, 123] width 57 height 14
type input "**********"
click at [365, 125] on input "********" at bounding box center [374, 123] width 57 height 14
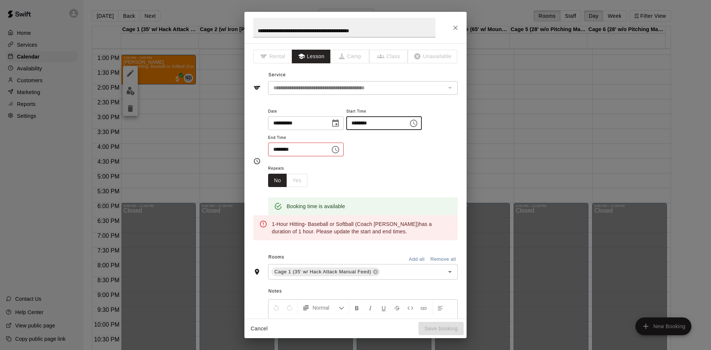
type input "********"
click at [273, 150] on input "********" at bounding box center [296, 150] width 57 height 14
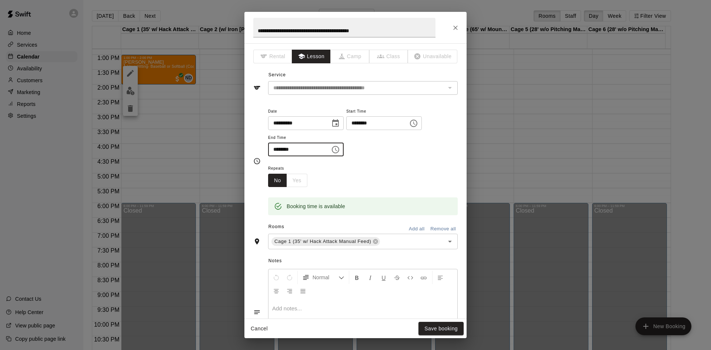
type input "********"
click at [385, 122] on input "********" at bounding box center [374, 123] width 57 height 14
click at [382, 122] on input "********" at bounding box center [374, 123] width 57 height 14
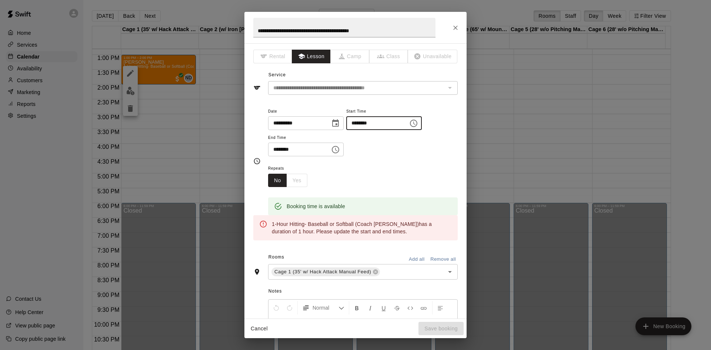
type input "********"
click at [290, 152] on input "********" at bounding box center [296, 150] width 57 height 14
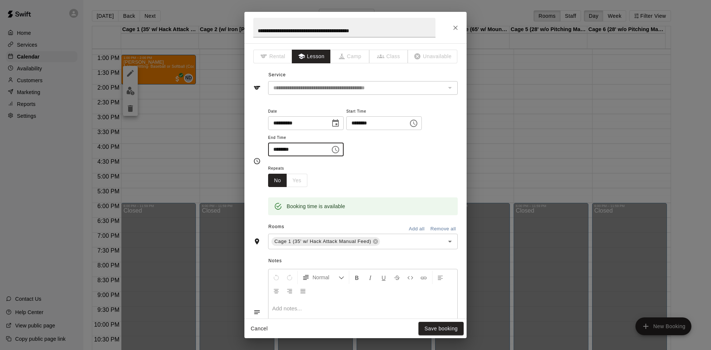
type input "********"
click at [362, 163] on div "**********" at bounding box center [363, 135] width 190 height 57
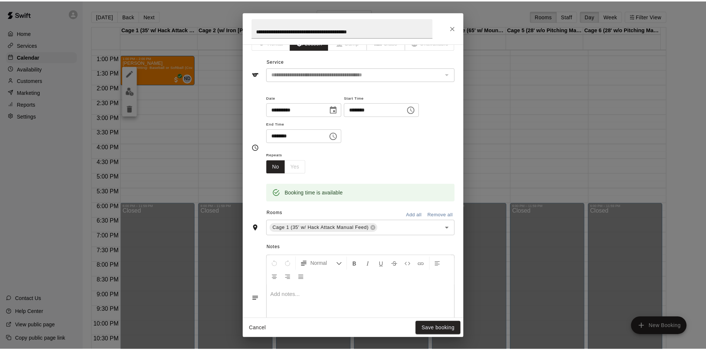
scroll to position [0, 0]
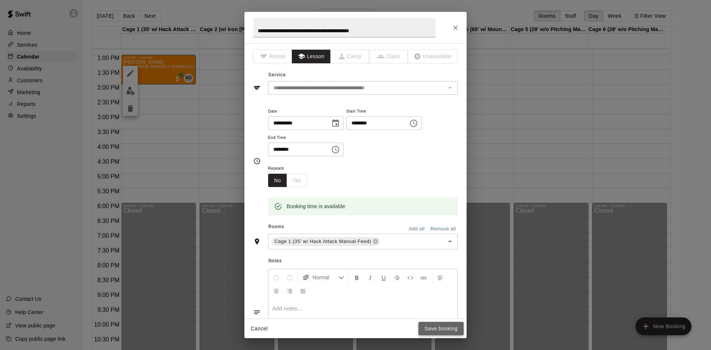
click at [443, 328] on button "Save booking" at bounding box center [441, 329] width 45 height 14
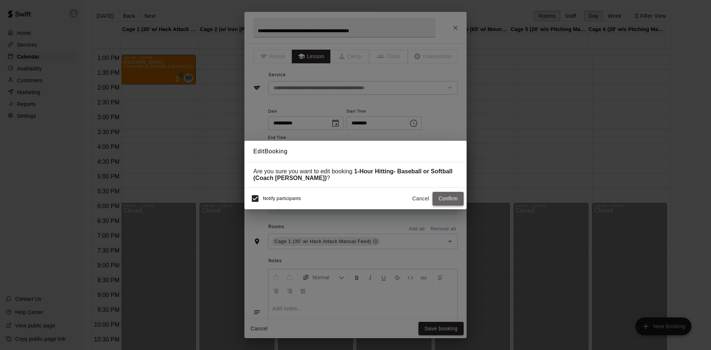
click at [454, 198] on button "Confirm" at bounding box center [448, 199] width 31 height 14
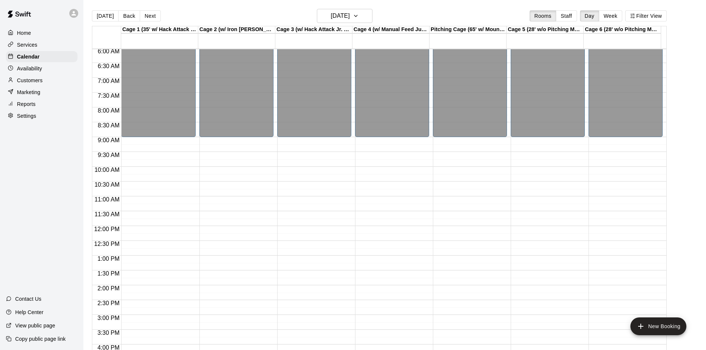
scroll to position [157, 0]
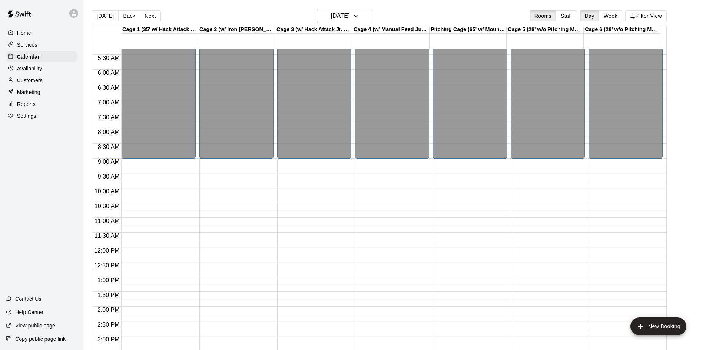
click at [345, 26] on div "Cage 1 (35' w/ Hack Attack Manual Feed) 05 Sun Cage 2 (w/ Iron Mike Auto Feeder…" at bounding box center [379, 192] width 575 height 333
click at [340, 17] on h6 "Sunday Oct 05" at bounding box center [340, 16] width 19 height 10
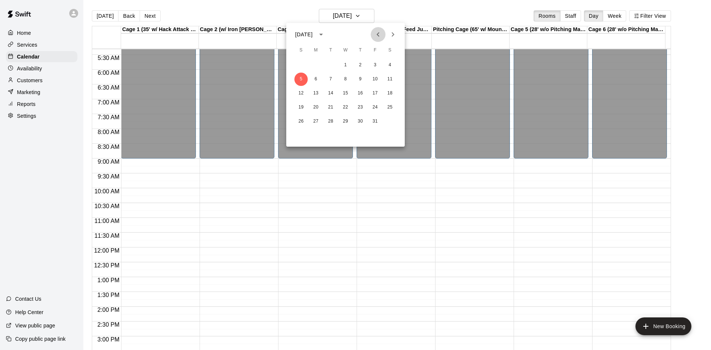
drag, startPoint x: 379, startPoint y: 34, endPoint x: 369, endPoint y: 35, distance: 10.4
click at [378, 34] on icon "Previous month" at bounding box center [378, 34] width 9 height 9
click at [303, 124] on button "28" at bounding box center [301, 121] width 13 height 13
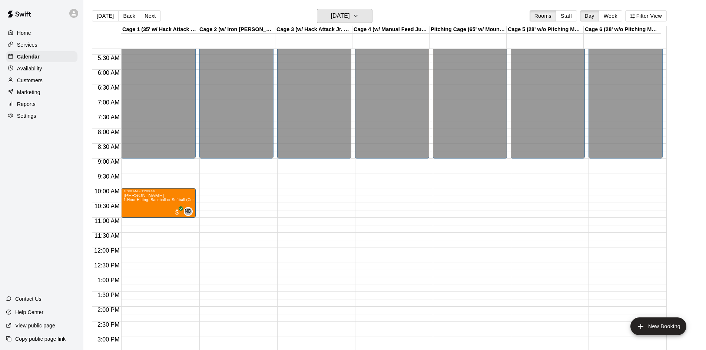
scroll to position [232, 0]
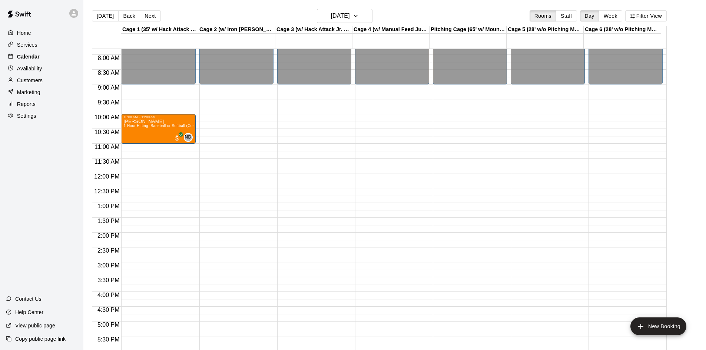
click at [32, 59] on p "Calendar" at bounding box center [28, 56] width 23 height 7
click at [28, 74] on div "Availability" at bounding box center [42, 68] width 72 height 11
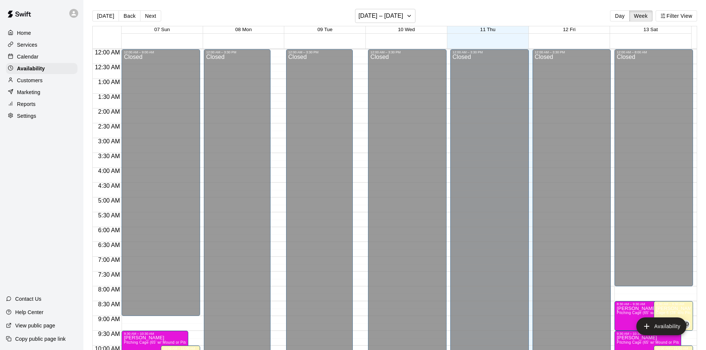
scroll to position [402, 0]
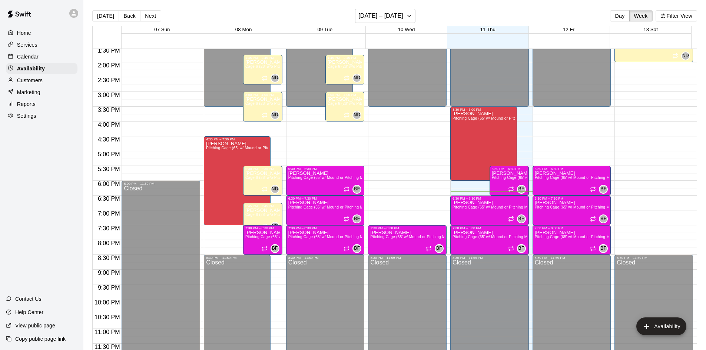
click at [26, 53] on div "Calendar" at bounding box center [42, 56] width 72 height 11
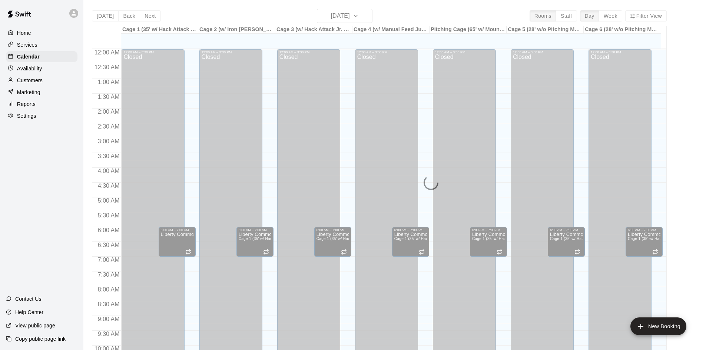
scroll to position [380, 0]
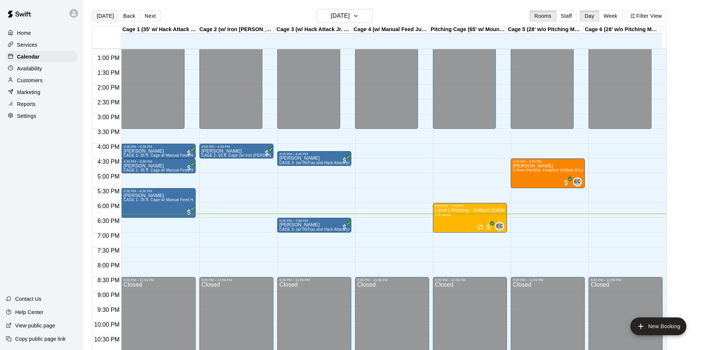
click at [98, 12] on button "[DATE]" at bounding box center [105, 15] width 27 height 11
click at [111, 19] on button "[DATE]" at bounding box center [105, 15] width 27 height 11
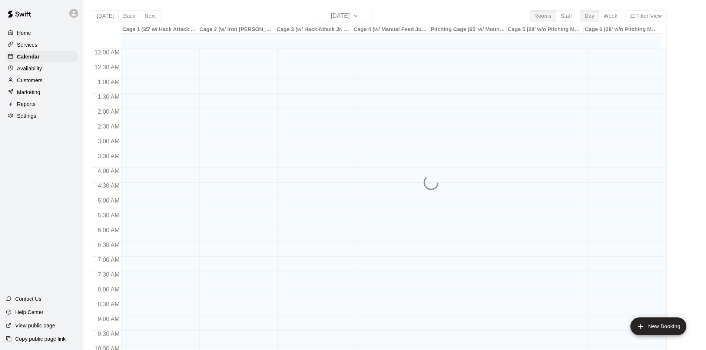
scroll to position [380, 0]
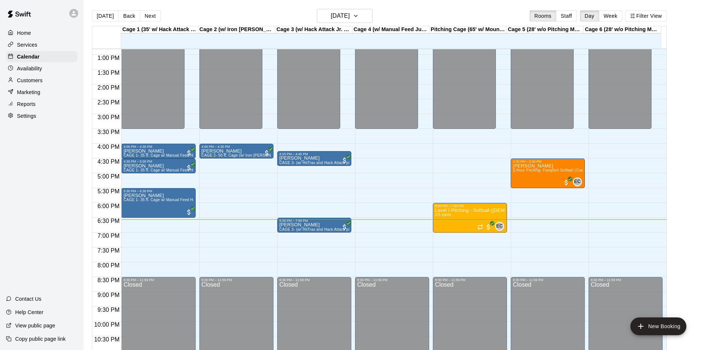
drag, startPoint x: 33, startPoint y: 69, endPoint x: 59, endPoint y: 82, distance: 29.5
click at [33, 69] on p "Availability" at bounding box center [29, 68] width 25 height 7
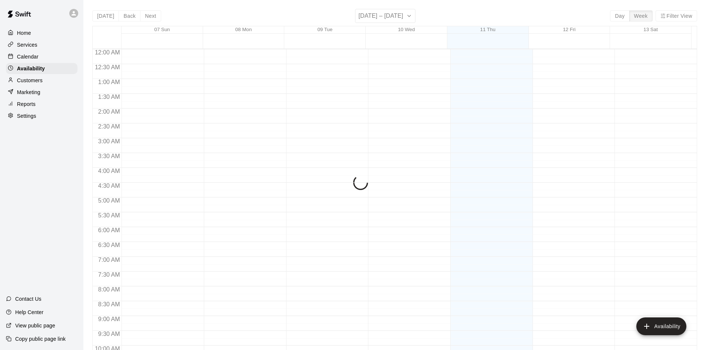
scroll to position [402, 0]
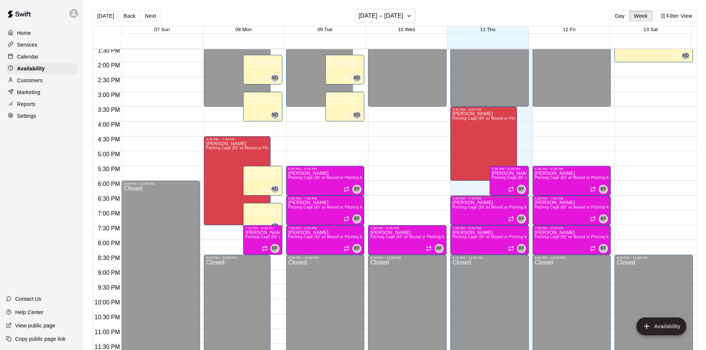
click at [22, 47] on p "Services" at bounding box center [27, 44] width 20 height 7
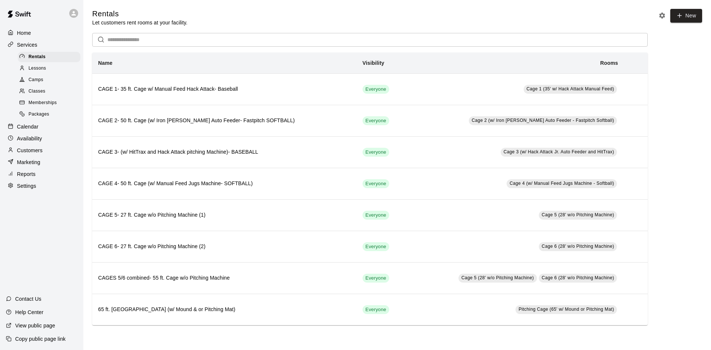
click at [41, 71] on span "Lessons" at bounding box center [38, 68] width 18 height 7
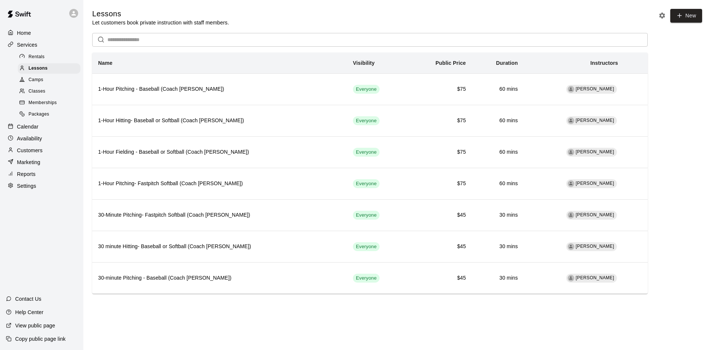
click at [41, 84] on span "Camps" at bounding box center [36, 79] width 15 height 7
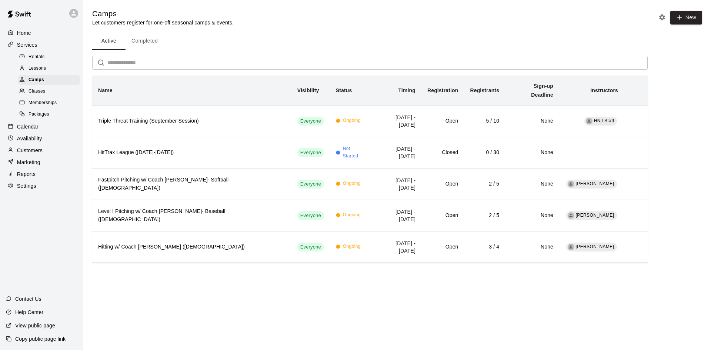
click at [34, 103] on span "Memberships" at bounding box center [43, 102] width 28 height 7
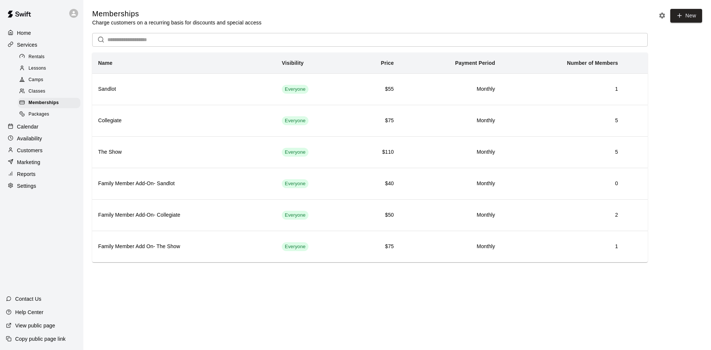
click at [37, 95] on span "Classes" at bounding box center [37, 91] width 17 height 7
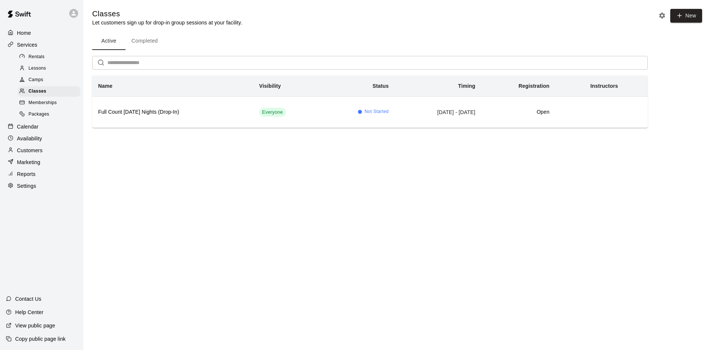
click at [29, 151] on p "Customers" at bounding box center [30, 150] width 26 height 7
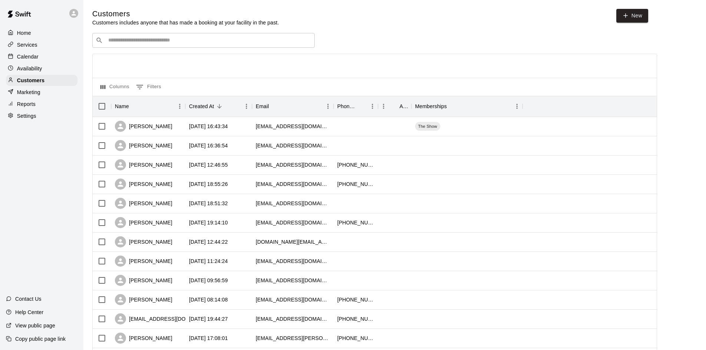
click at [38, 92] on p "Marketing" at bounding box center [28, 92] width 23 height 7
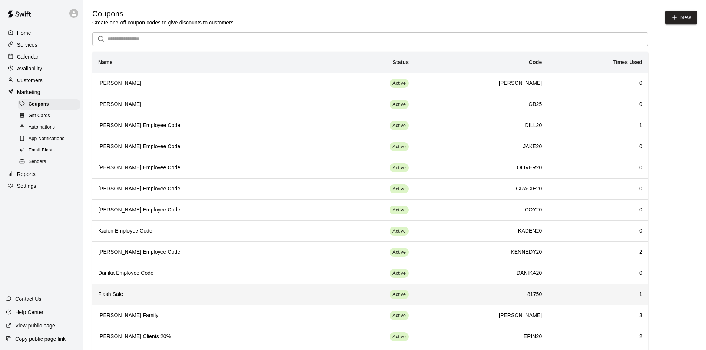
click at [439, 299] on td "81750" at bounding box center [481, 294] width 133 height 21
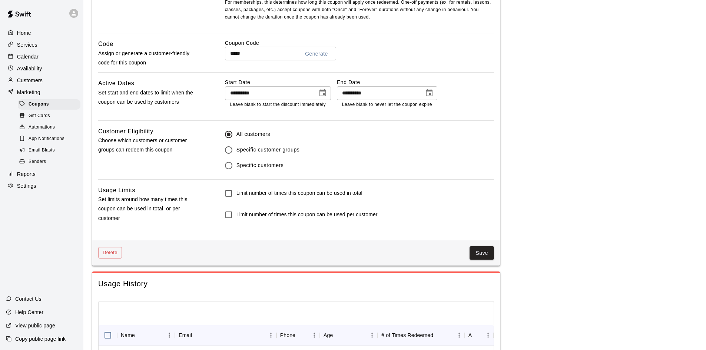
scroll to position [425, 0]
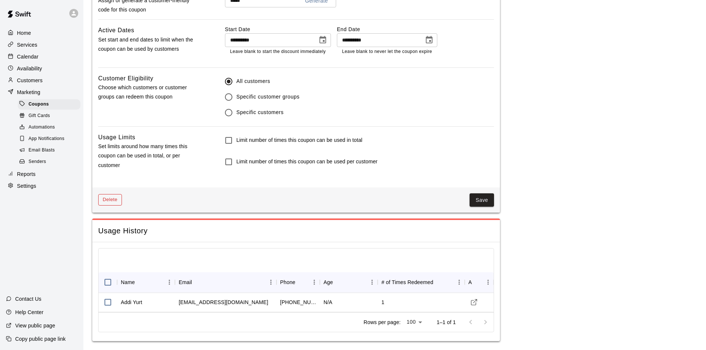
click at [116, 200] on button "Delete" at bounding box center [110, 199] width 24 height 11
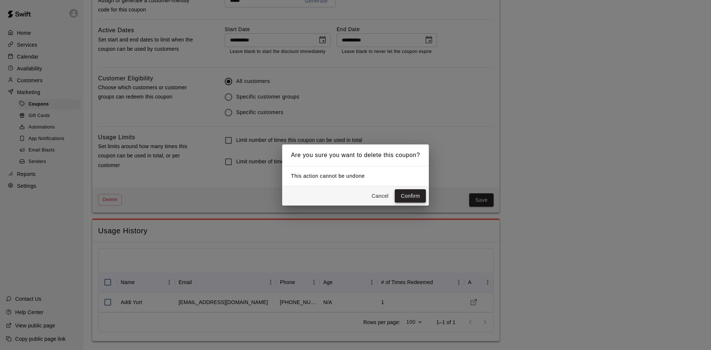
click at [410, 195] on button "Confirm" at bounding box center [410, 196] width 31 height 14
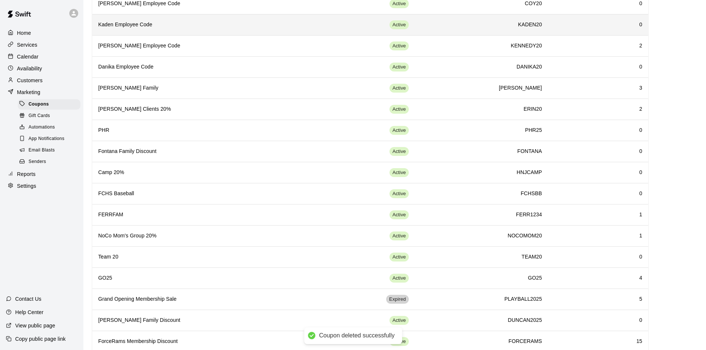
scroll to position [223, 0]
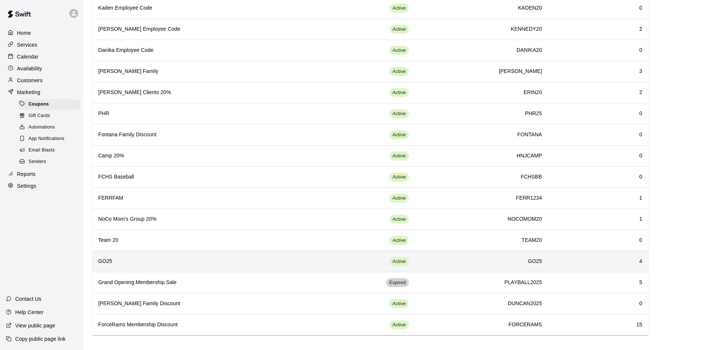
click at [360, 263] on td "Active" at bounding box center [366, 261] width 95 height 21
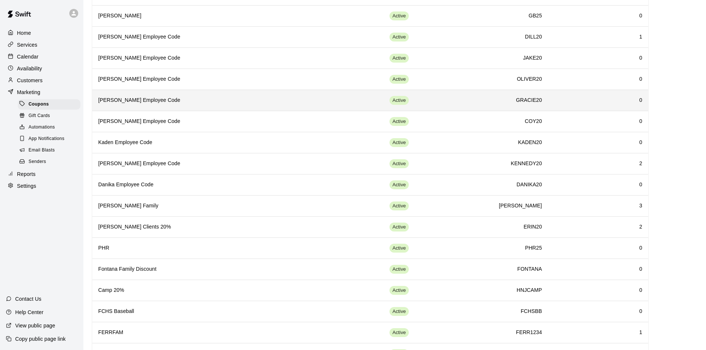
scroll to position [222, 0]
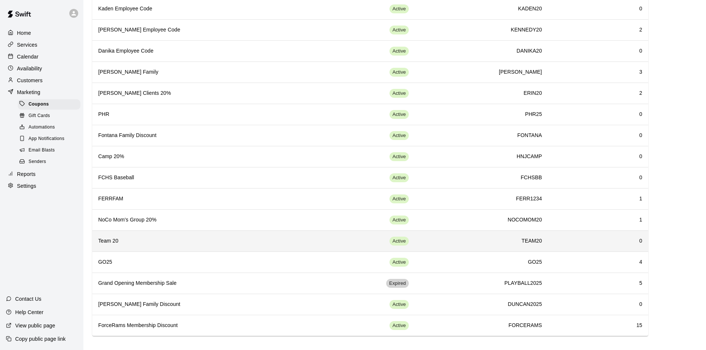
click at [353, 243] on td "Active" at bounding box center [366, 240] width 95 height 21
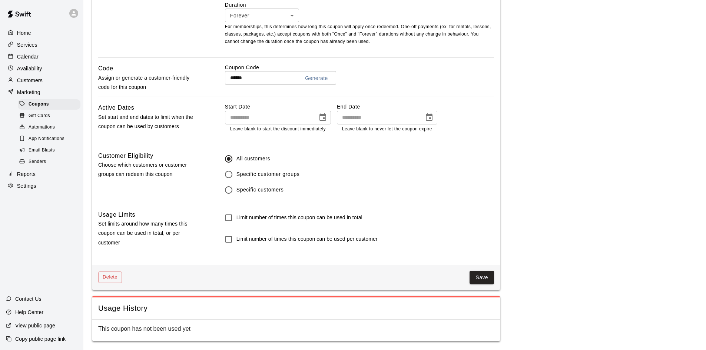
scroll to position [349, 0]
click at [110, 276] on button "Delete" at bounding box center [110, 277] width 24 height 11
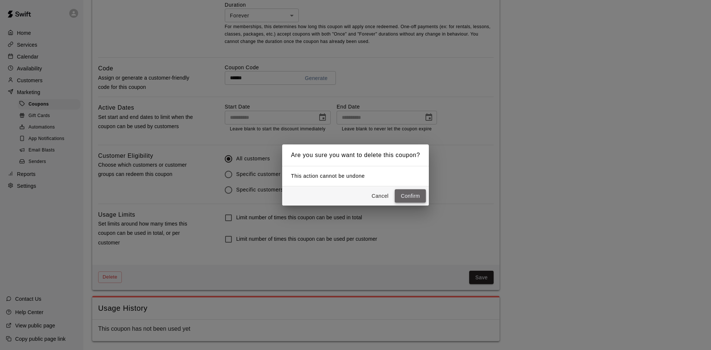
click at [406, 202] on button "Confirm" at bounding box center [410, 196] width 31 height 14
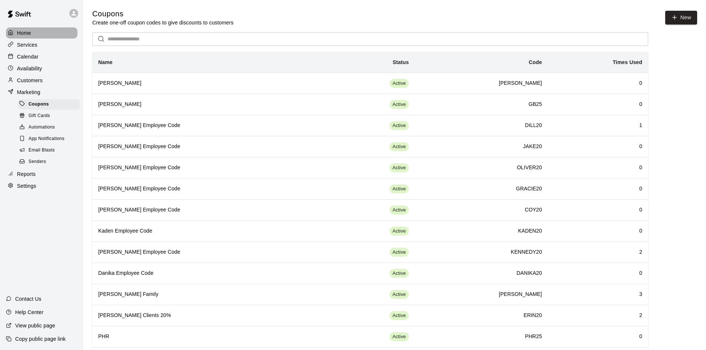
click at [16, 33] on div at bounding box center [12, 33] width 9 height 7
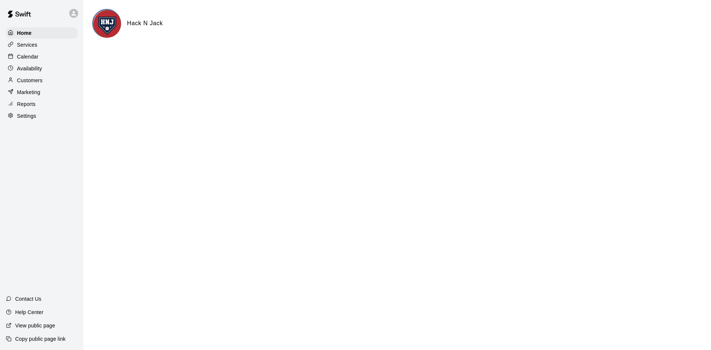
click at [28, 49] on p "Services" at bounding box center [27, 44] width 20 height 7
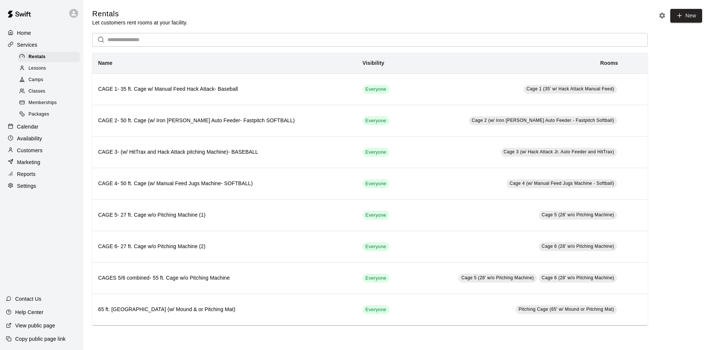
click at [36, 154] on p "Customers" at bounding box center [30, 150] width 26 height 7
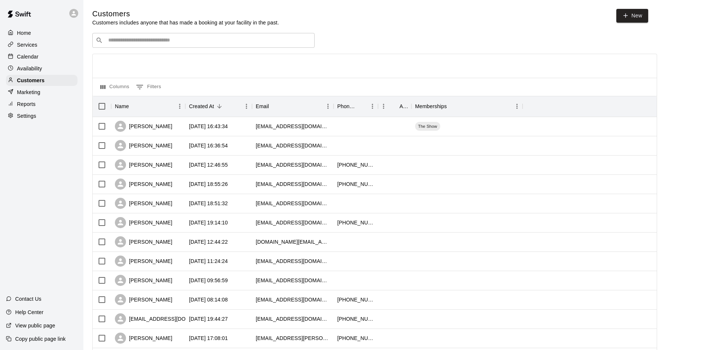
click at [26, 44] on p "Services" at bounding box center [27, 44] width 20 height 7
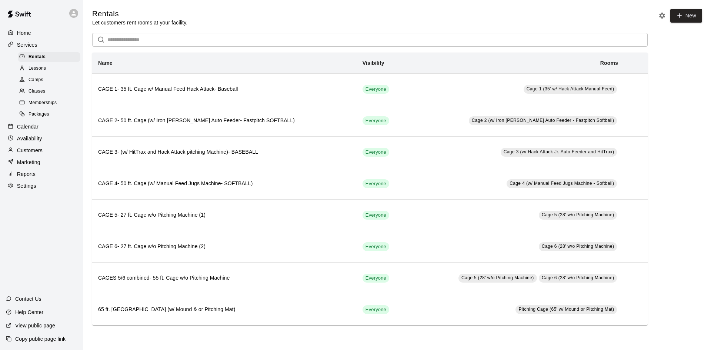
click at [24, 33] on p "Home" at bounding box center [24, 32] width 14 height 7
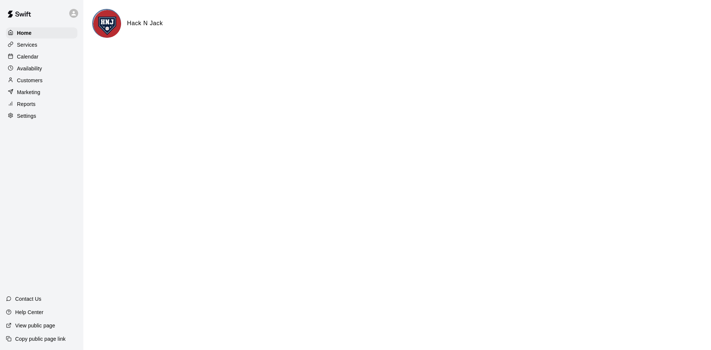
click at [27, 84] on p "Customers" at bounding box center [30, 80] width 26 height 7
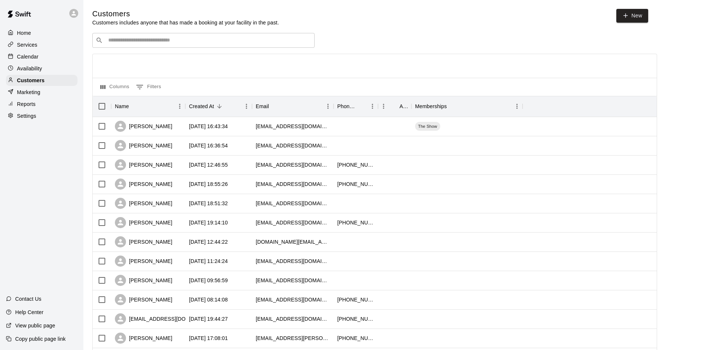
click at [28, 43] on p "Services" at bounding box center [27, 44] width 20 height 7
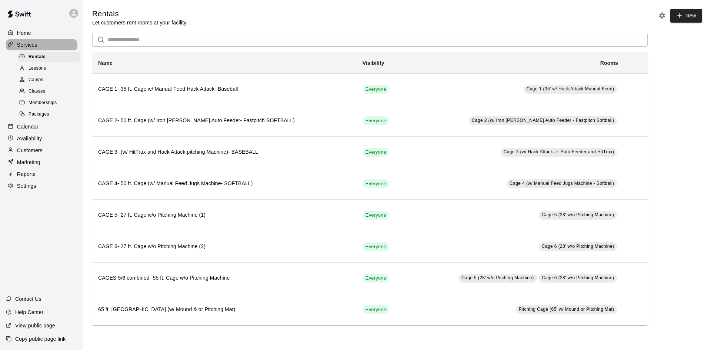
click at [26, 42] on p "Services" at bounding box center [27, 44] width 20 height 7
click at [35, 127] on p "Calendar" at bounding box center [27, 126] width 21 height 7
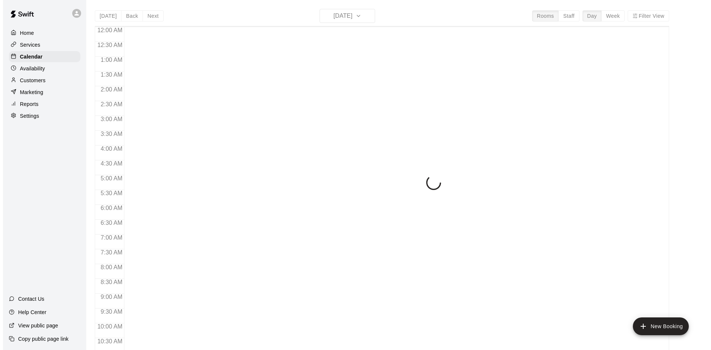
scroll to position [380, 0]
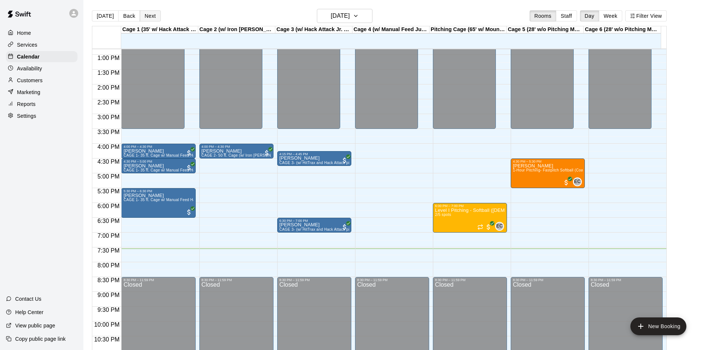
click at [154, 16] on button "Next" at bounding box center [150, 15] width 21 height 11
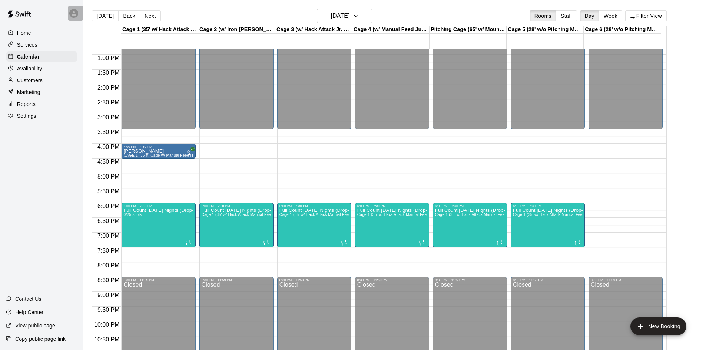
click at [75, 11] on icon at bounding box center [73, 13] width 7 height 7
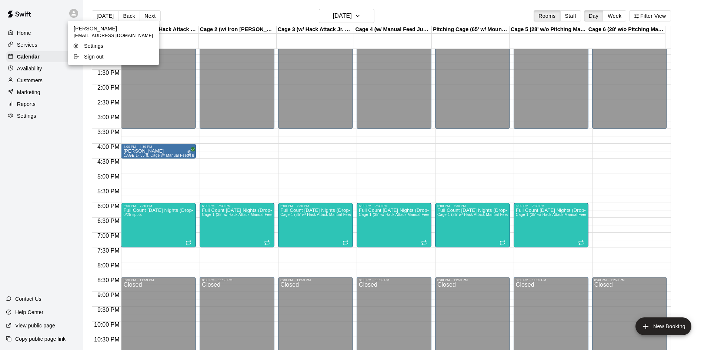
click at [96, 60] on p "Sign out" at bounding box center [94, 56] width 20 height 7
